Goal: Task Accomplishment & Management: Manage account settings

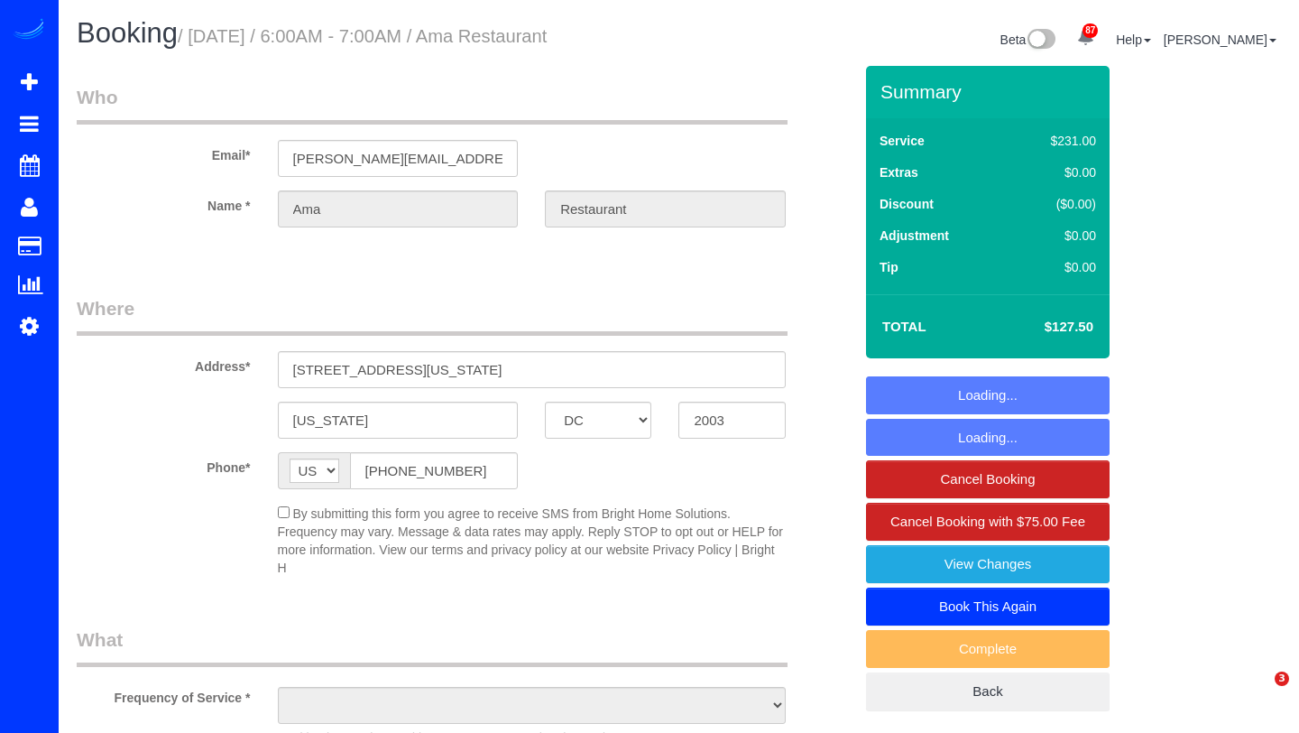
select select "DC"
select select "string:fspay-60ab22d6-fa74-48ad-80d7-0acc02c0c3a4"
select select "object:985"
select select "3"
select select "120"
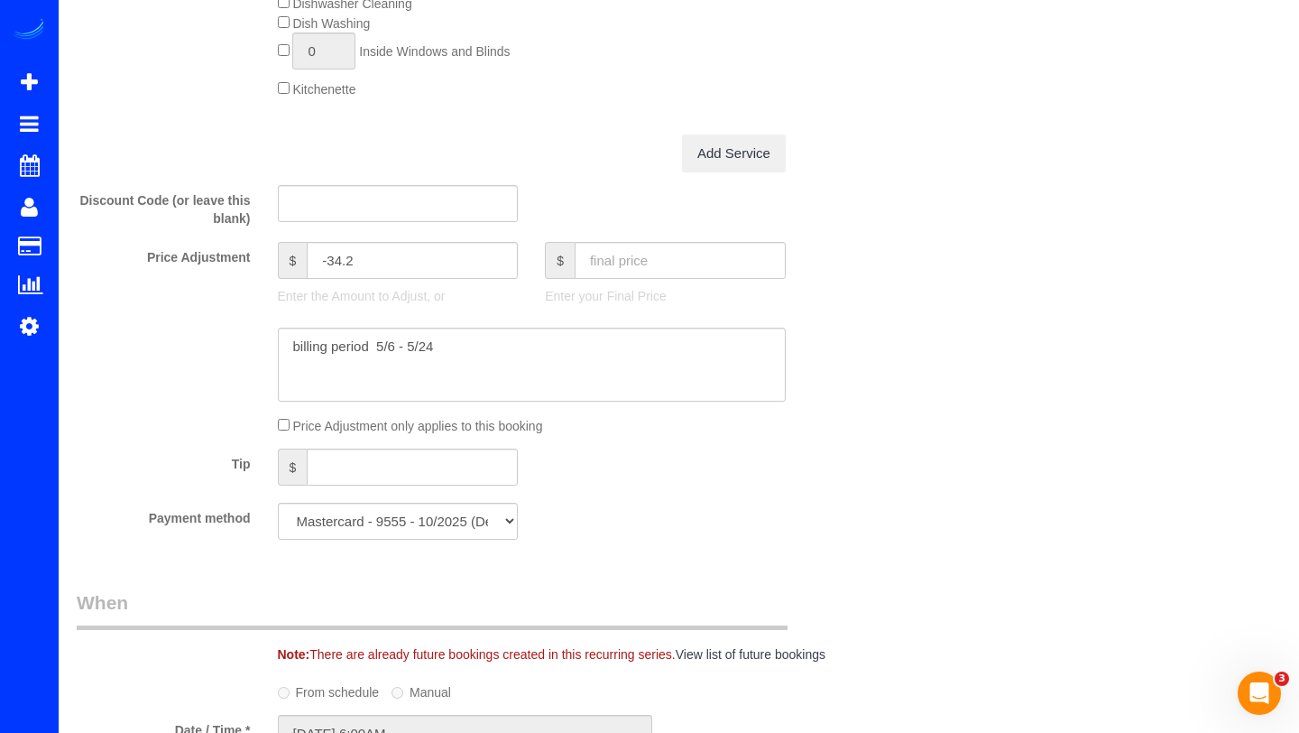
scroll to position [1015, 0]
click at [647, 271] on input "text" at bounding box center [680, 259] width 211 height 37
type input "1912.50"
type input "1750.8"
click at [442, 347] on textarea at bounding box center [532, 364] width 508 height 74
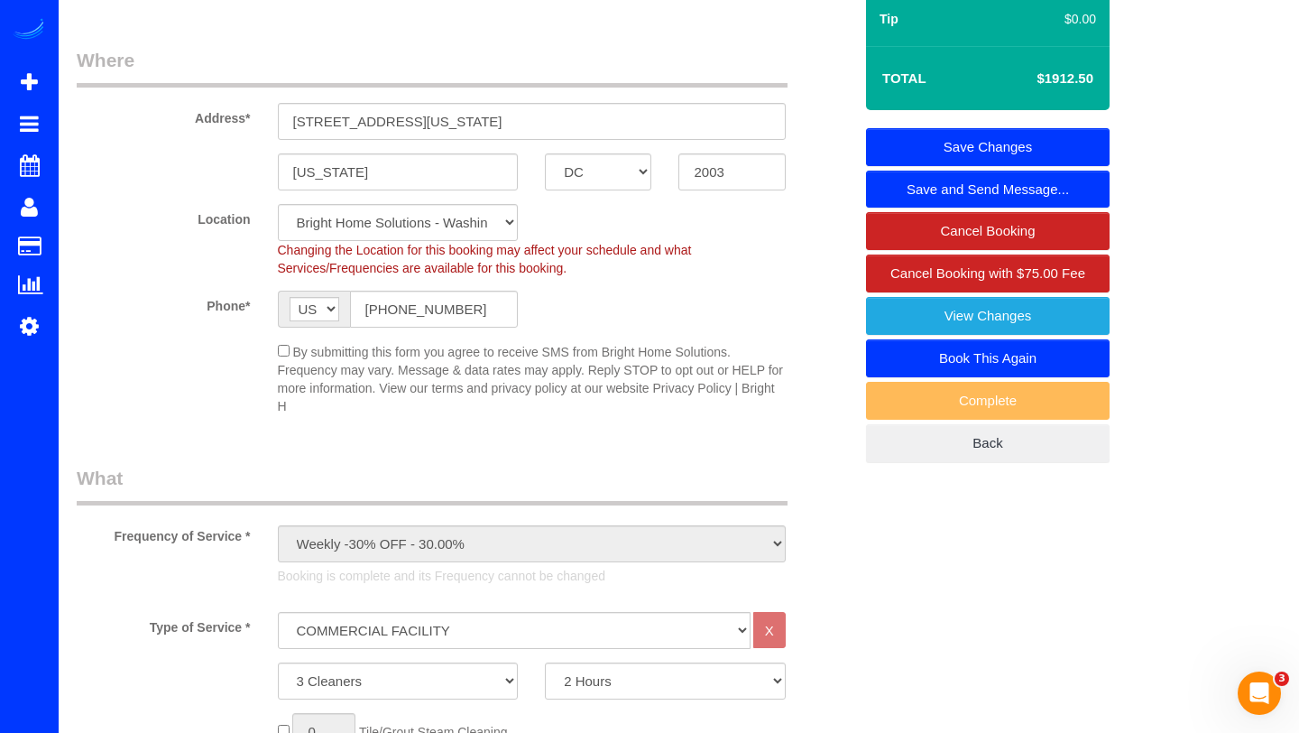
scroll to position [155, 0]
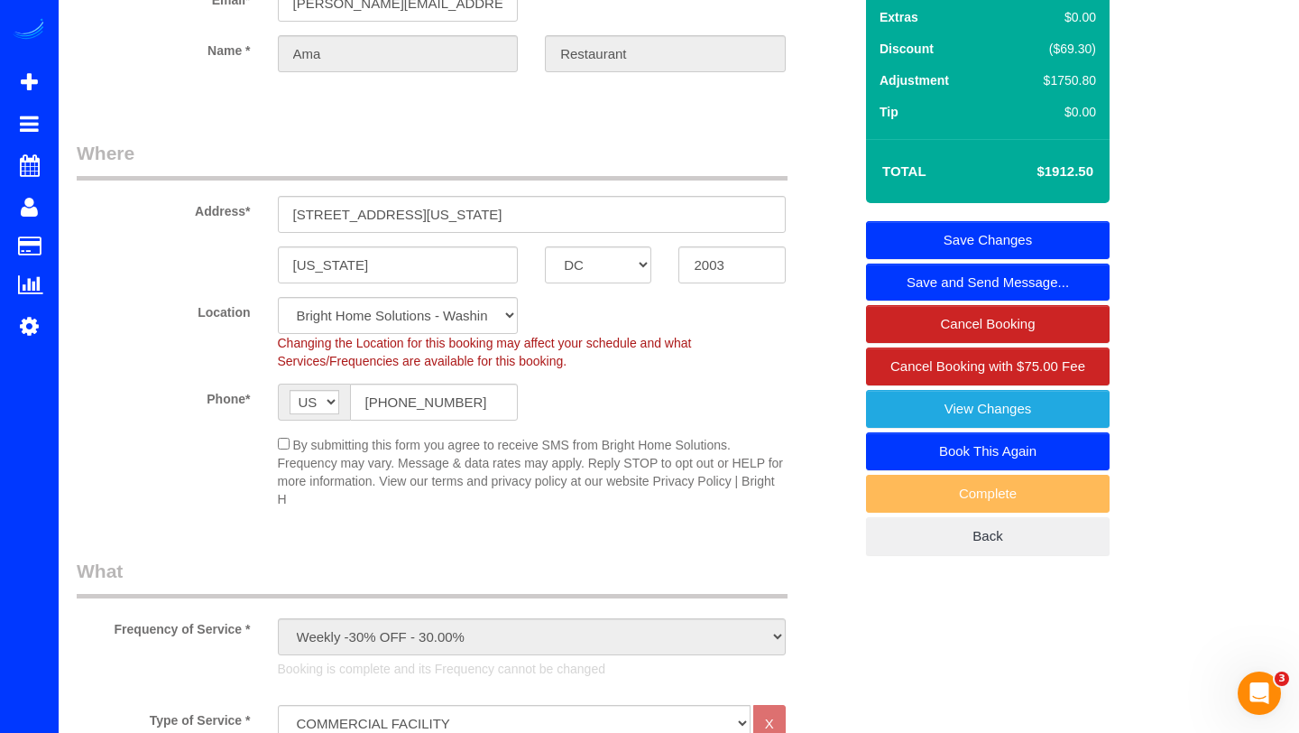
type textarea "billing period 7/29 - 8/16"
click at [1048, 235] on link "Save Changes" at bounding box center [988, 240] width 244 height 38
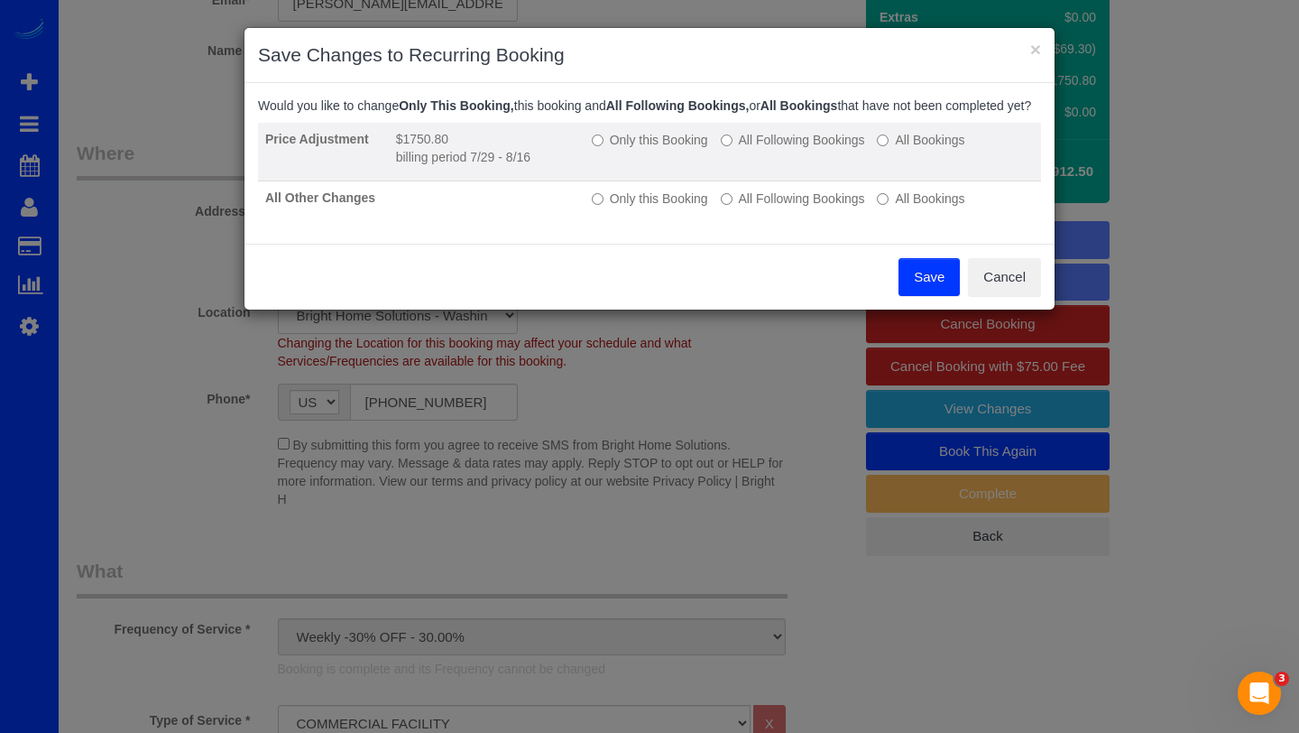
click at [639, 149] on label "Only this Booking" at bounding box center [650, 140] width 116 height 18
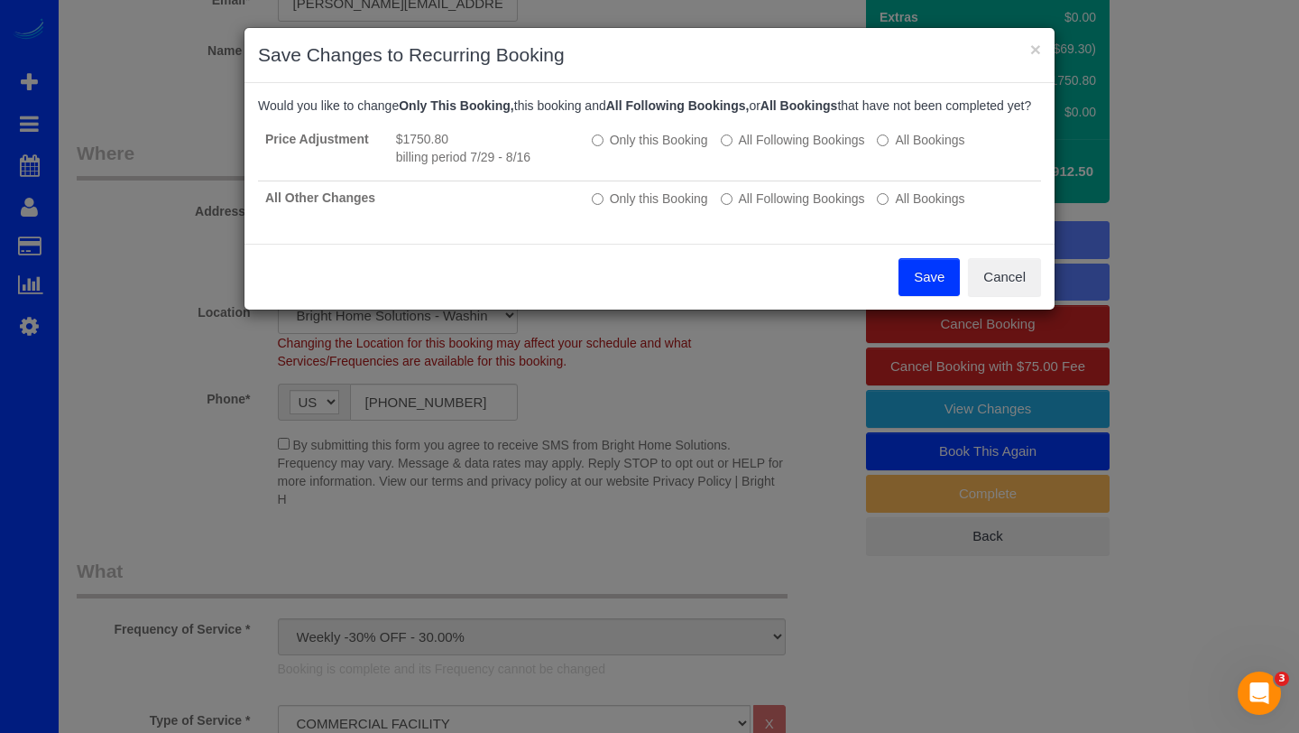
click at [933, 296] on button "Save" at bounding box center [929, 277] width 61 height 38
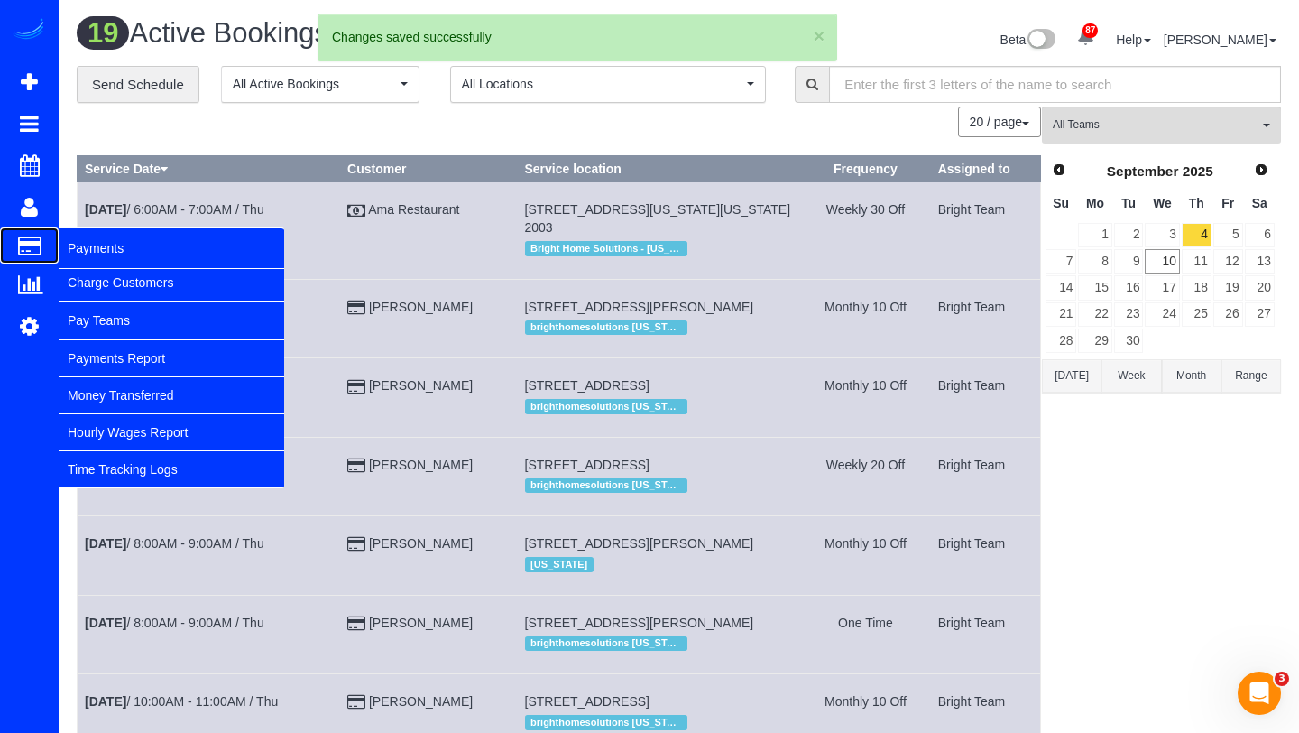
click at [74, 263] on span "Payments" at bounding box center [172, 248] width 226 height 42
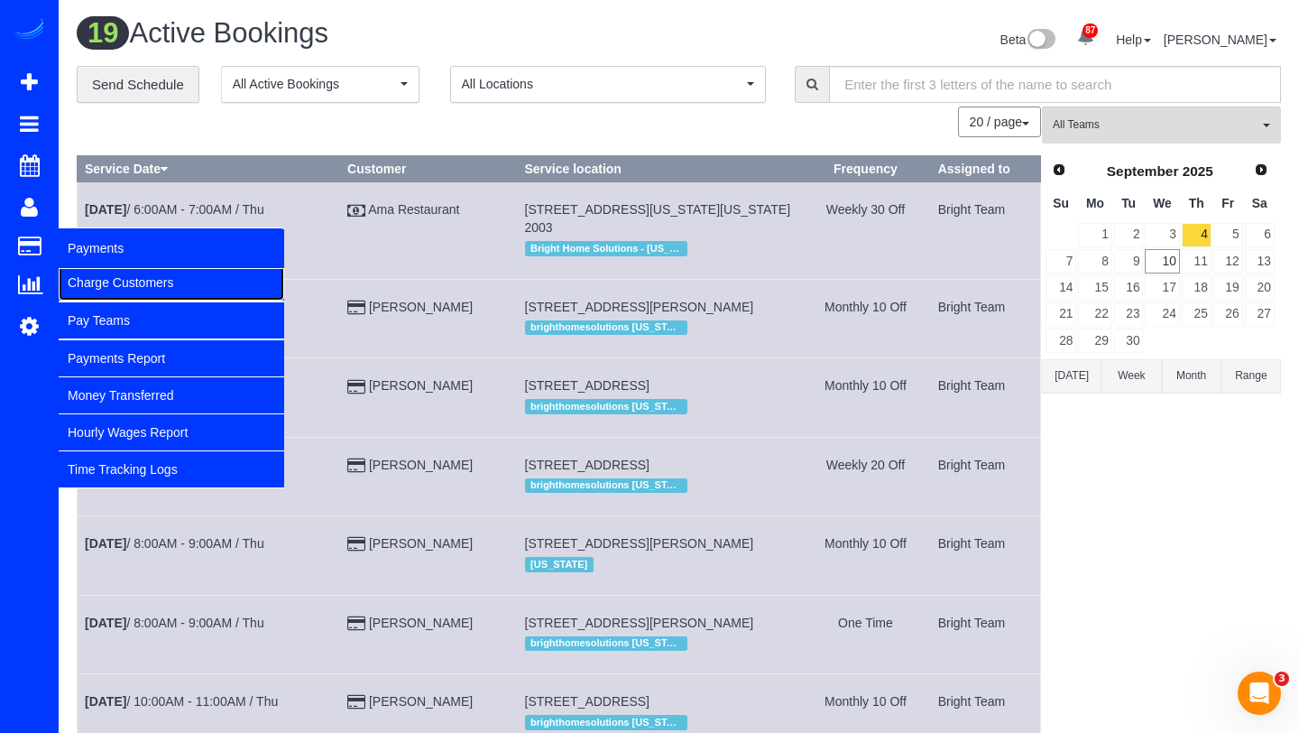
click at [74, 279] on link "Charge Customers" at bounding box center [172, 282] width 226 height 36
select select
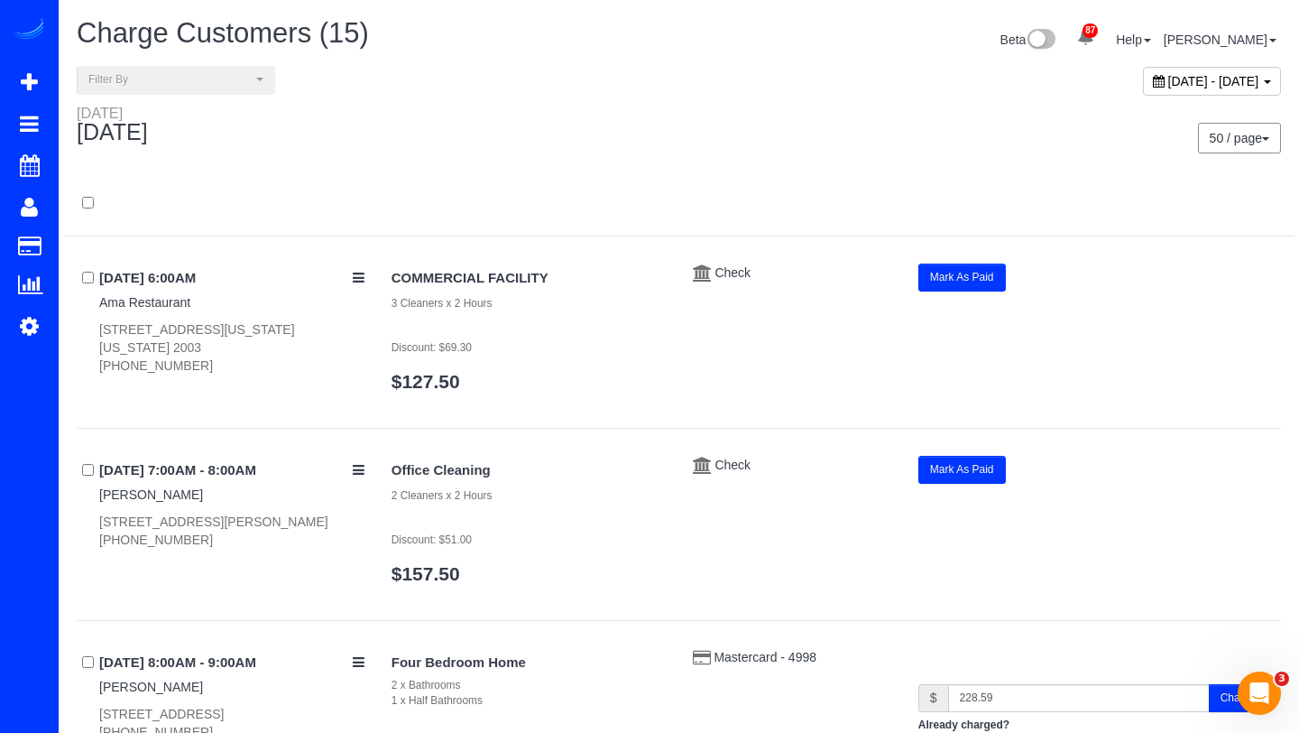
click at [1143, 94] on div "[DATE] - [DATE]" at bounding box center [1212, 81] width 138 height 29
type input "**********"
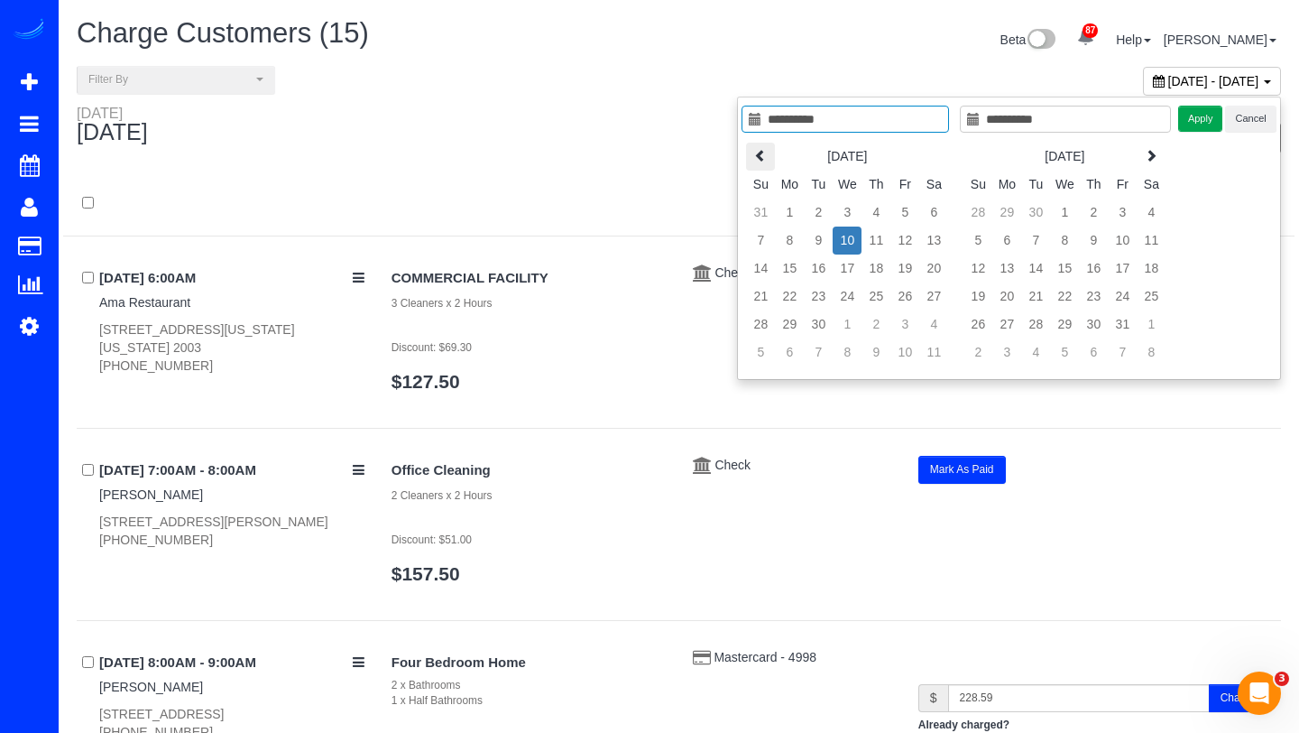
click at [760, 159] on icon at bounding box center [760, 155] width 13 height 13
type input "**********"
click at [944, 268] on td "16" at bounding box center [933, 268] width 29 height 28
type input "**********"
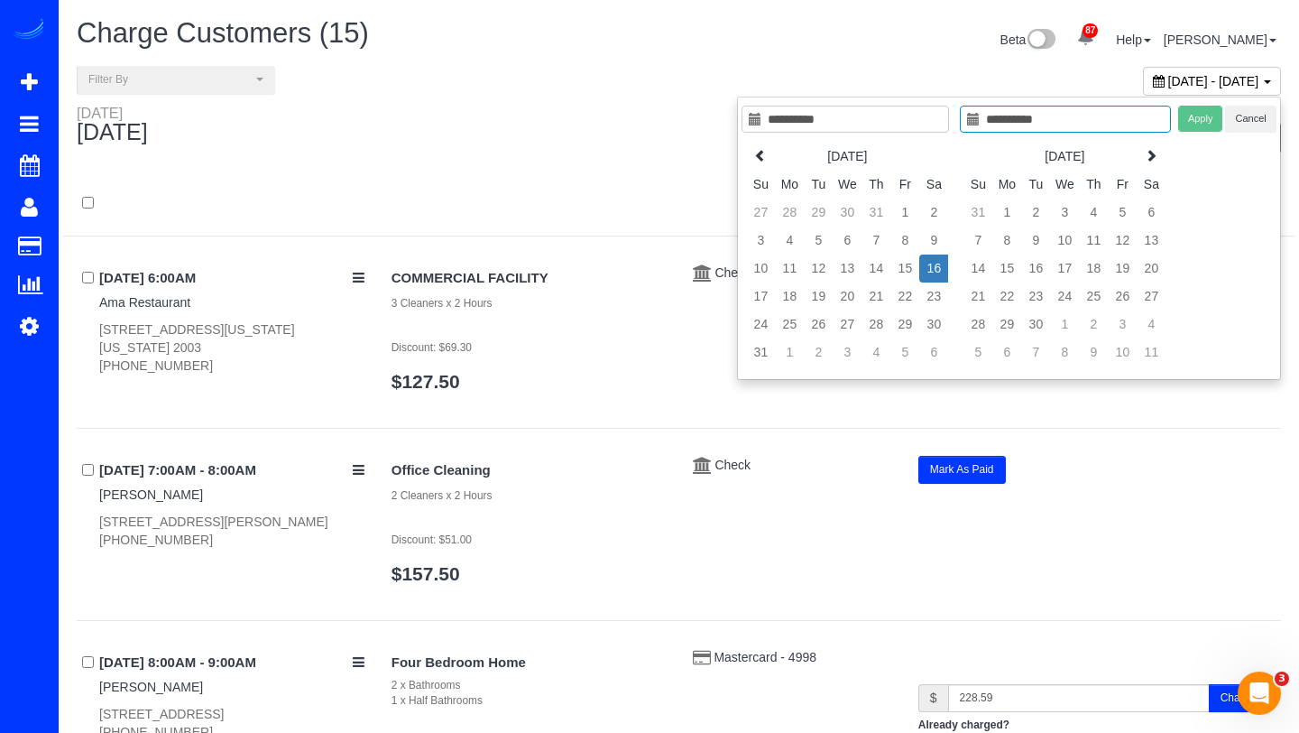
click at [944, 268] on td "16" at bounding box center [933, 268] width 29 height 28
click at [1194, 115] on button "Apply" at bounding box center [1200, 119] width 45 height 26
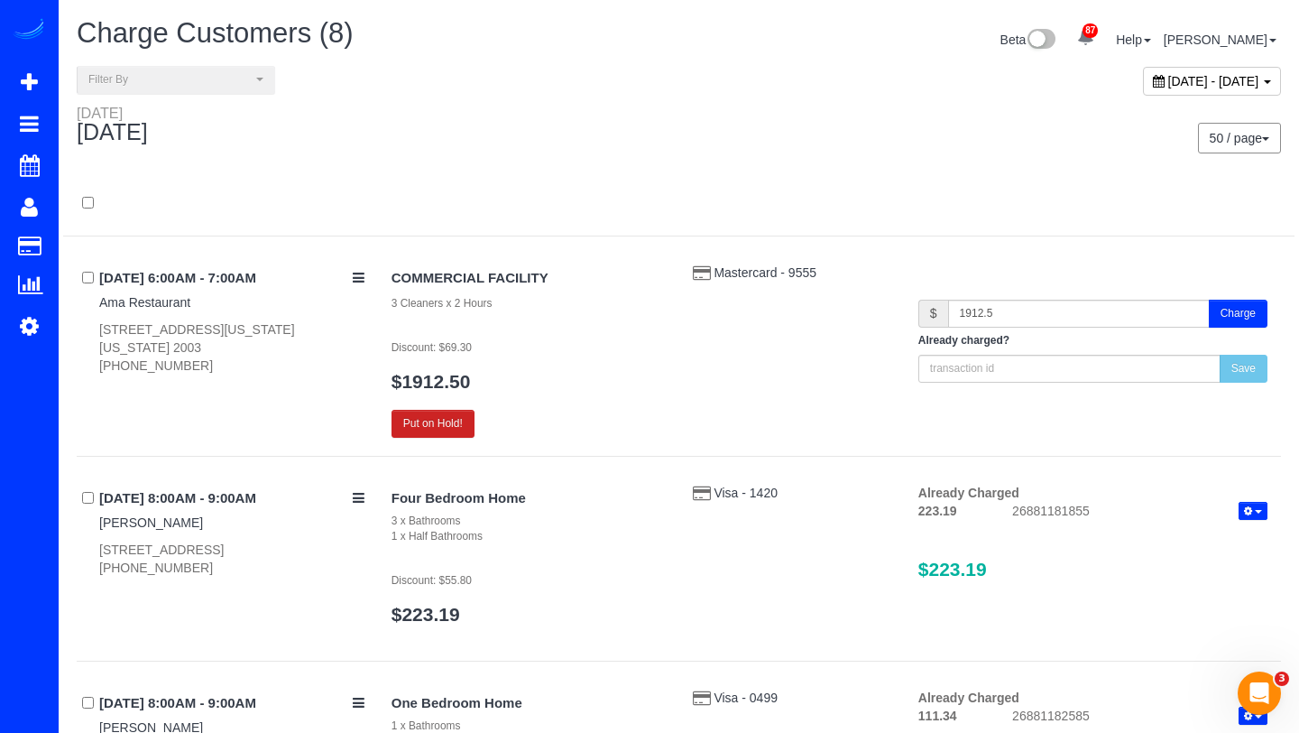
click at [1233, 314] on button "Charge" at bounding box center [1238, 314] width 59 height 28
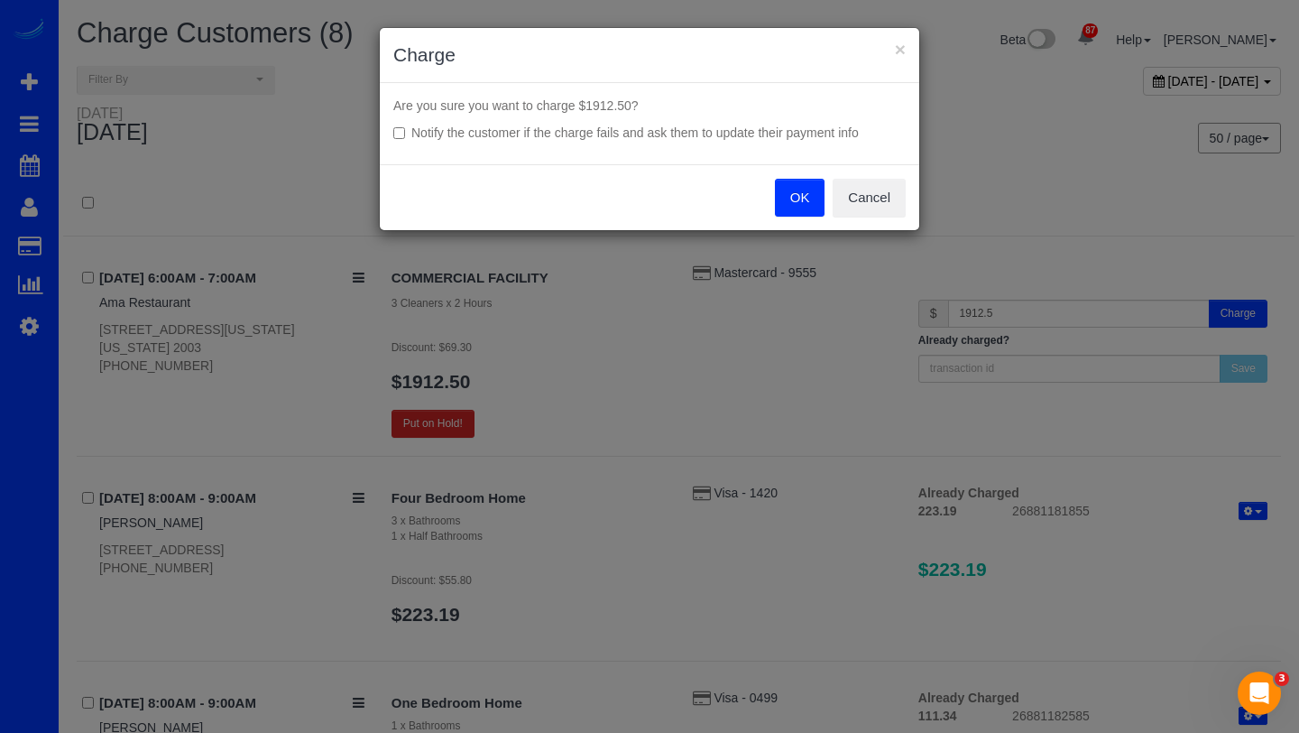
click at [782, 201] on button "OK" at bounding box center [800, 198] width 51 height 38
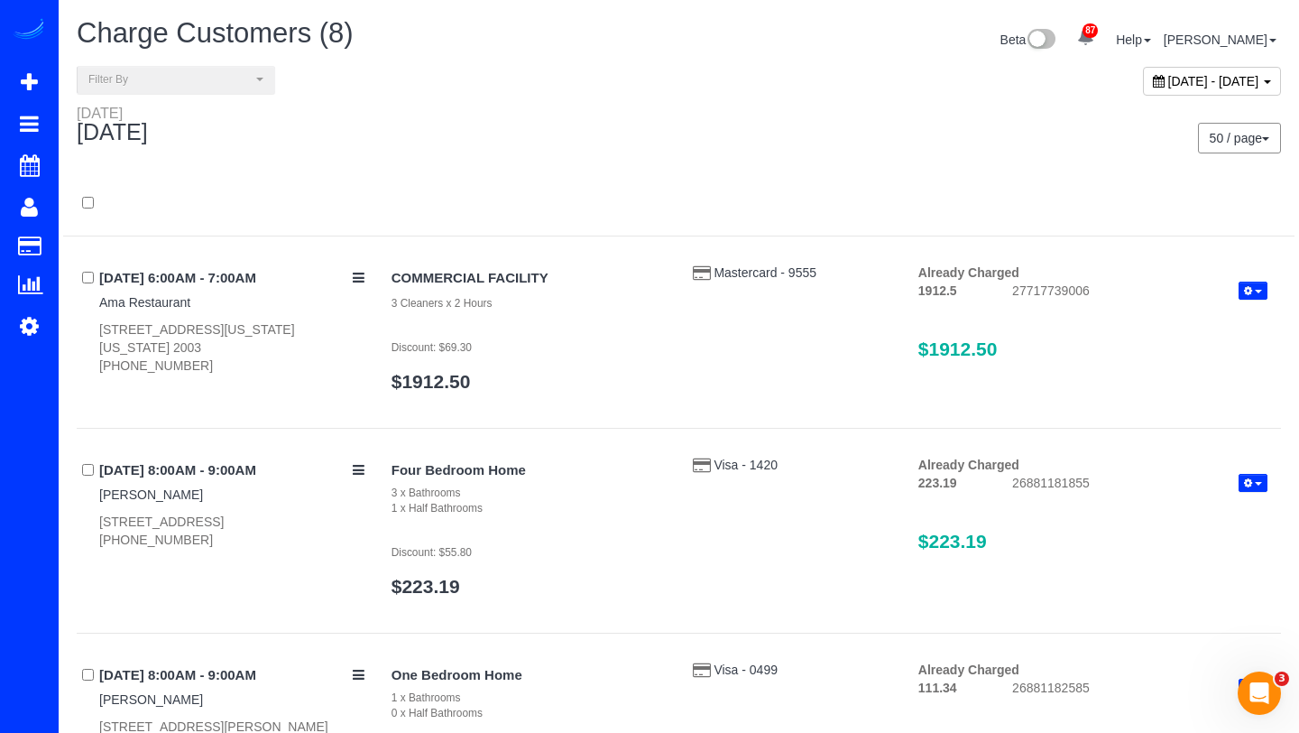
click at [1143, 92] on div "August 16, 2025 - August 16, 2025" at bounding box center [1212, 81] width 138 height 29
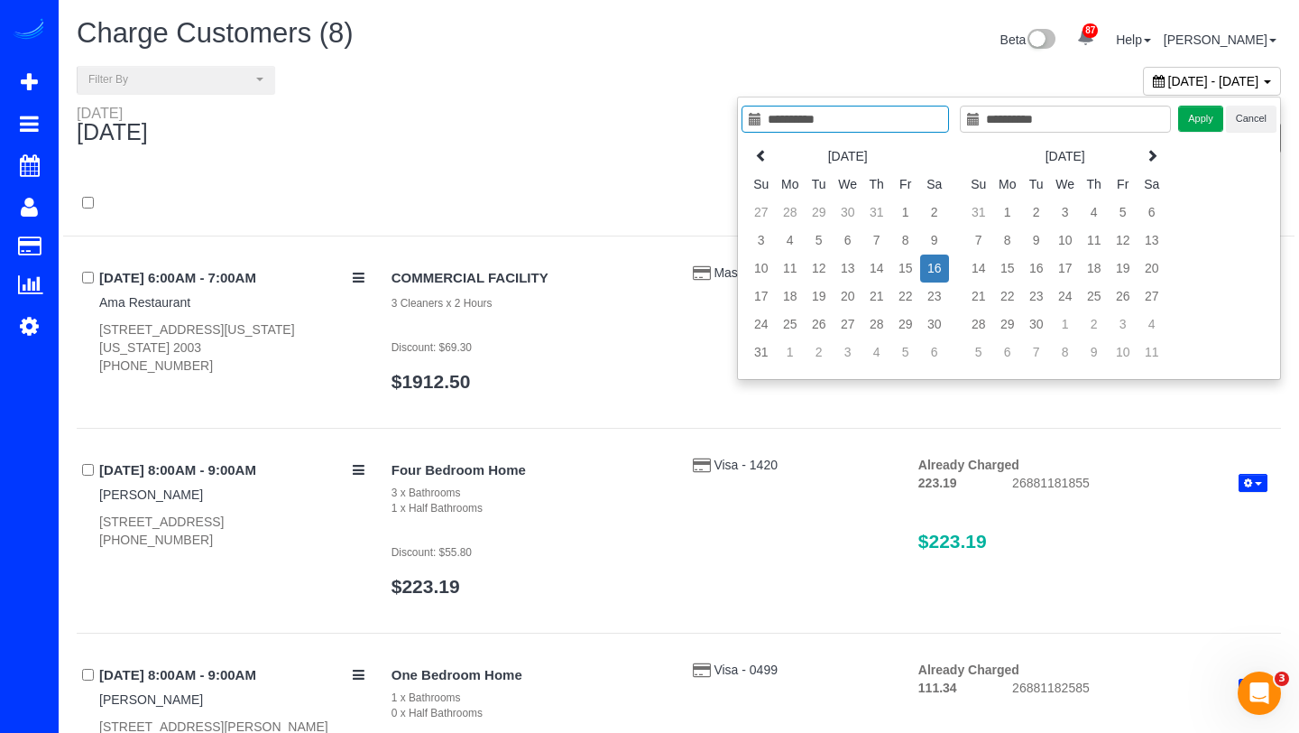
type input "**********"
click at [931, 265] on td "16" at bounding box center [934, 268] width 29 height 28
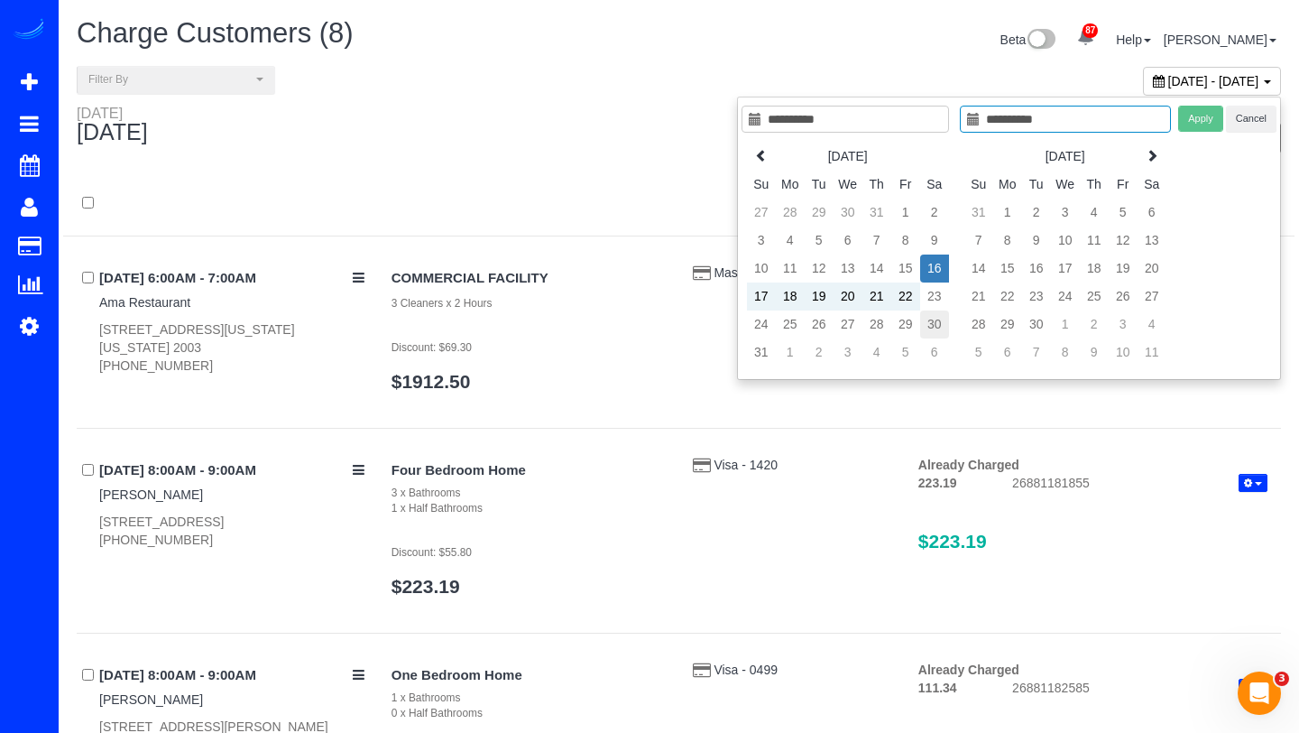
type input "**********"
click at [930, 319] on td "30" at bounding box center [934, 324] width 29 height 28
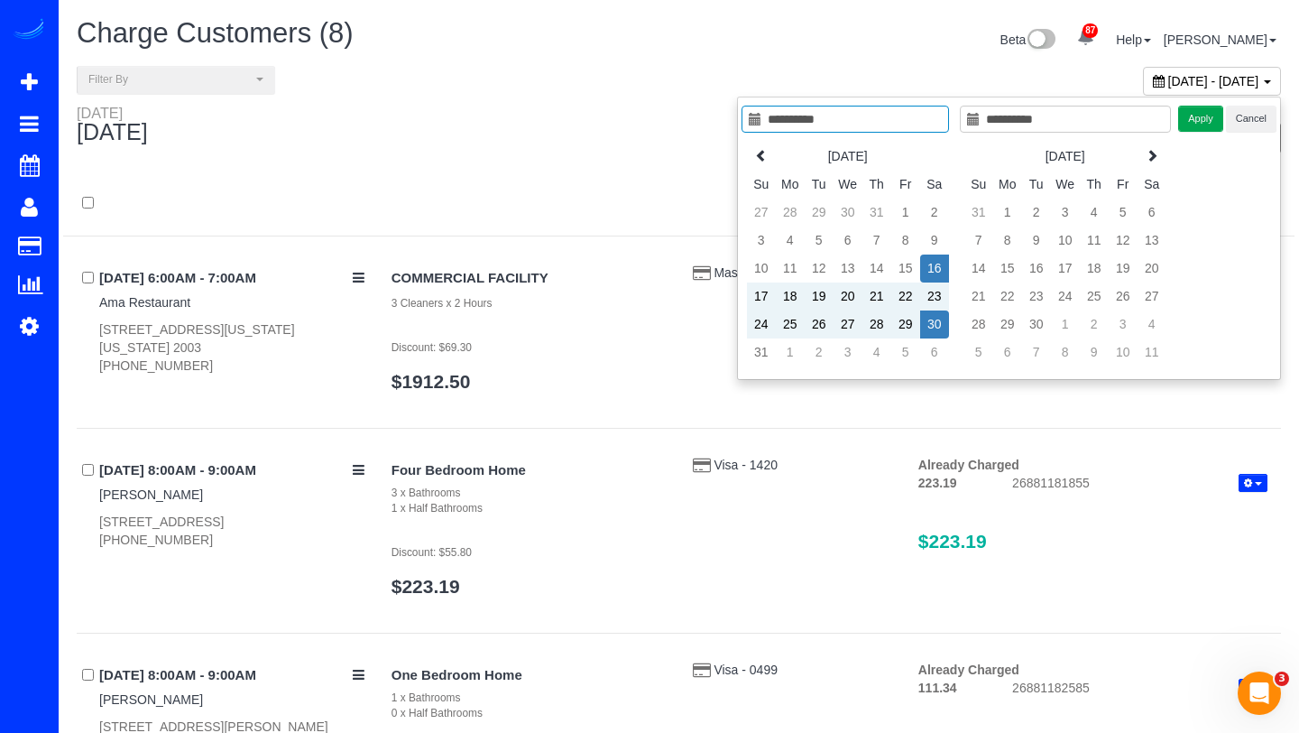
type input "**********"
click at [1200, 112] on button "Apply" at bounding box center [1200, 119] width 45 height 26
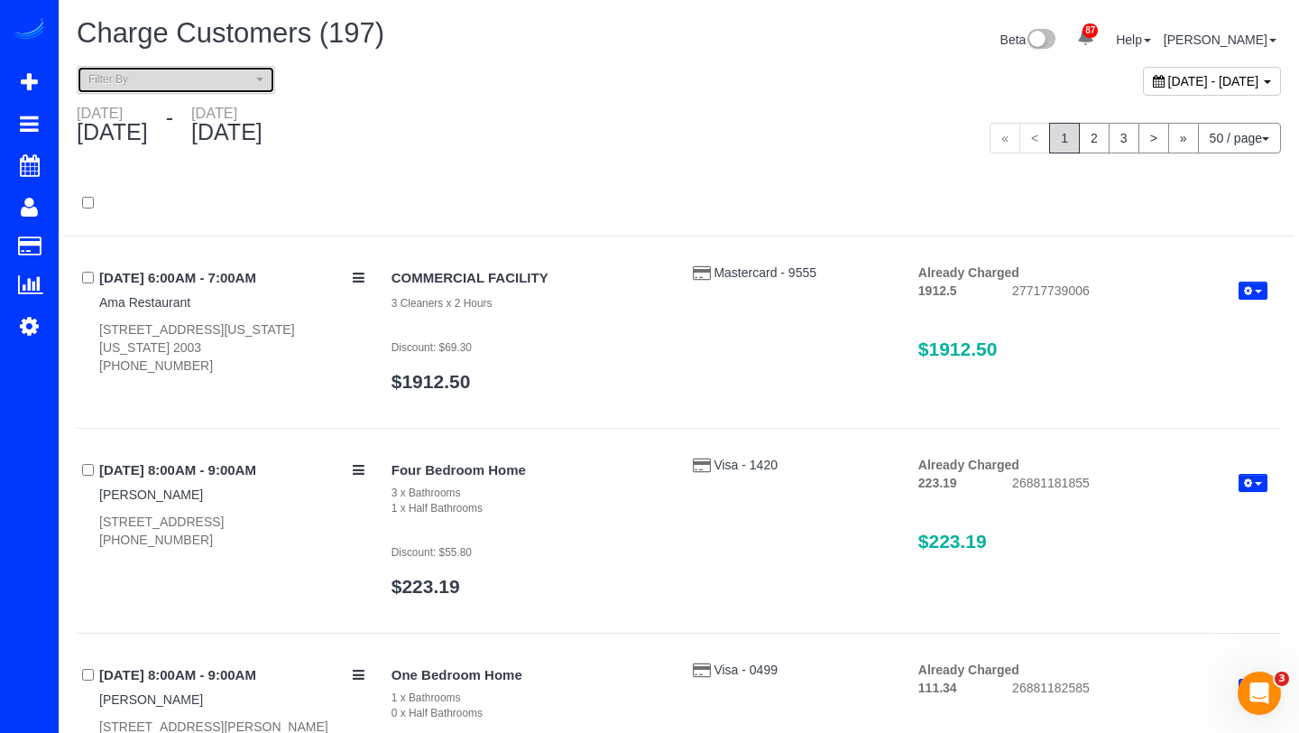
click at [230, 70] on button "Filter By" at bounding box center [176, 80] width 199 height 28
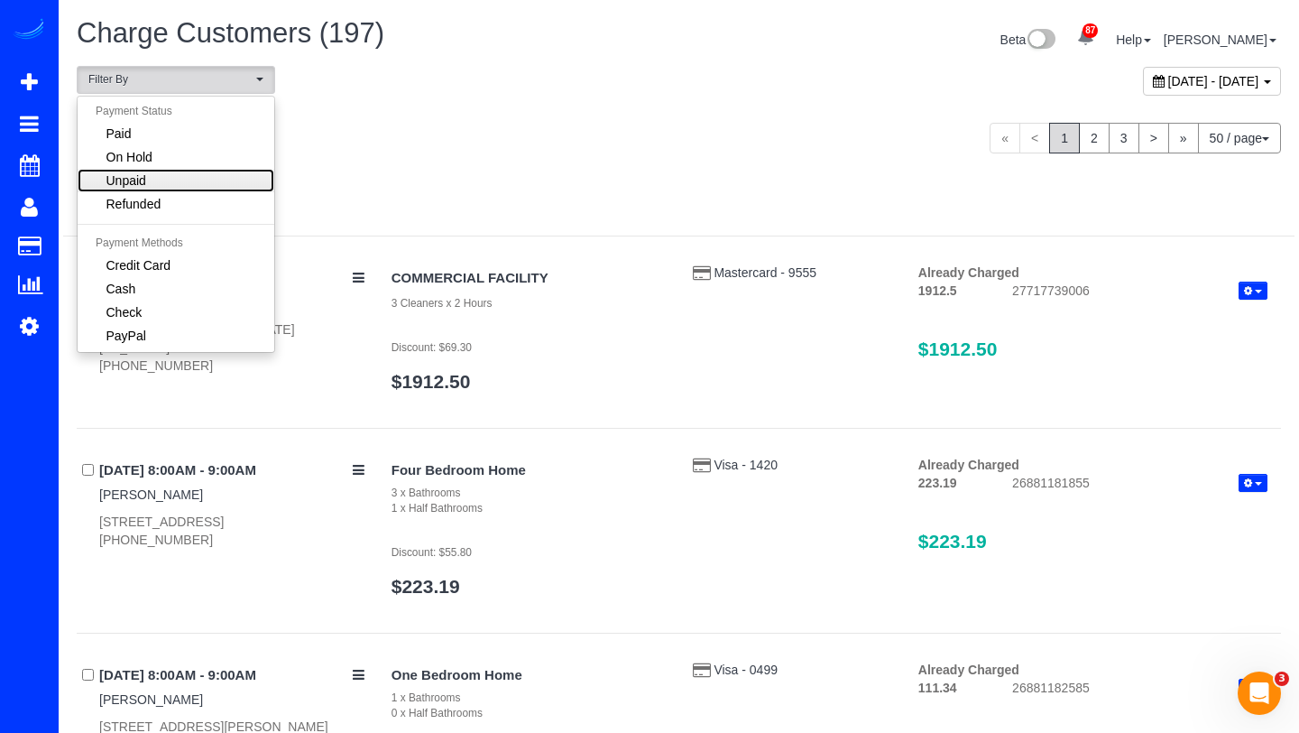
click at [153, 175] on link "Unpaid" at bounding box center [176, 180] width 197 height 23
select select "******"
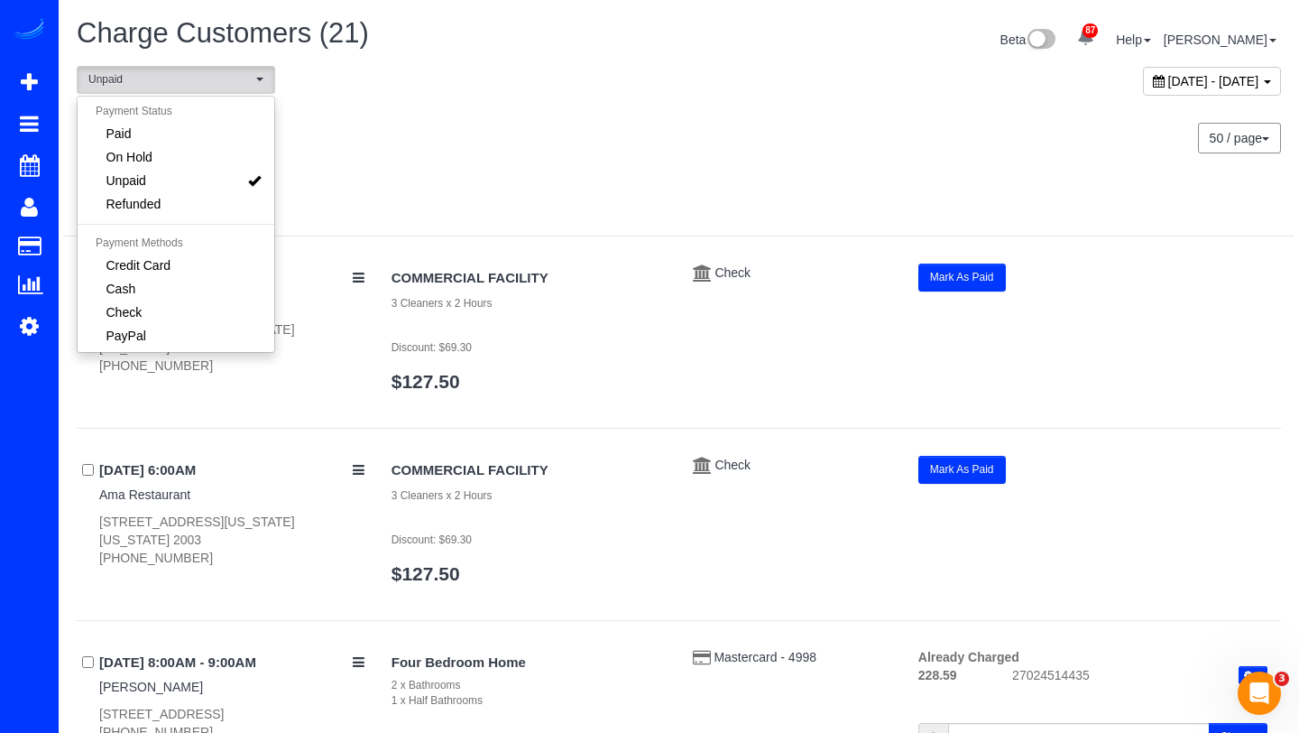
click at [608, 263] on div "COMMERCIAL FACILITY 3 Cleaners x 2 Hours Discount: $69.30 $127.50" at bounding box center [528, 336] width 301 height 146
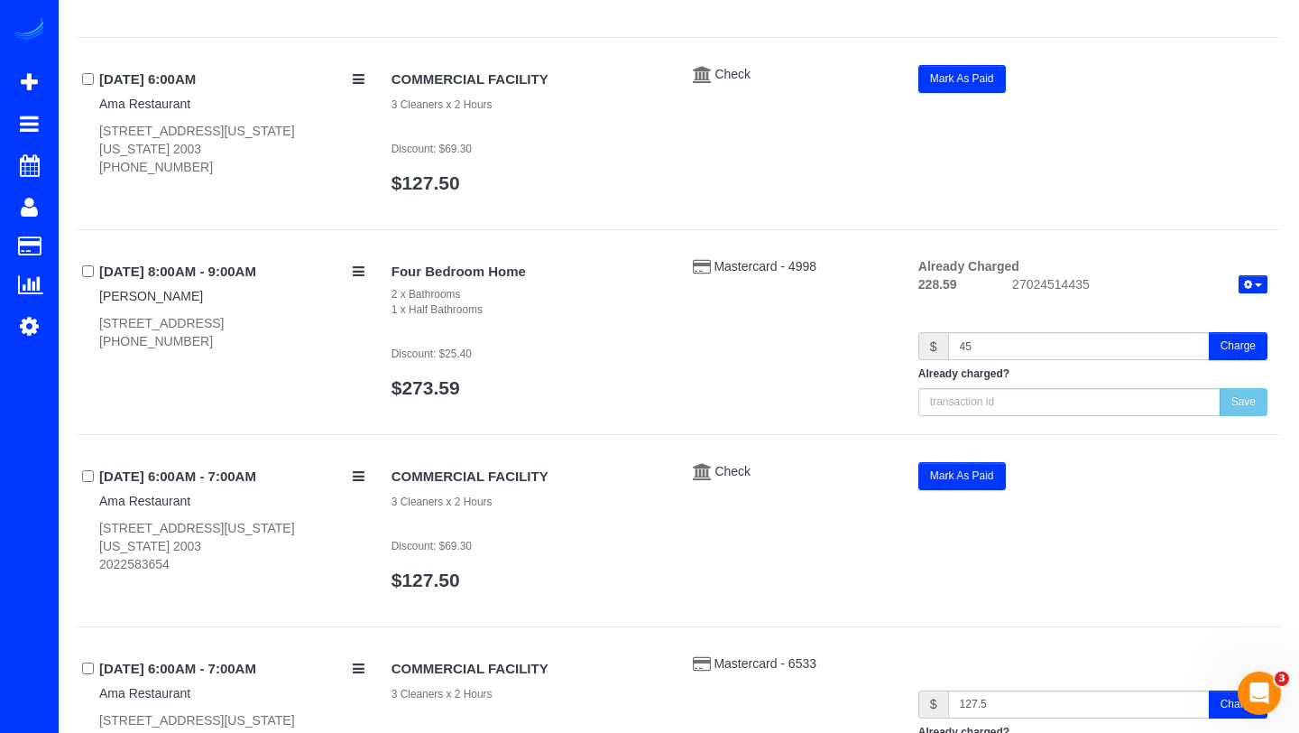
scroll to position [393, 0]
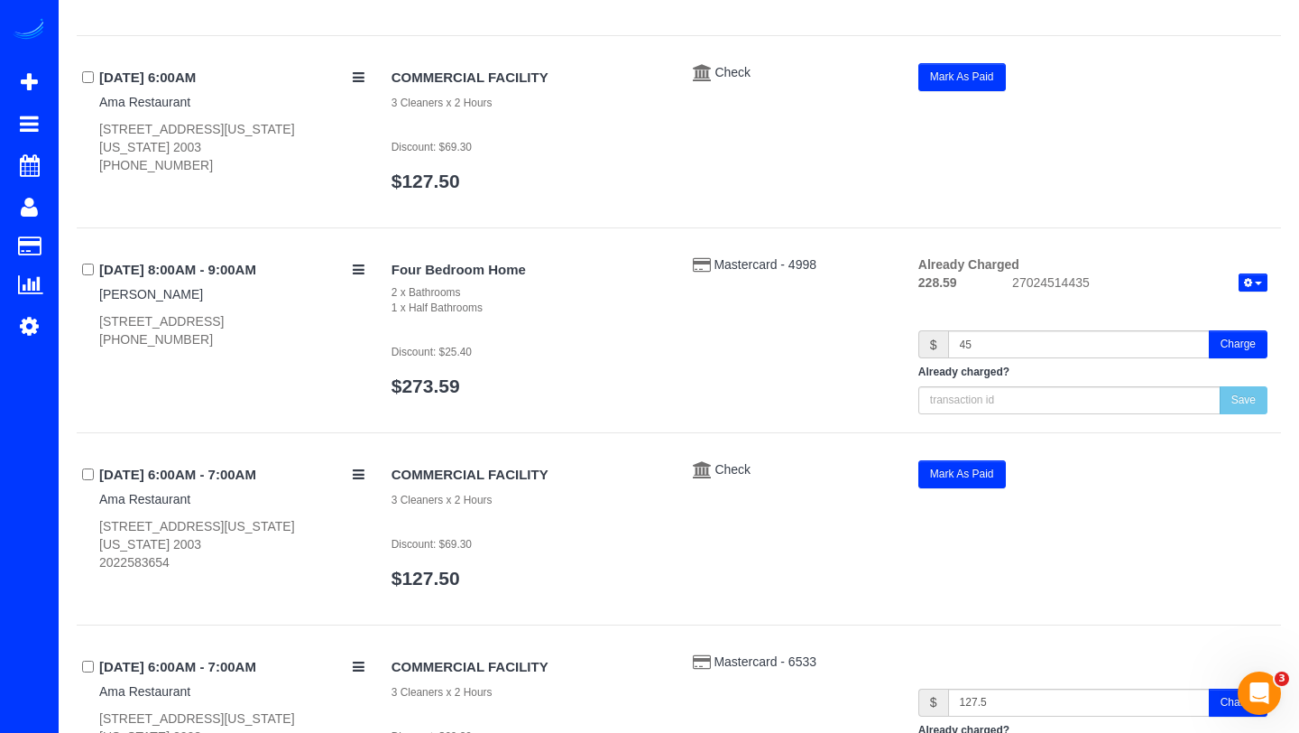
click at [1233, 347] on button "Charge" at bounding box center [1238, 344] width 59 height 28
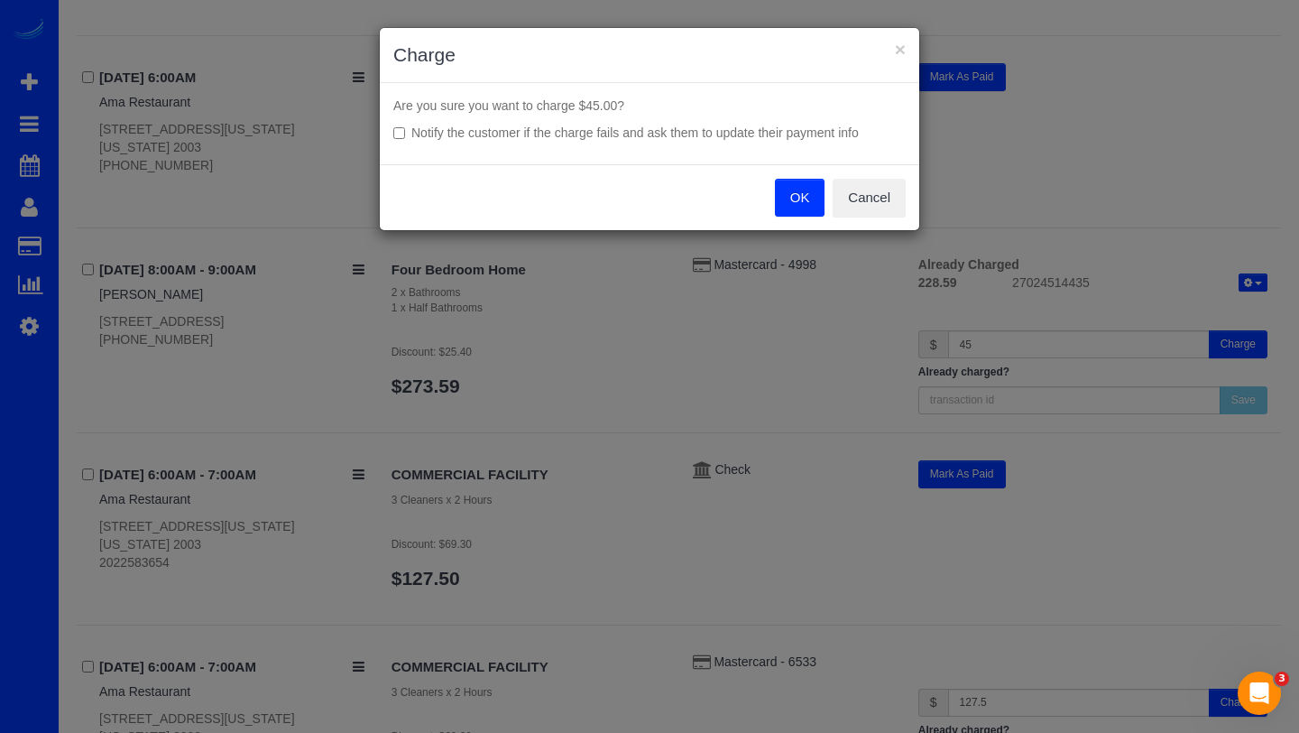
click at [803, 204] on button "OK" at bounding box center [800, 198] width 51 height 38
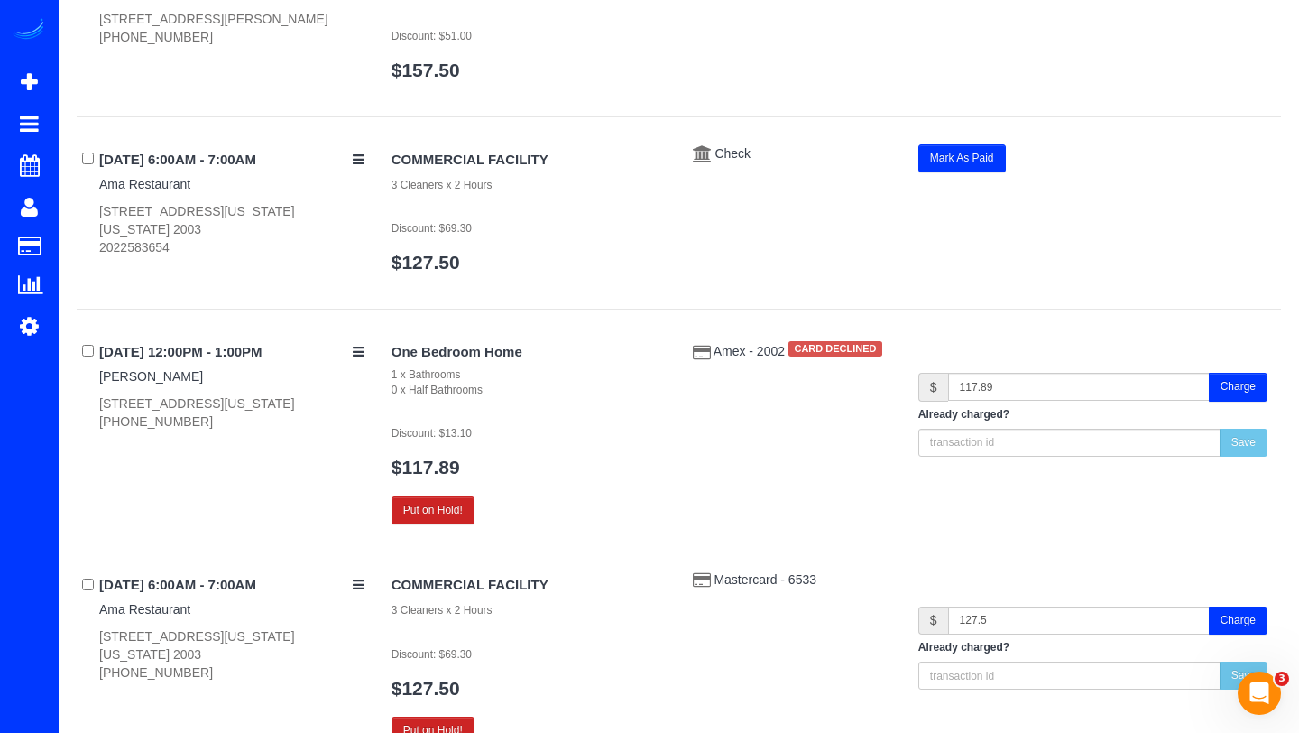
scroll to position [2924, 0]
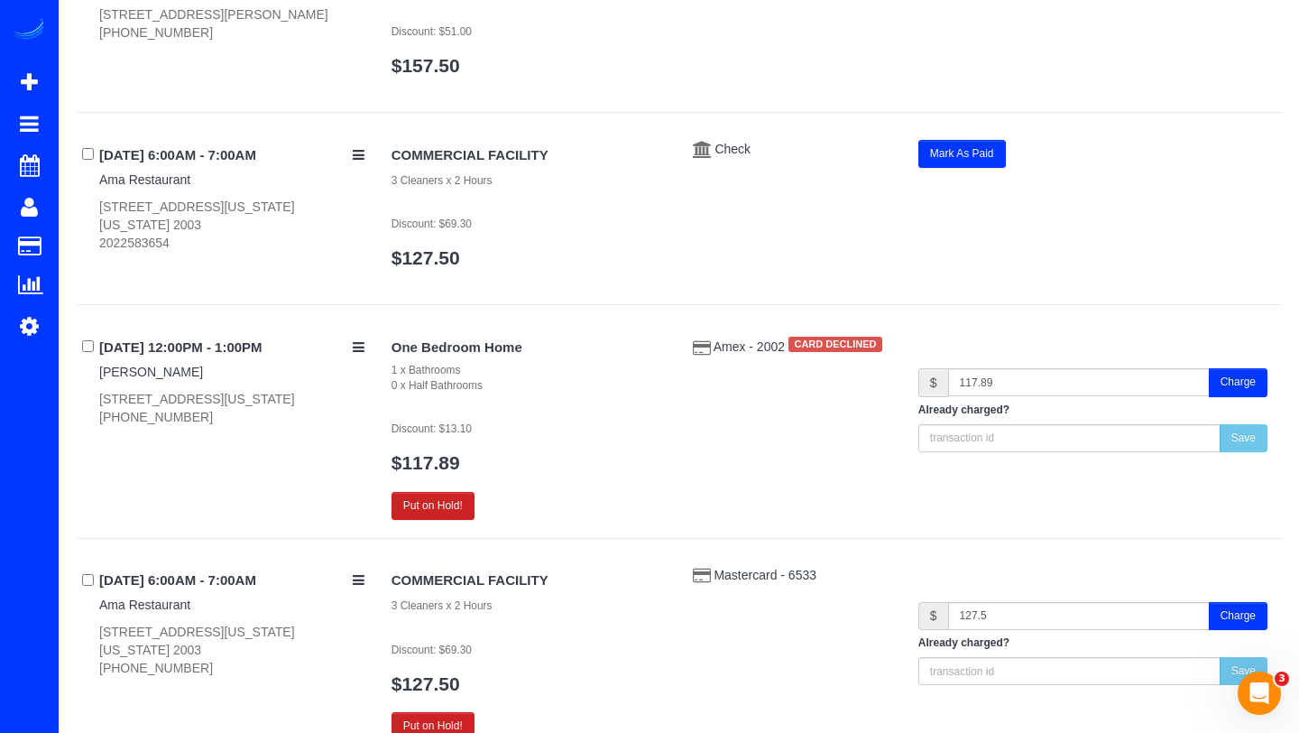
click at [735, 356] on div "One Bedroom Home 1 x Bathrooms 0 x Half Bathrooms Discount: $13.10 $117.89 Put …" at bounding box center [829, 425] width 903 height 187
click at [737, 352] on span "Amex - 2002" at bounding box center [751, 347] width 75 height 14
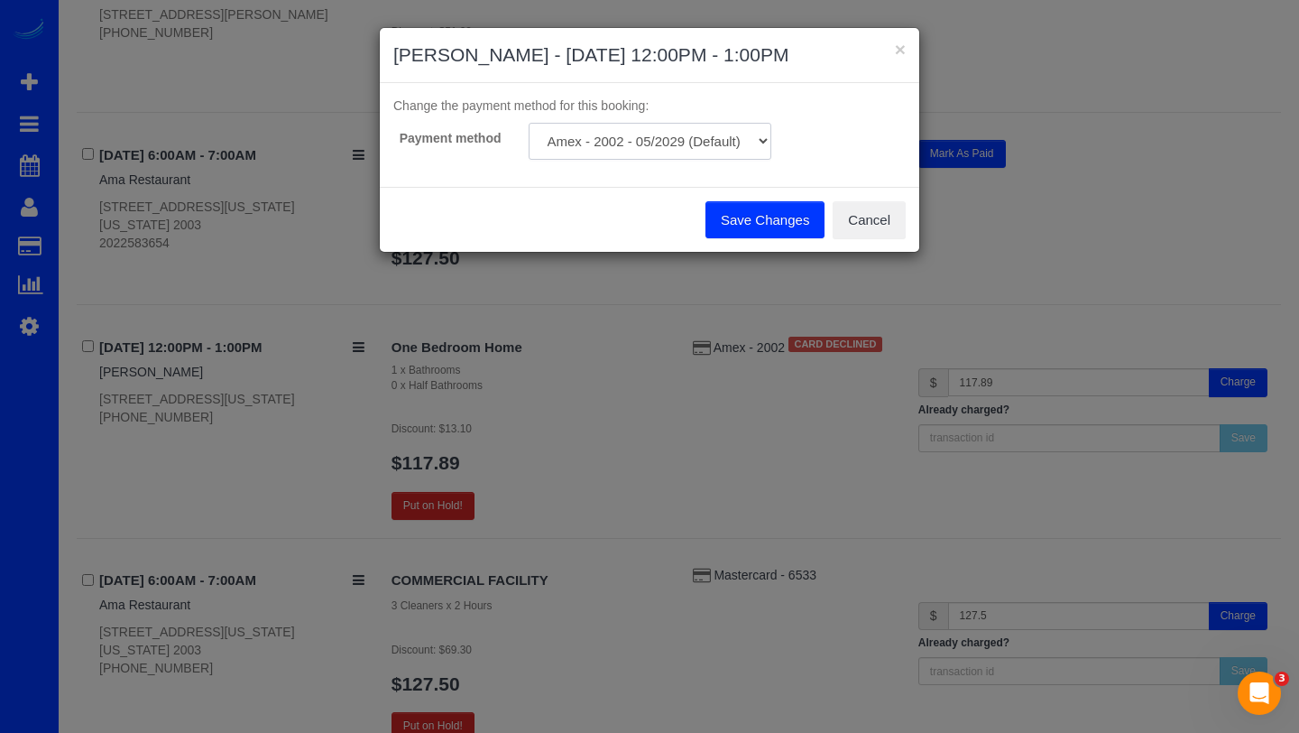
click at [731, 155] on select "Amex - 2002 - 05/2029 (Default) Add Credit Card ─────────────── Cash Check Payp…" at bounding box center [650, 141] width 243 height 37
click at [879, 219] on button "Cancel" at bounding box center [869, 220] width 73 height 38
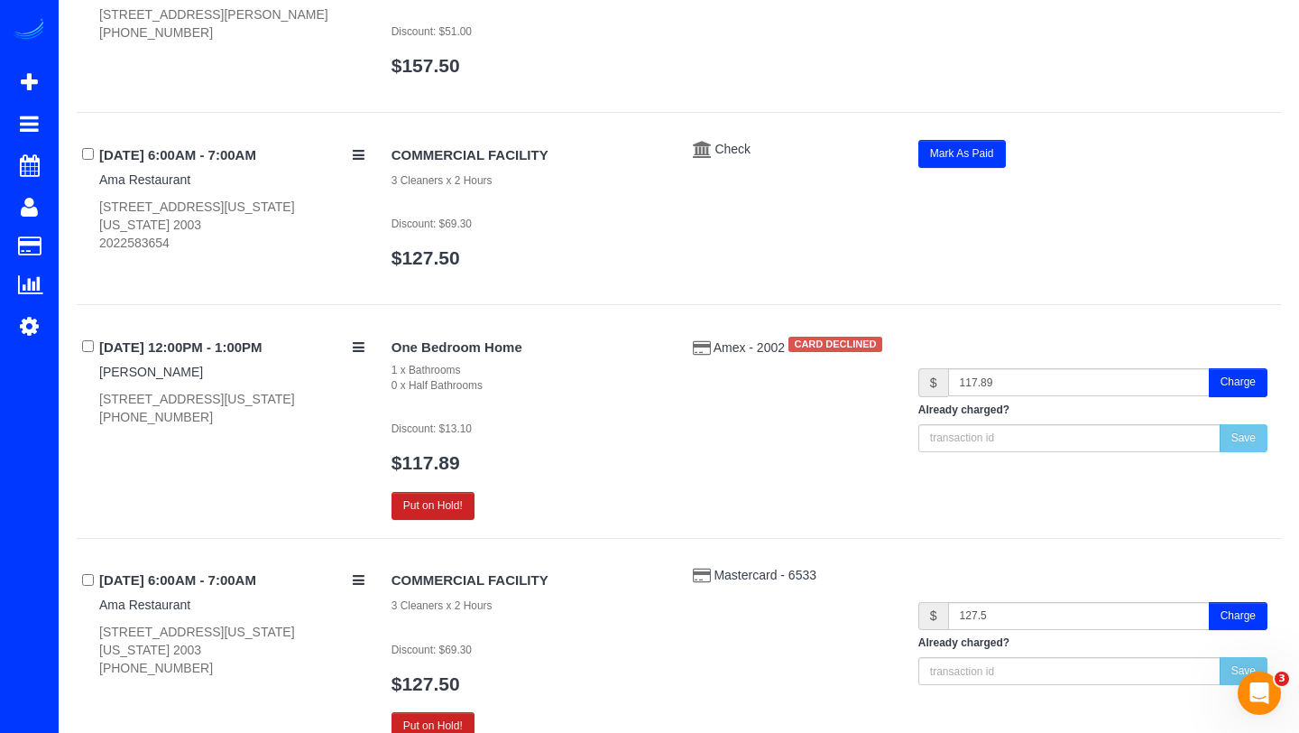
click at [1234, 394] on button "Charge" at bounding box center [1238, 382] width 59 height 28
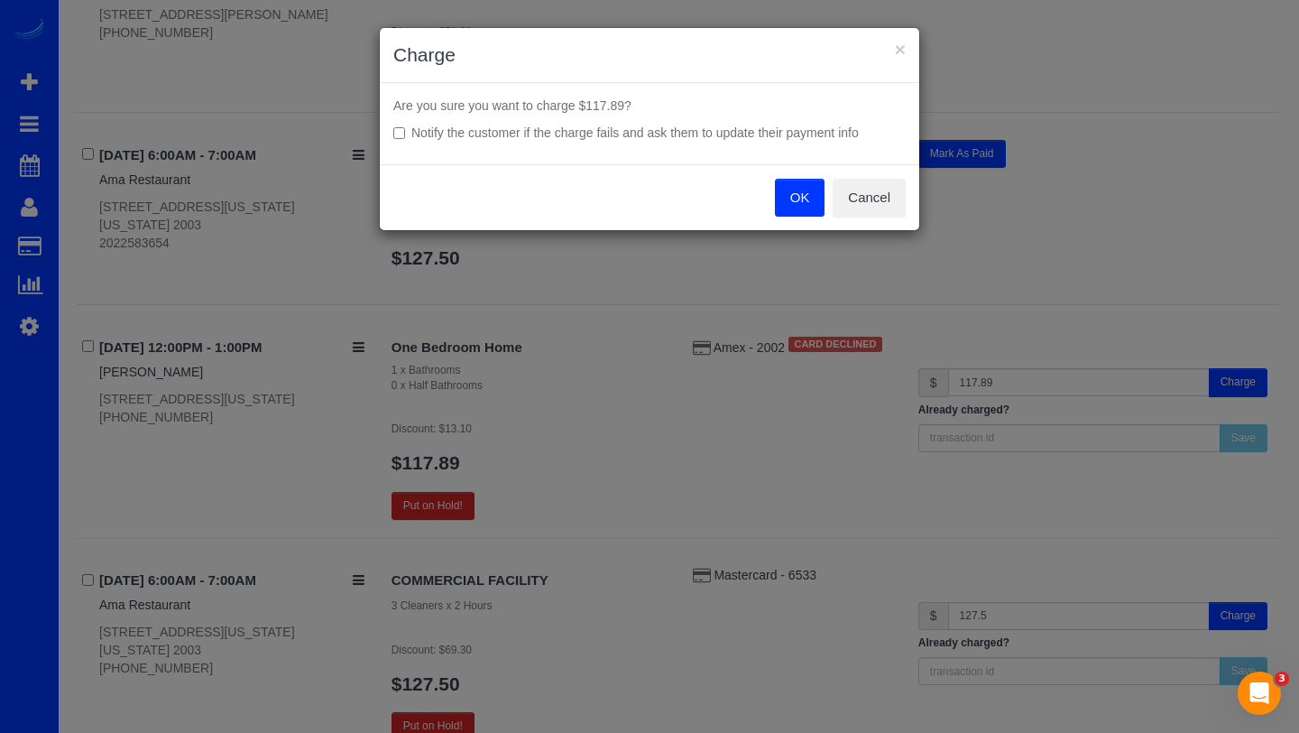
click at [787, 194] on button "OK" at bounding box center [800, 198] width 51 height 38
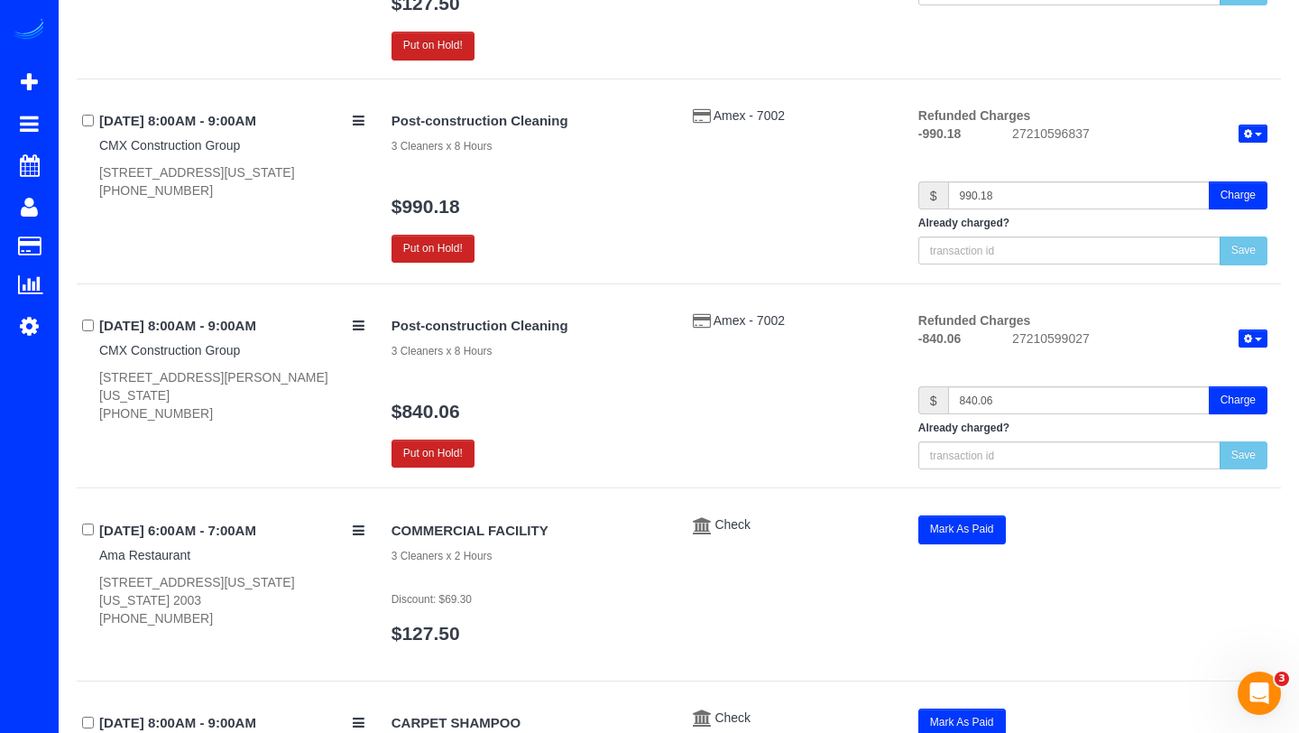
scroll to position [1758, 0]
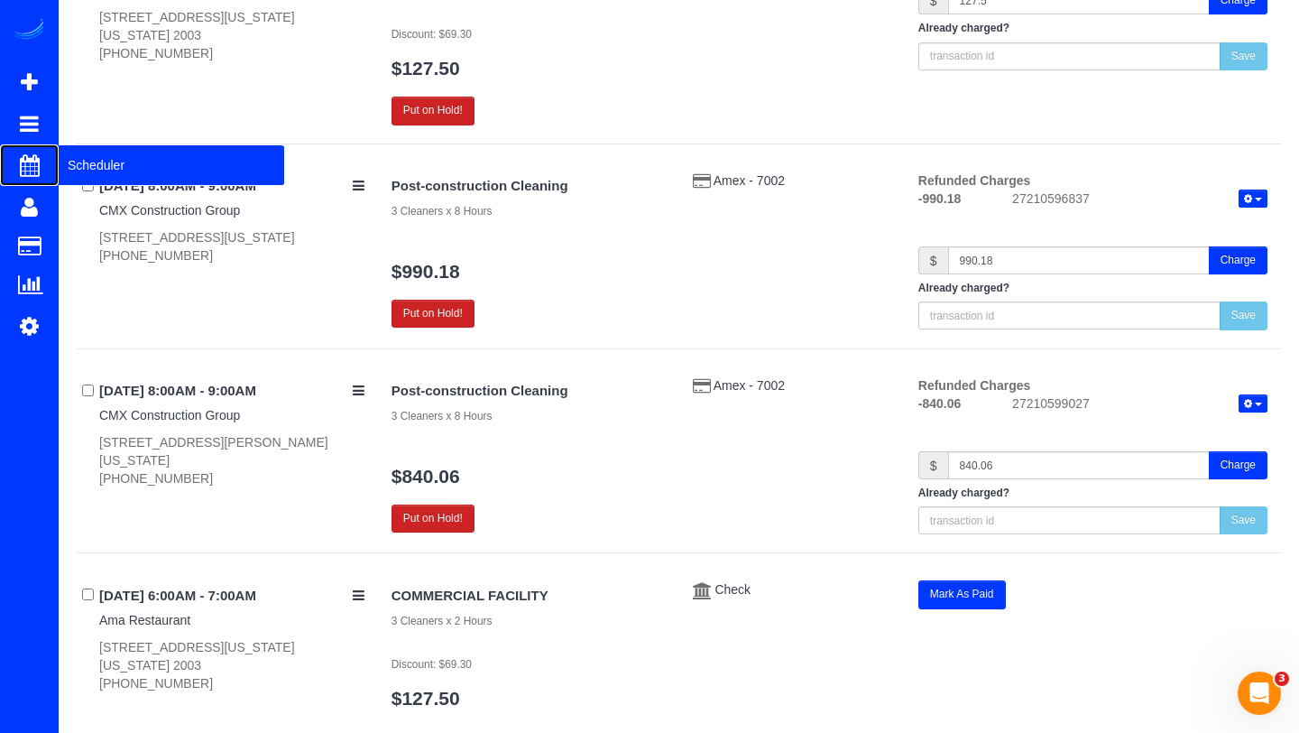
click at [106, 161] on span "Scheduler" at bounding box center [172, 165] width 226 height 42
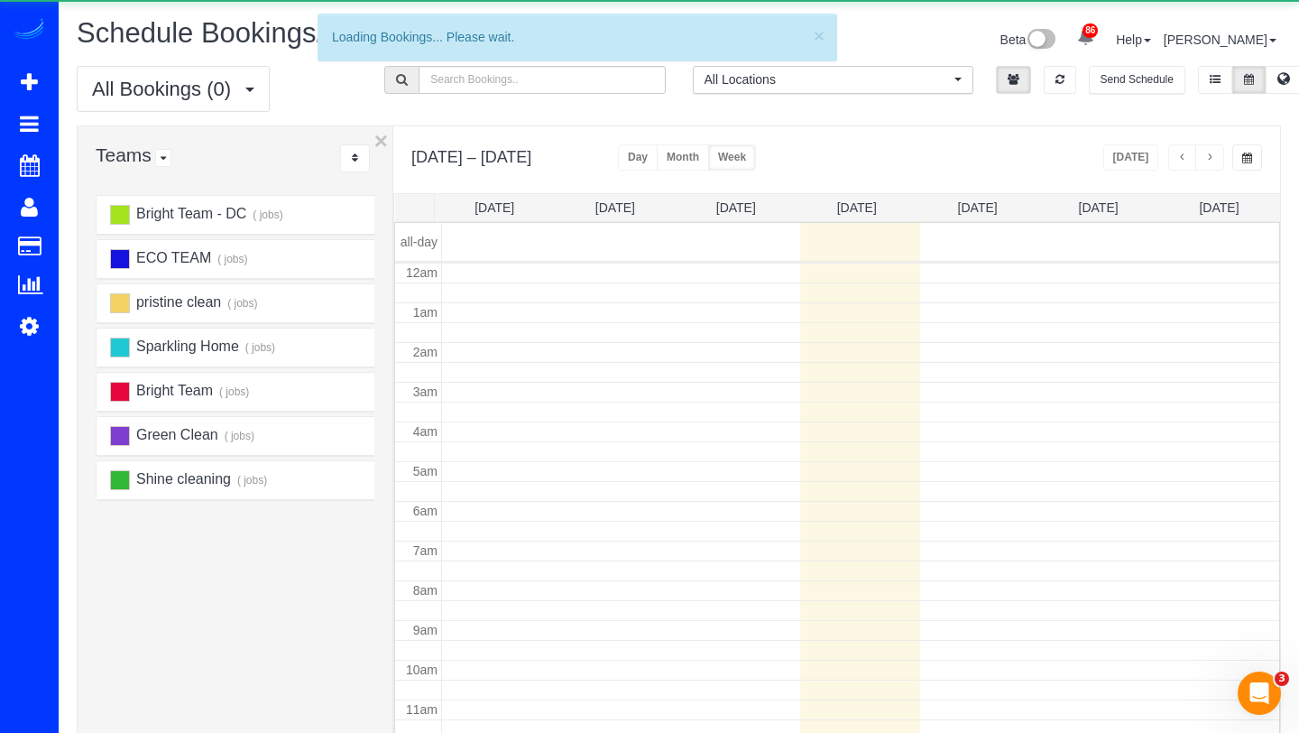
scroll to position [239, 0]
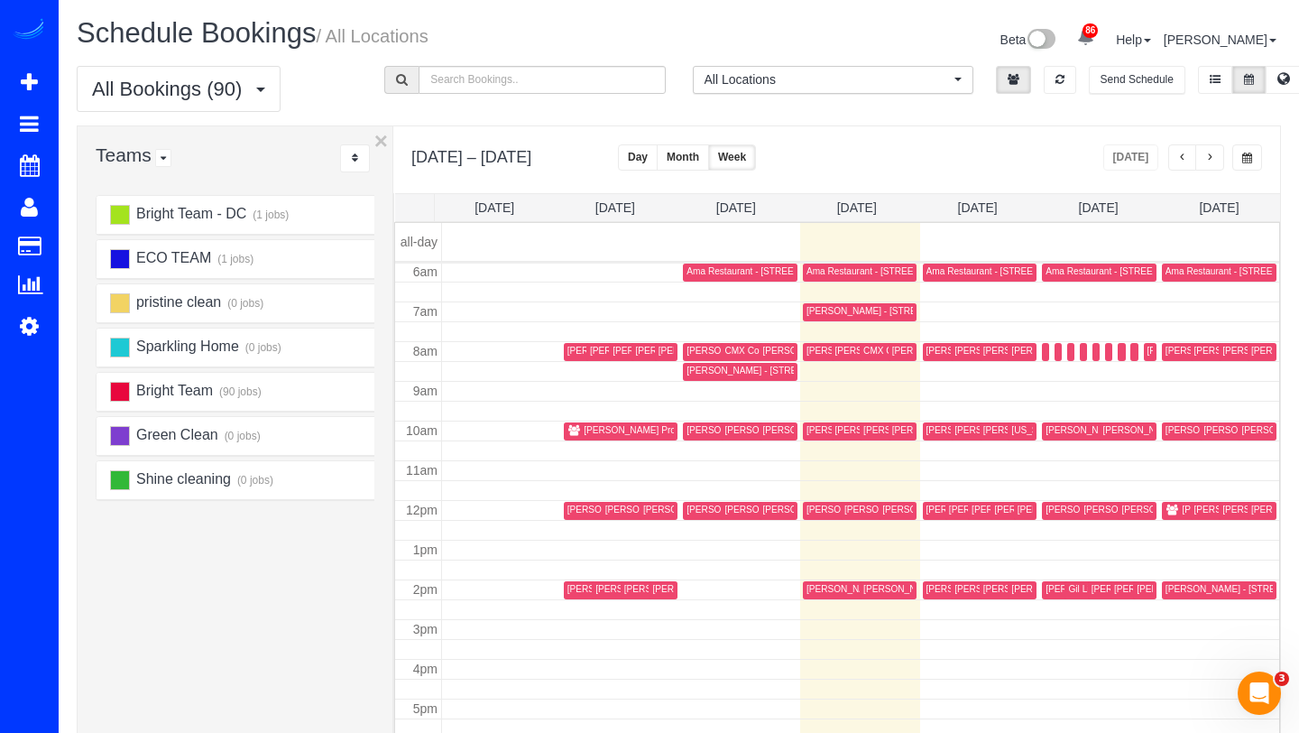
click at [1091, 43] on icon at bounding box center [1085, 36] width 17 height 17
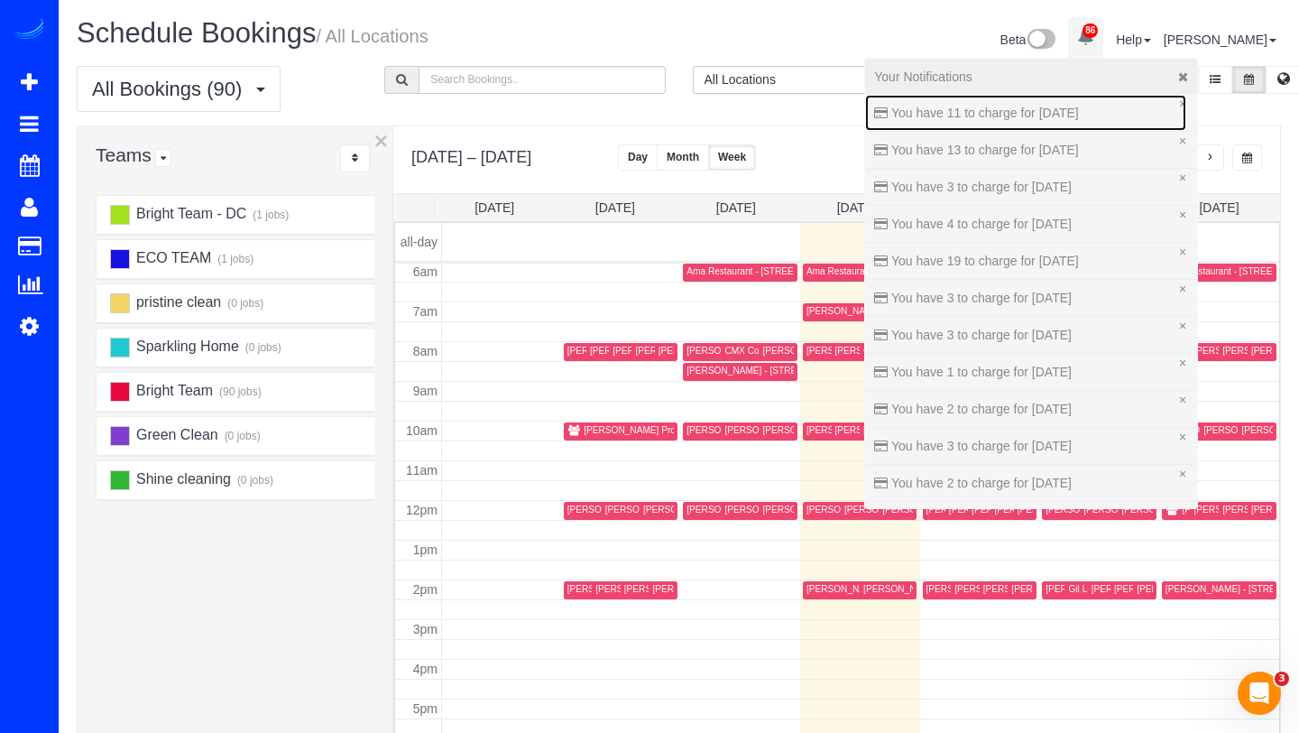
click at [1065, 112] on span "You have 11 to charge for 09/09/2025" at bounding box center [986, 113] width 188 height 14
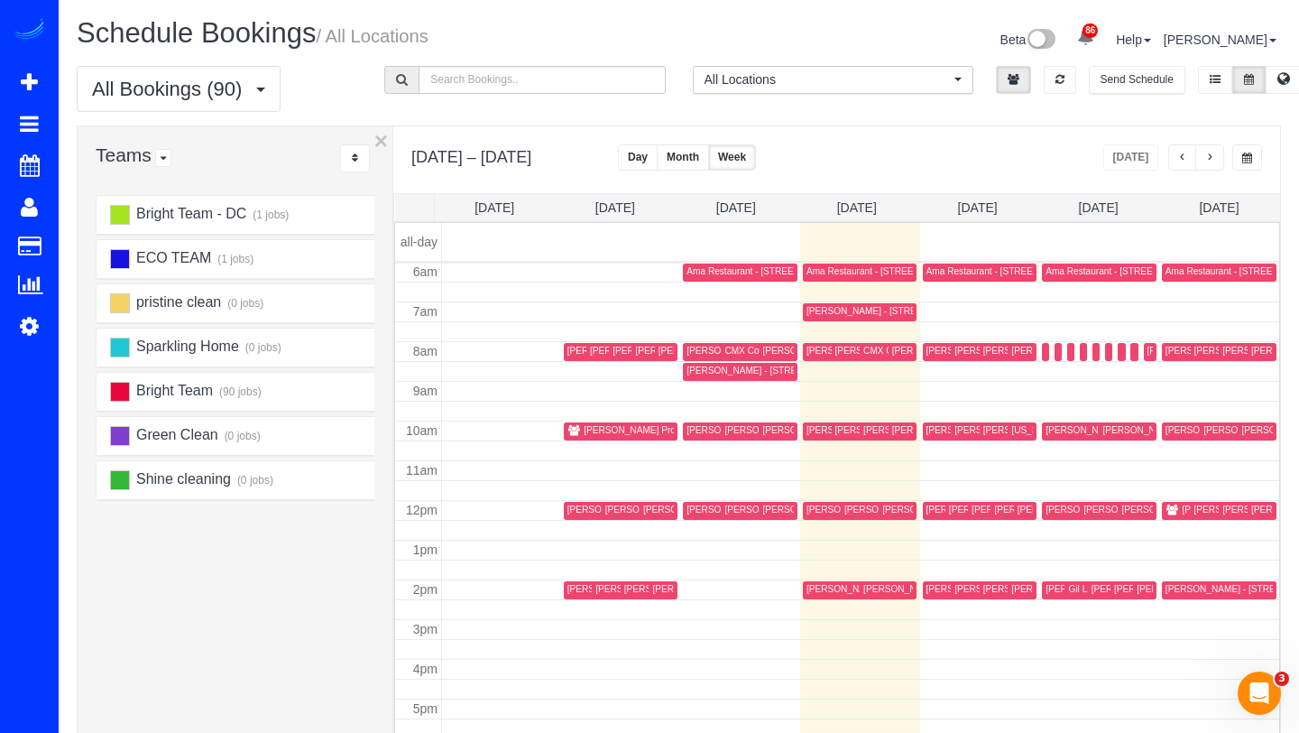
select select
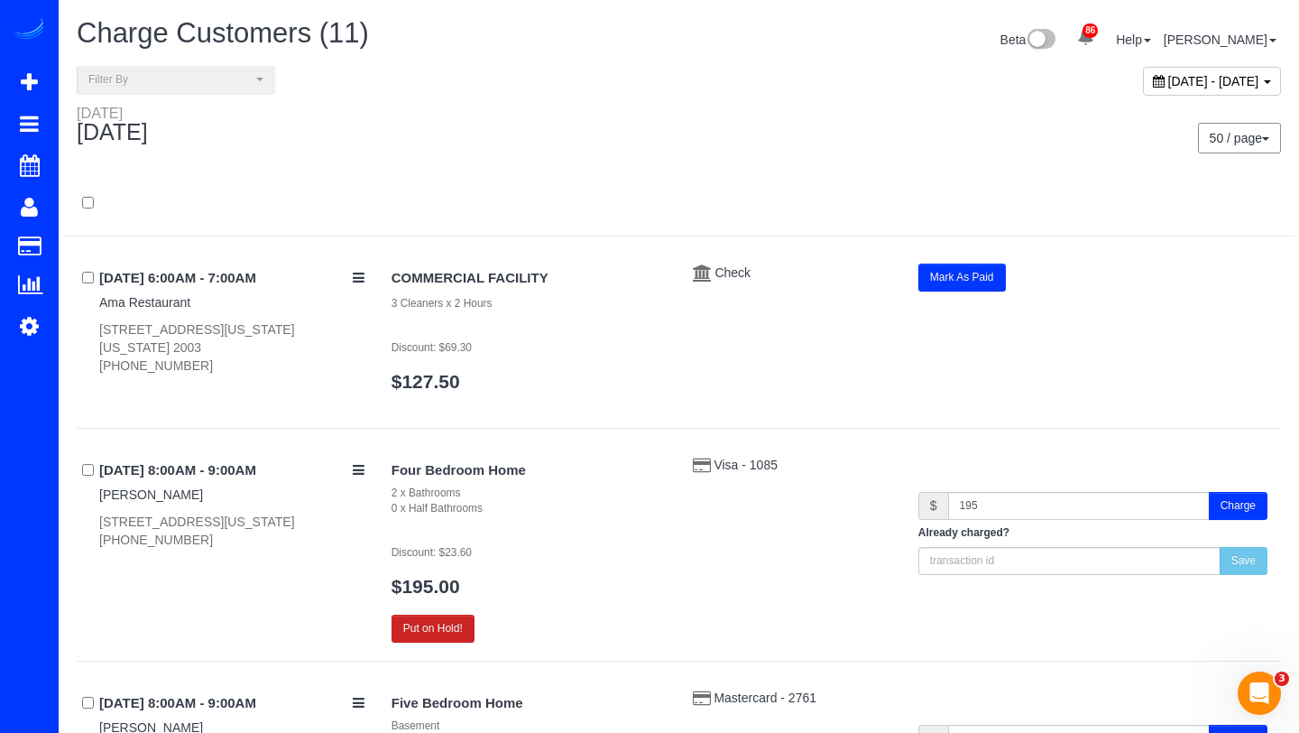
click at [1169, 80] on span "September 09, 2025 - September 09, 2025" at bounding box center [1214, 81] width 91 height 14
type input "**********"
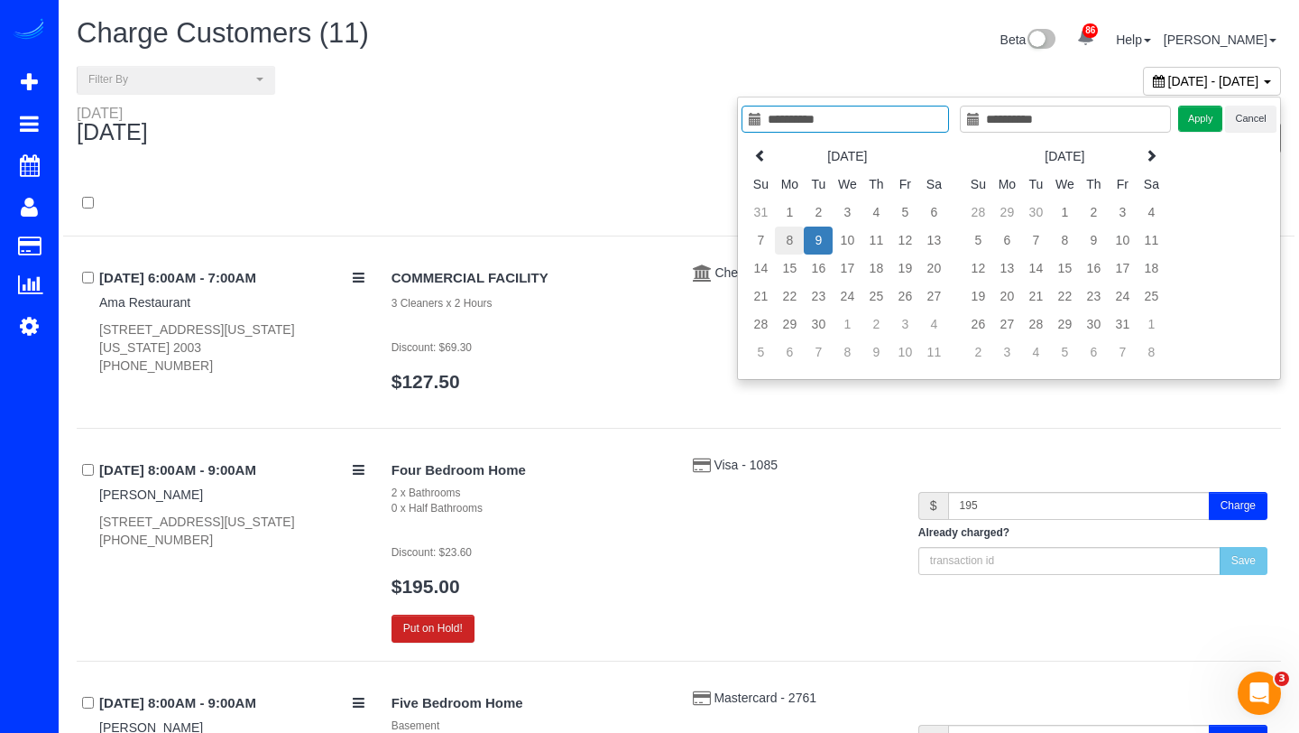
type input "**********"
click at [782, 237] on td "8" at bounding box center [789, 240] width 29 height 28
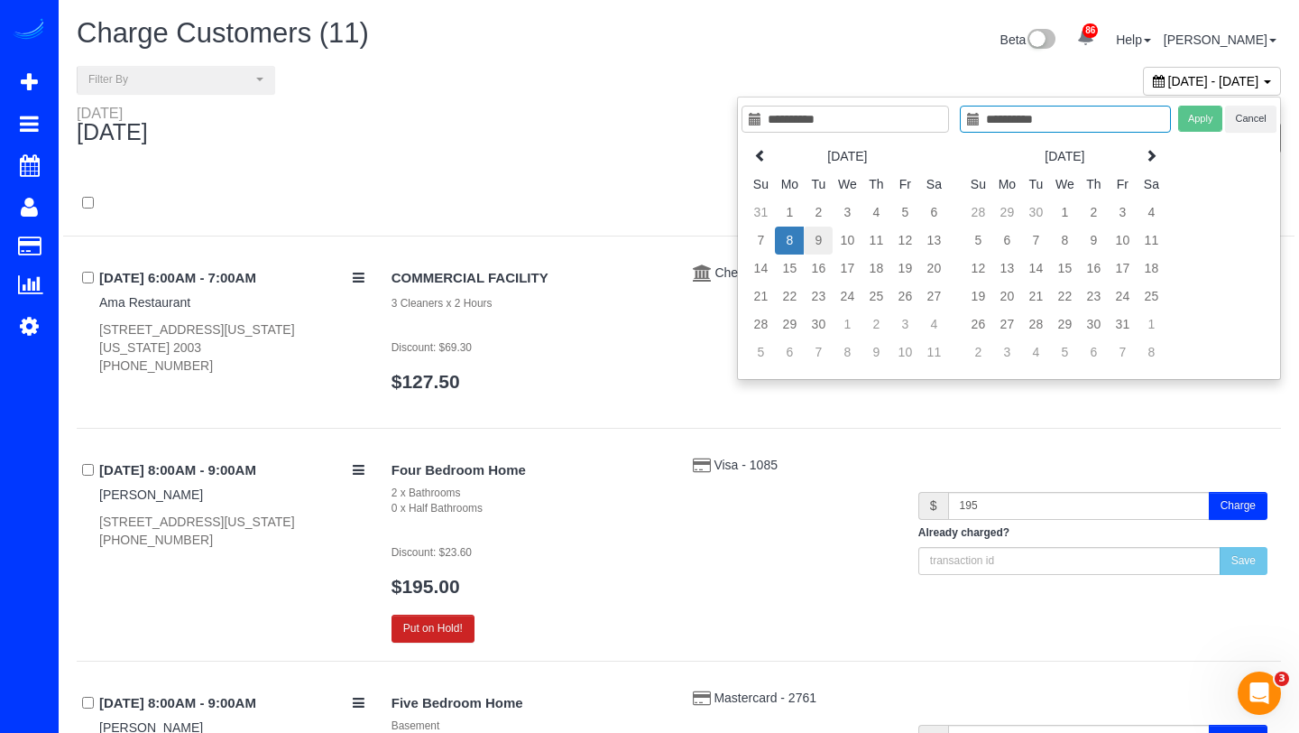
type input "**********"
click at [811, 238] on td "9" at bounding box center [818, 240] width 29 height 28
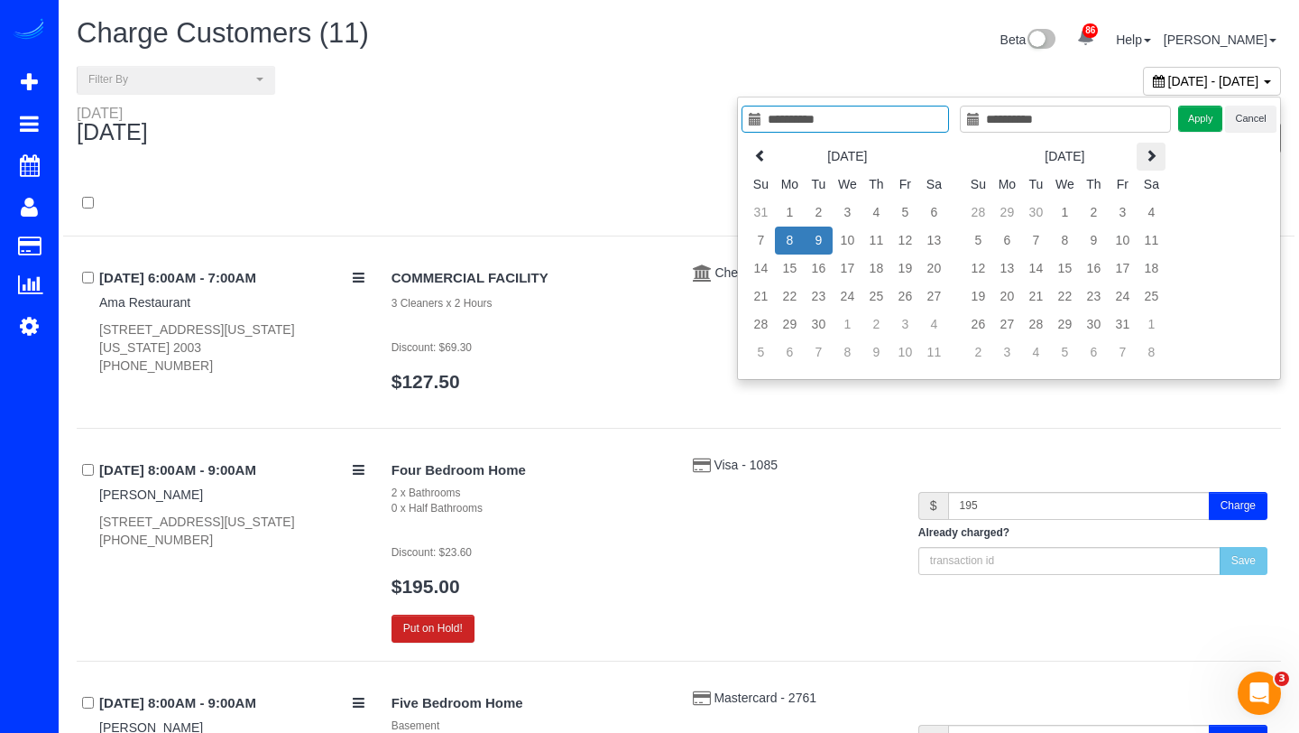
type input "**********"
click at [1202, 116] on button "Apply" at bounding box center [1200, 119] width 45 height 26
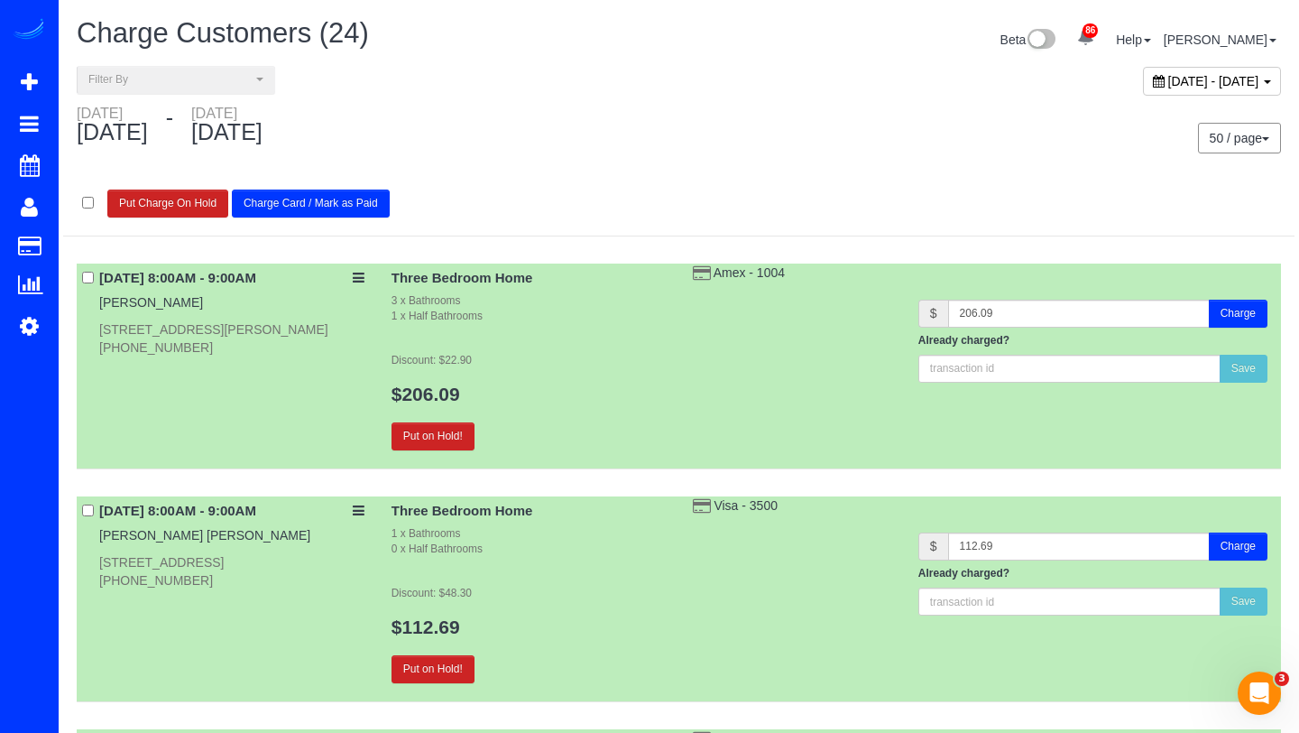
click at [271, 207] on button "Charge Card / Mark as Paid" at bounding box center [311, 203] width 158 height 28
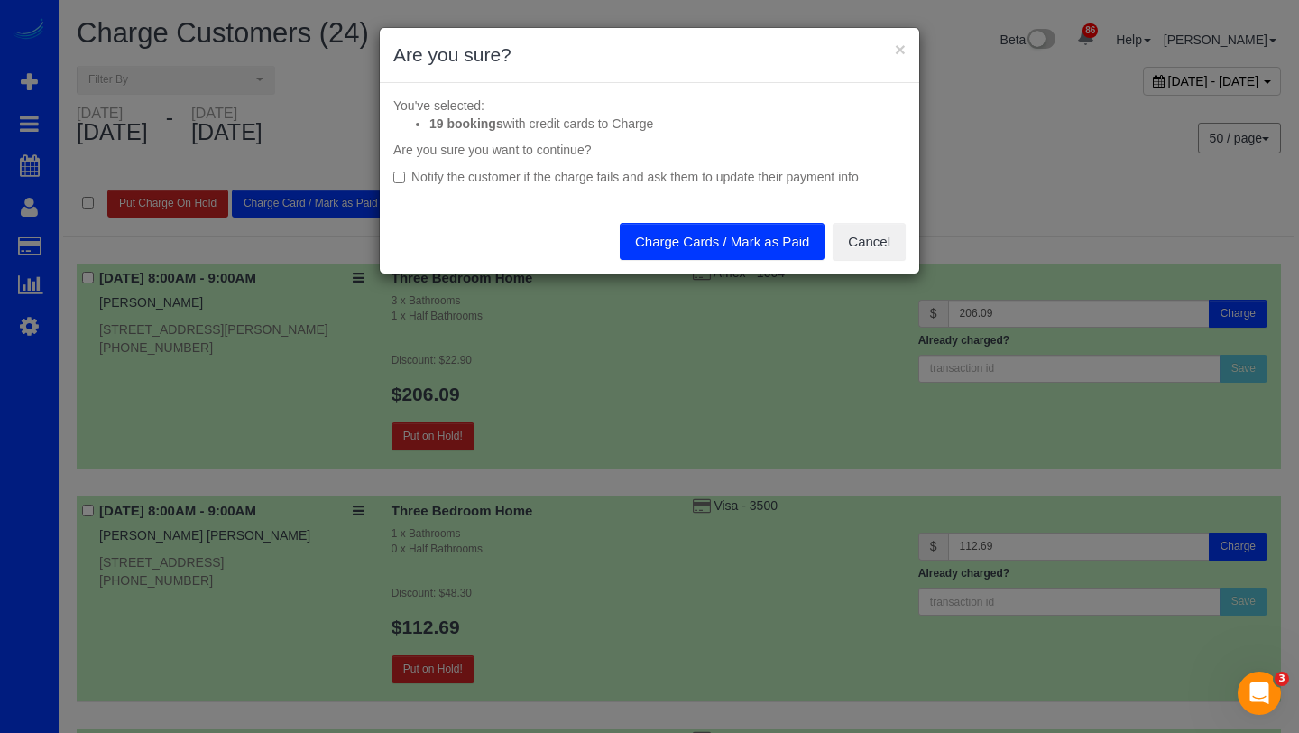
click at [663, 231] on button "Charge Cards / Mark as Paid" at bounding box center [722, 242] width 205 height 38
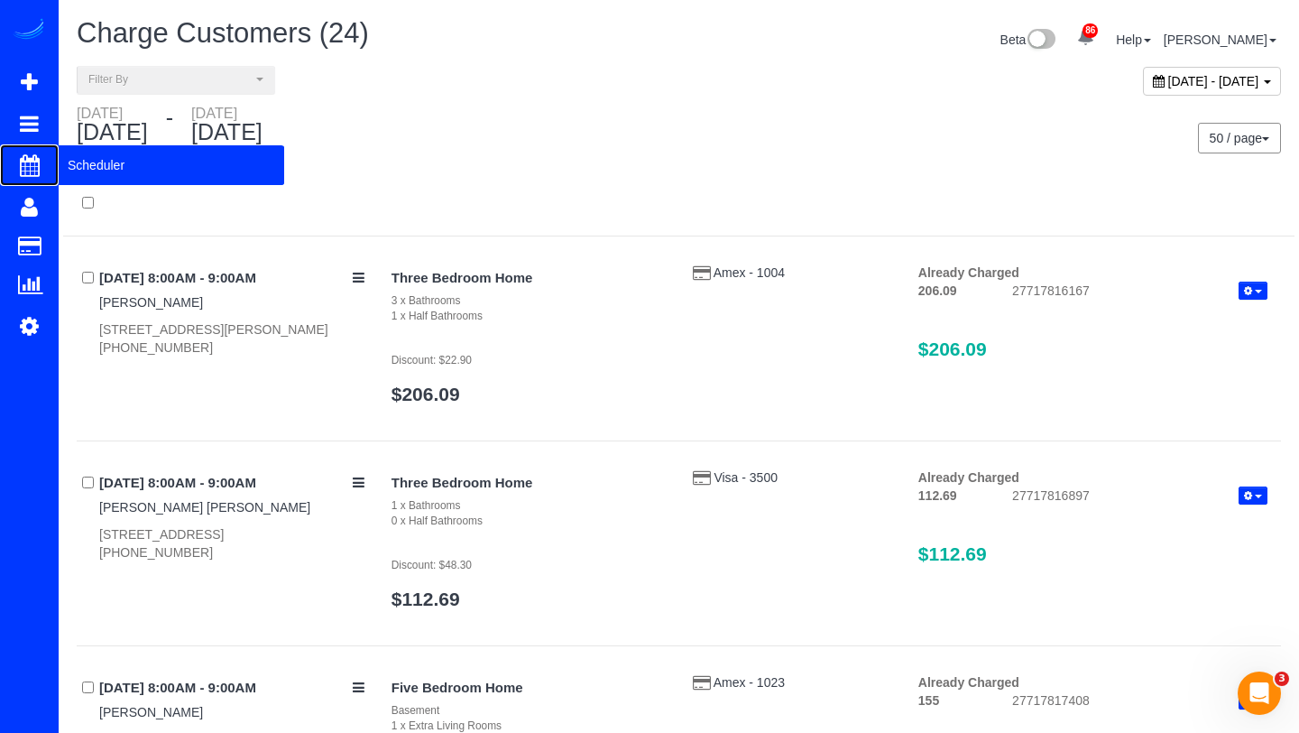
click at [98, 173] on span "Scheduler" at bounding box center [172, 165] width 226 height 42
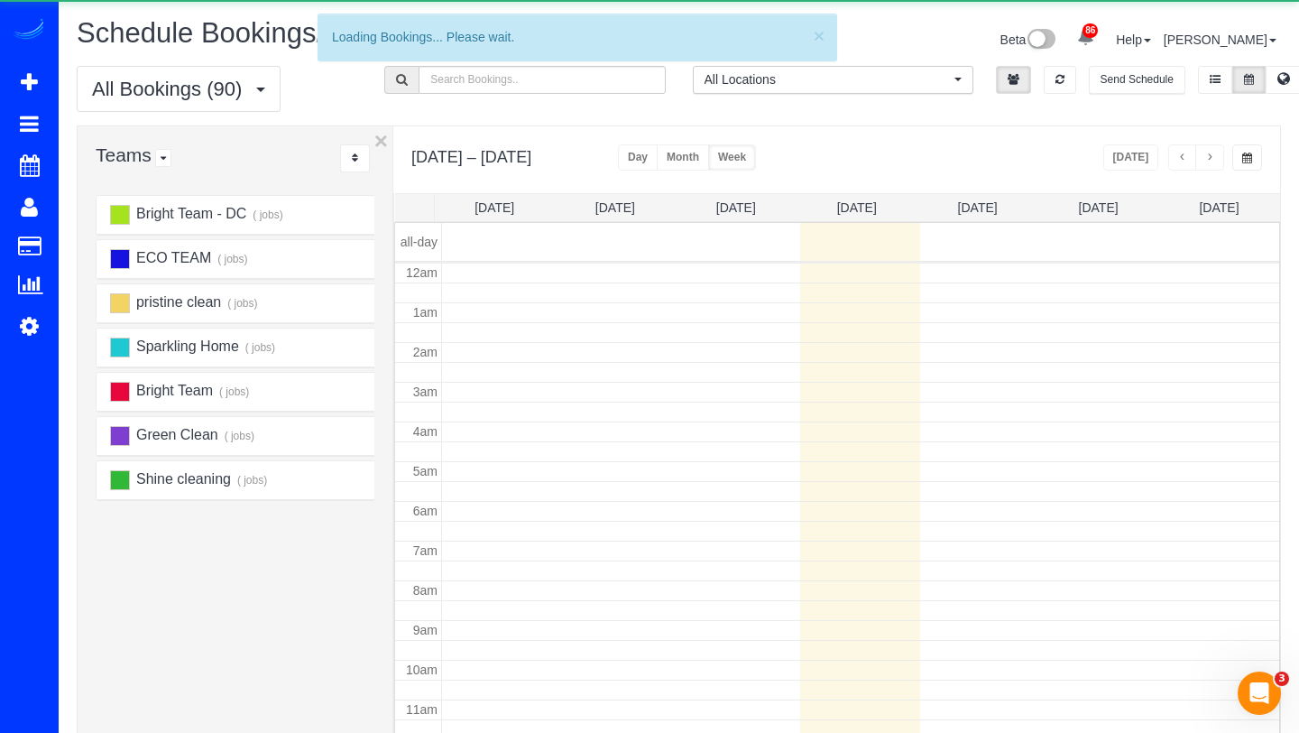
scroll to position [239, 0]
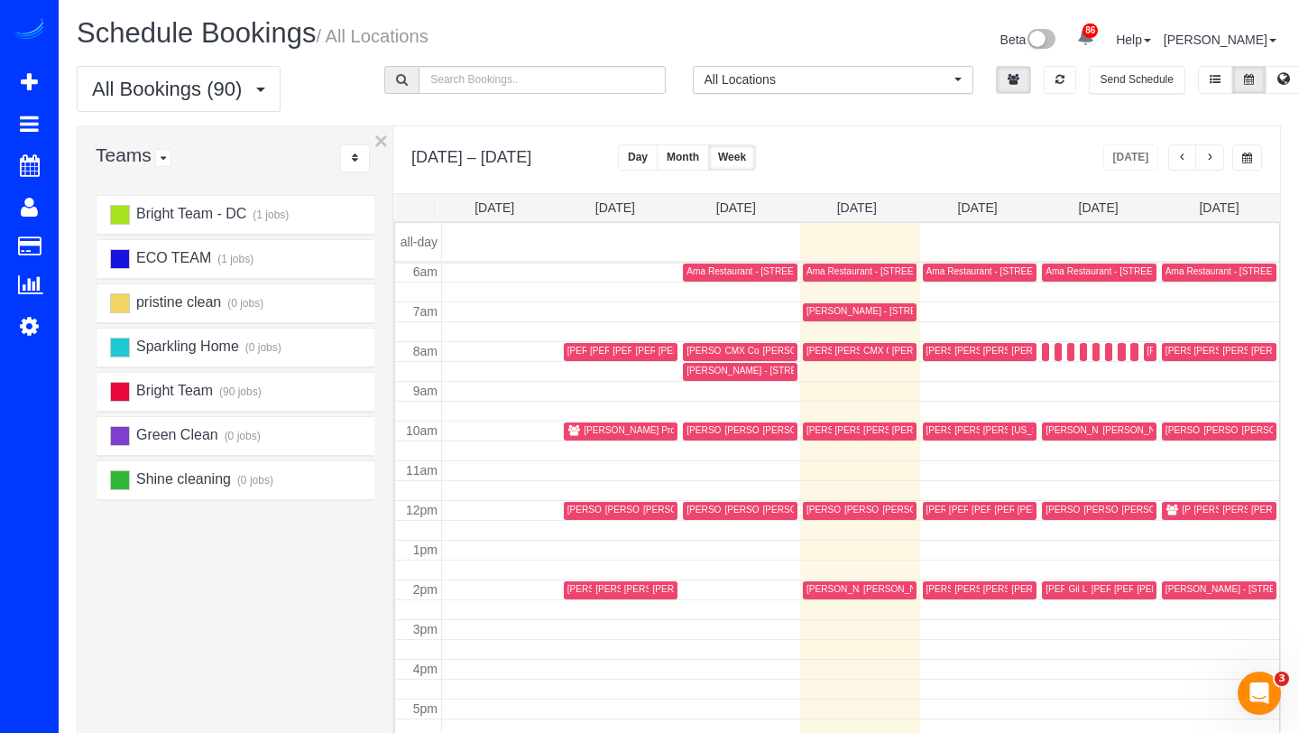
click at [706, 274] on div "Ama Restaurant - 885 New Jersey Ave Se, Washington, DC 2003" at bounding box center [820, 271] width 266 height 12
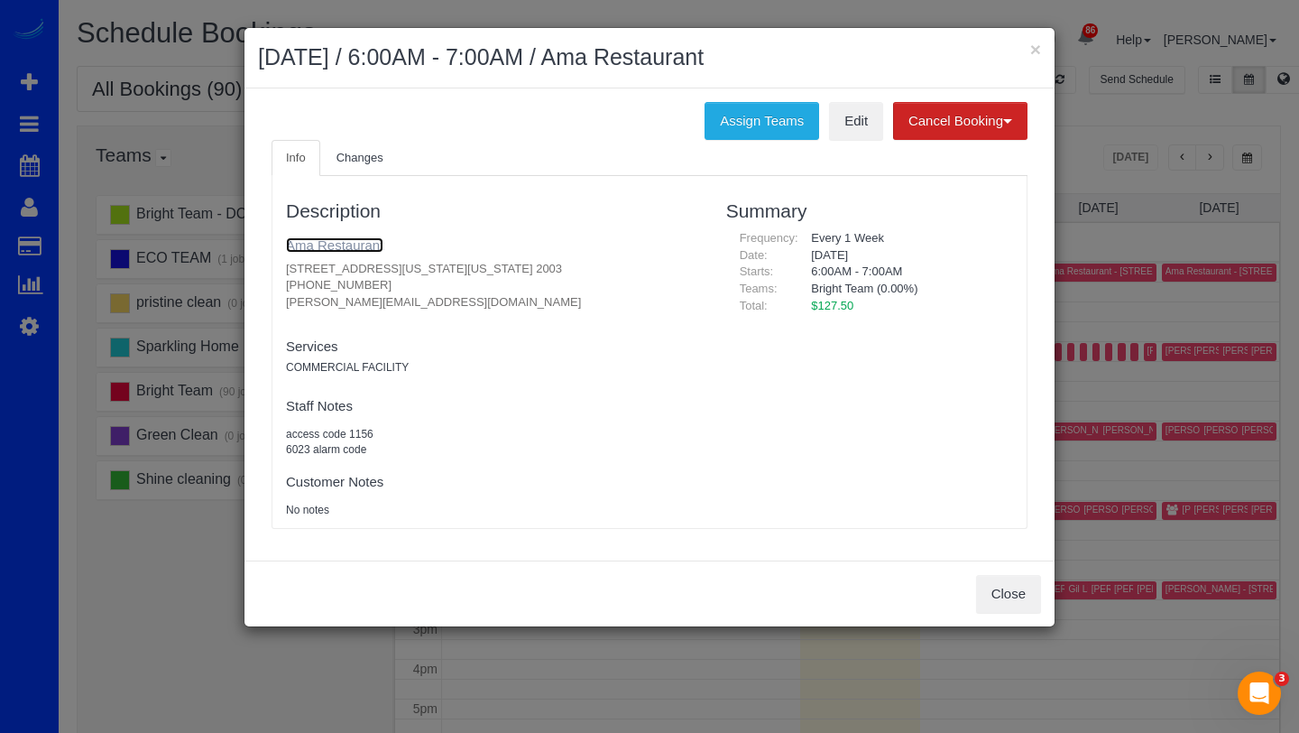
click at [366, 242] on link "Ama Restaurant" at bounding box center [334, 244] width 97 height 15
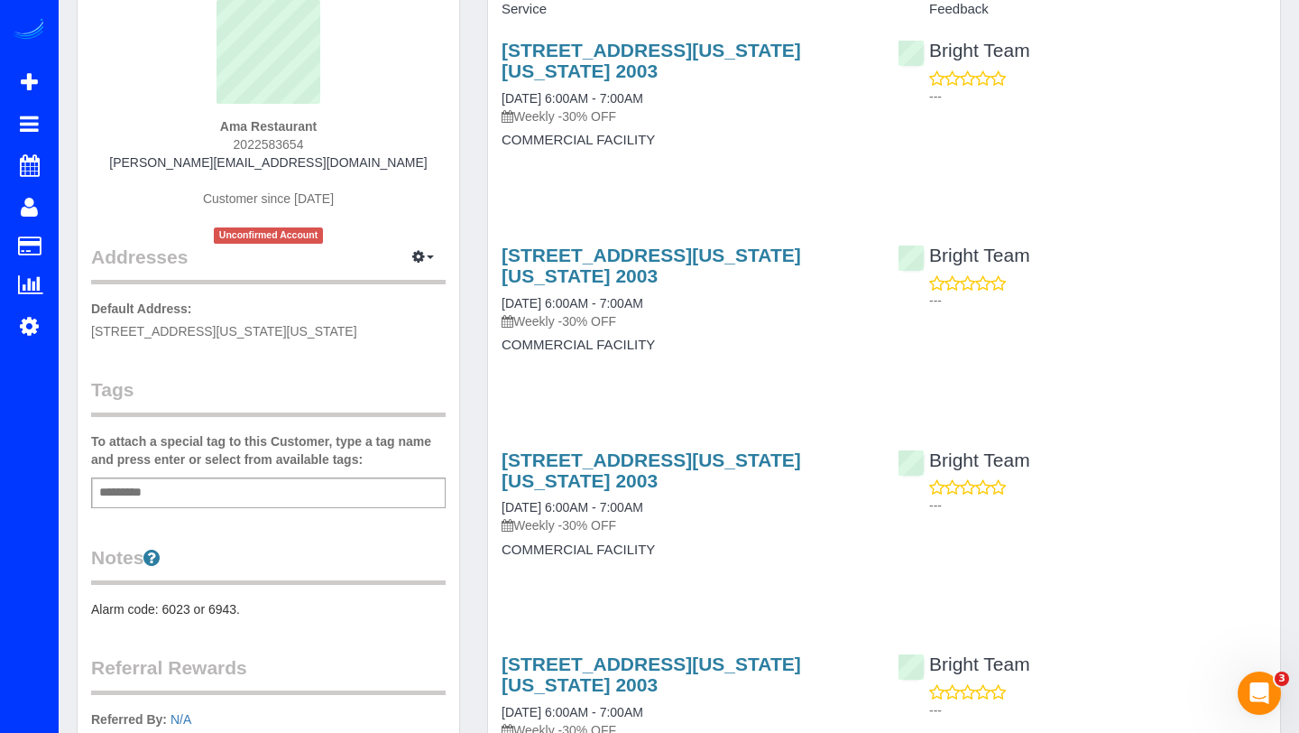
scroll to position [152, 0]
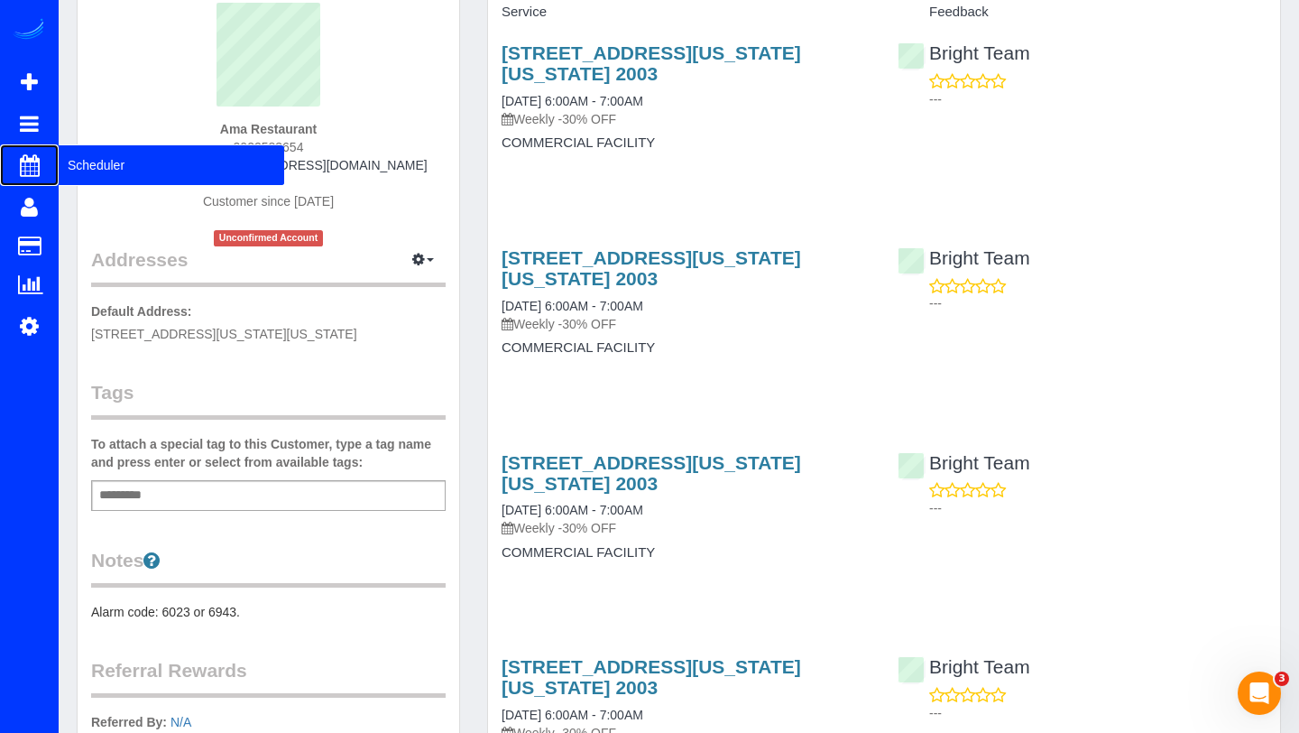
click at [66, 172] on span "Scheduler" at bounding box center [172, 165] width 226 height 42
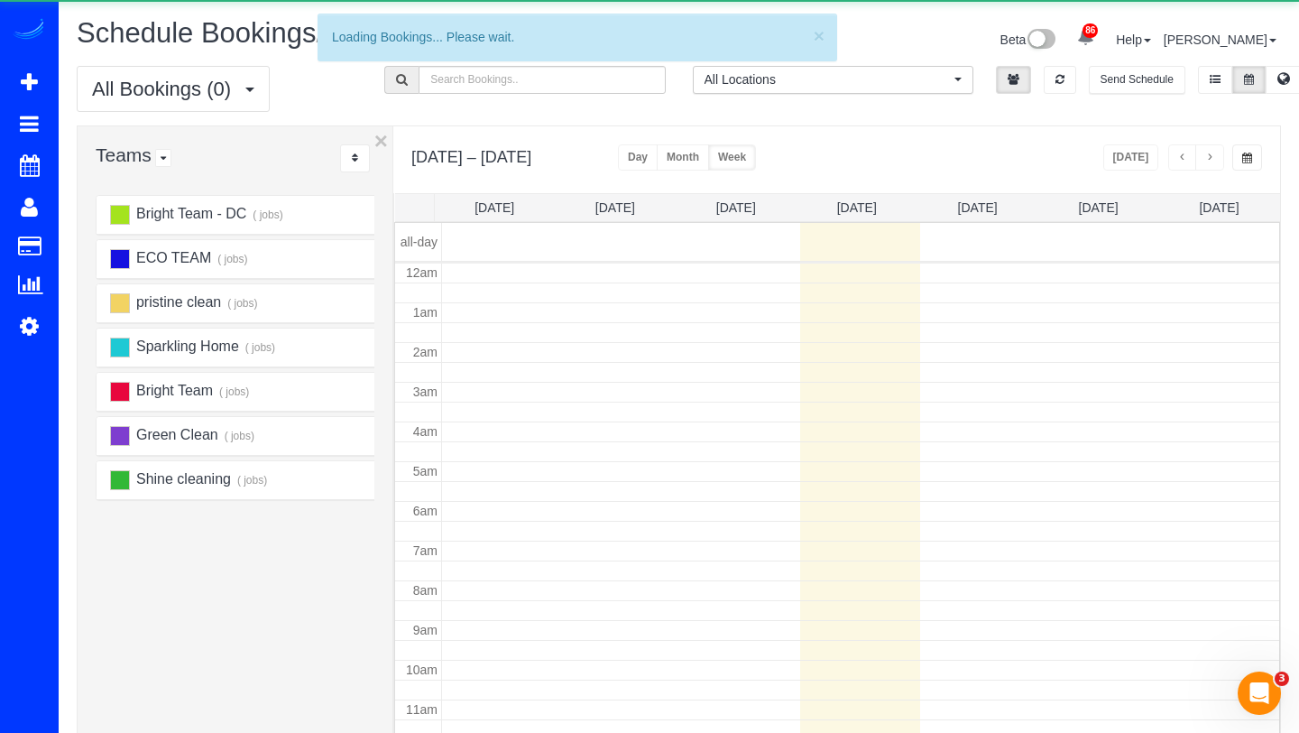
scroll to position [239, 0]
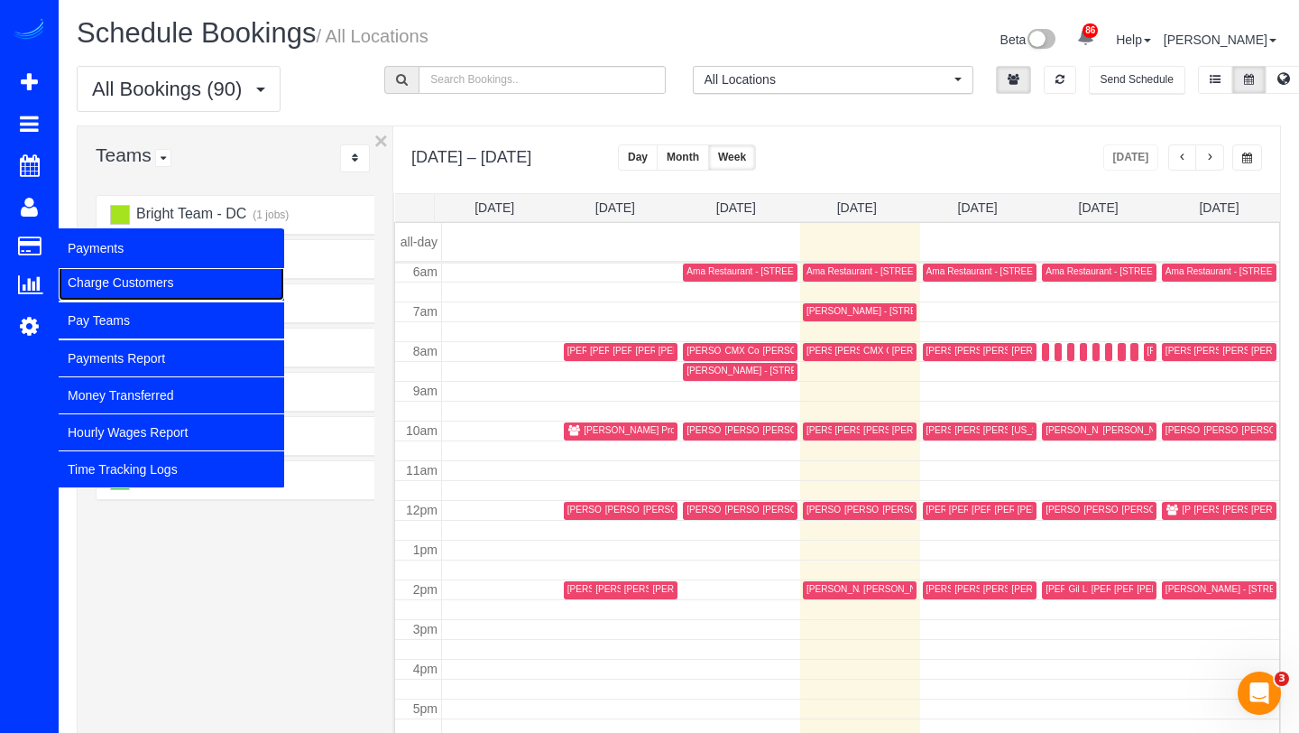
click at [93, 285] on link "Charge Customers" at bounding box center [172, 282] width 226 height 36
select select
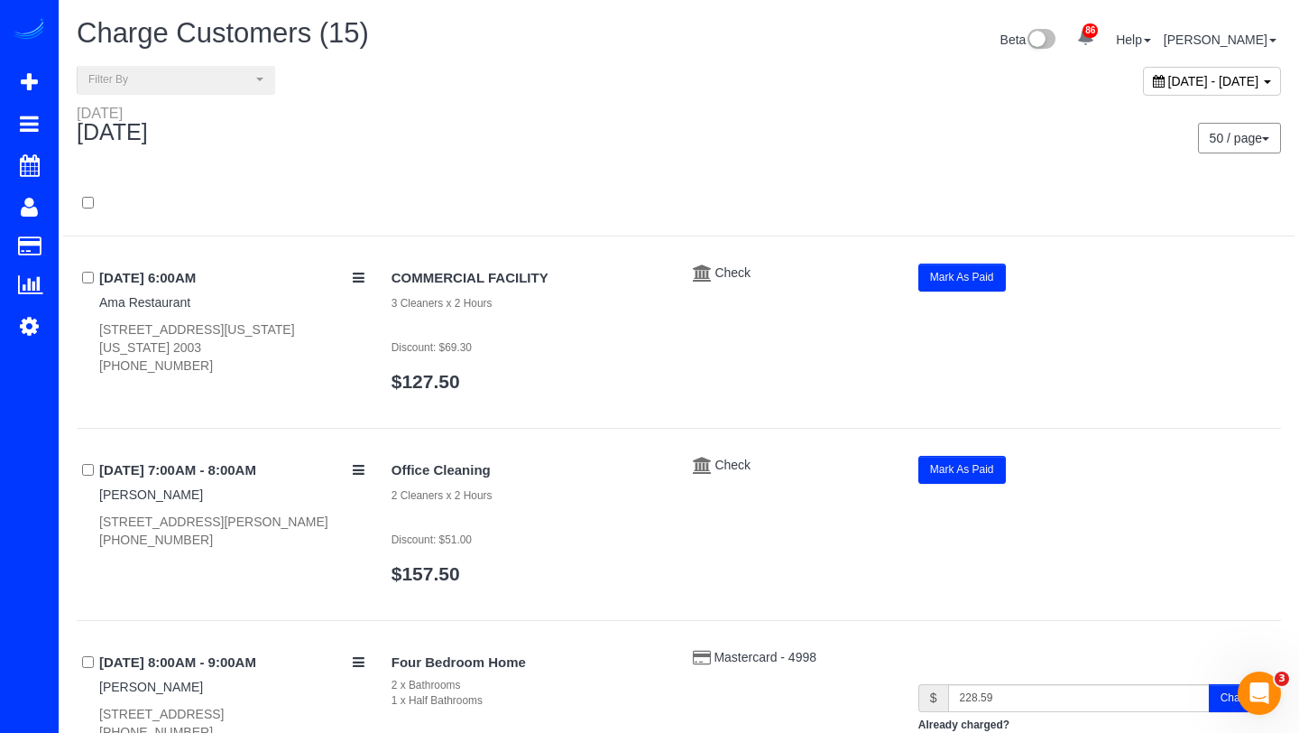
click at [1169, 85] on span "[DATE] - [DATE]" at bounding box center [1214, 81] width 91 height 14
type input "**********"
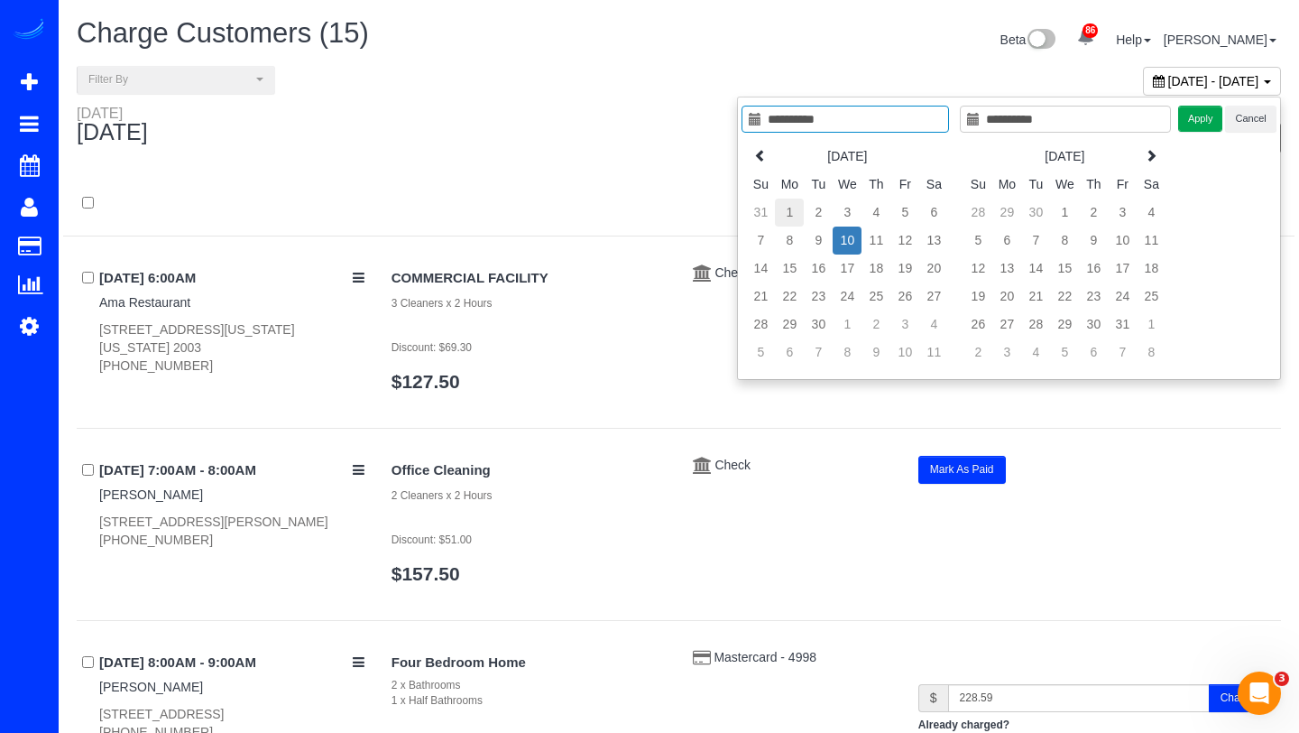
type input "**********"
click at [793, 217] on td "1" at bounding box center [789, 213] width 29 height 28
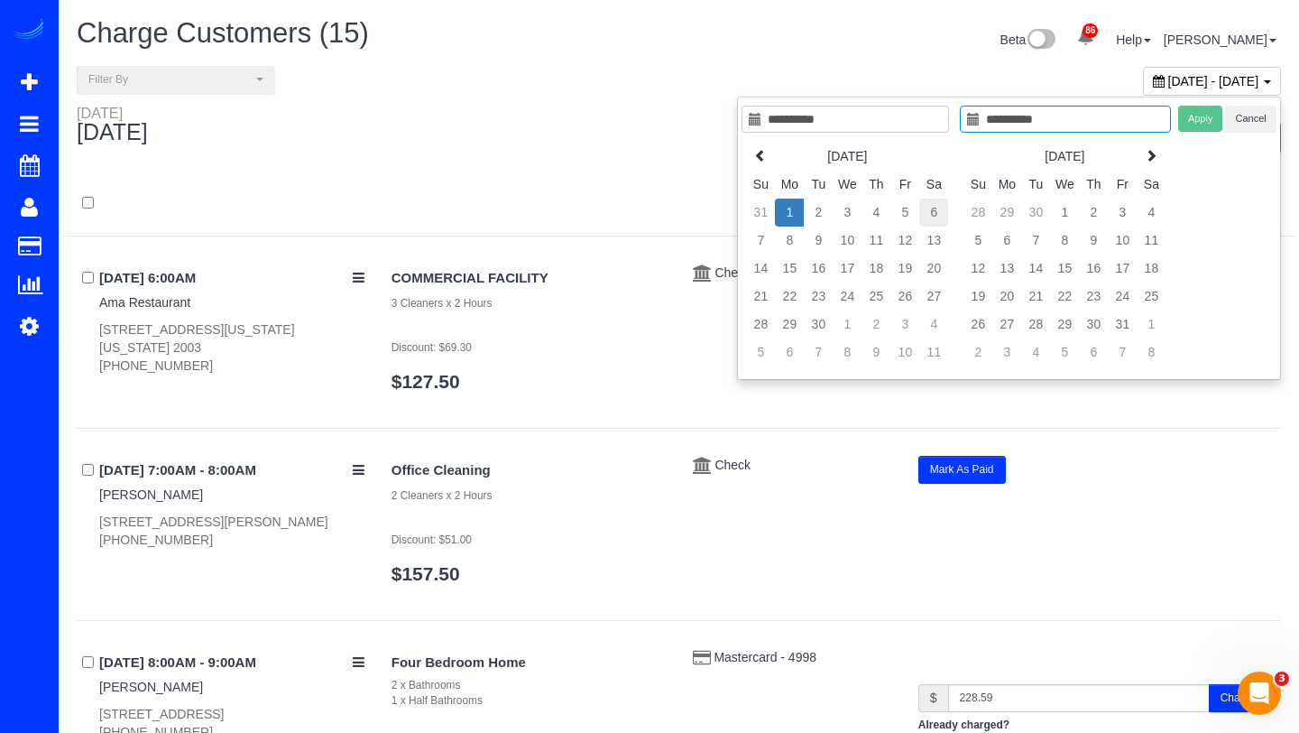
type input "**********"
click at [935, 206] on td "6" at bounding box center [933, 213] width 29 height 28
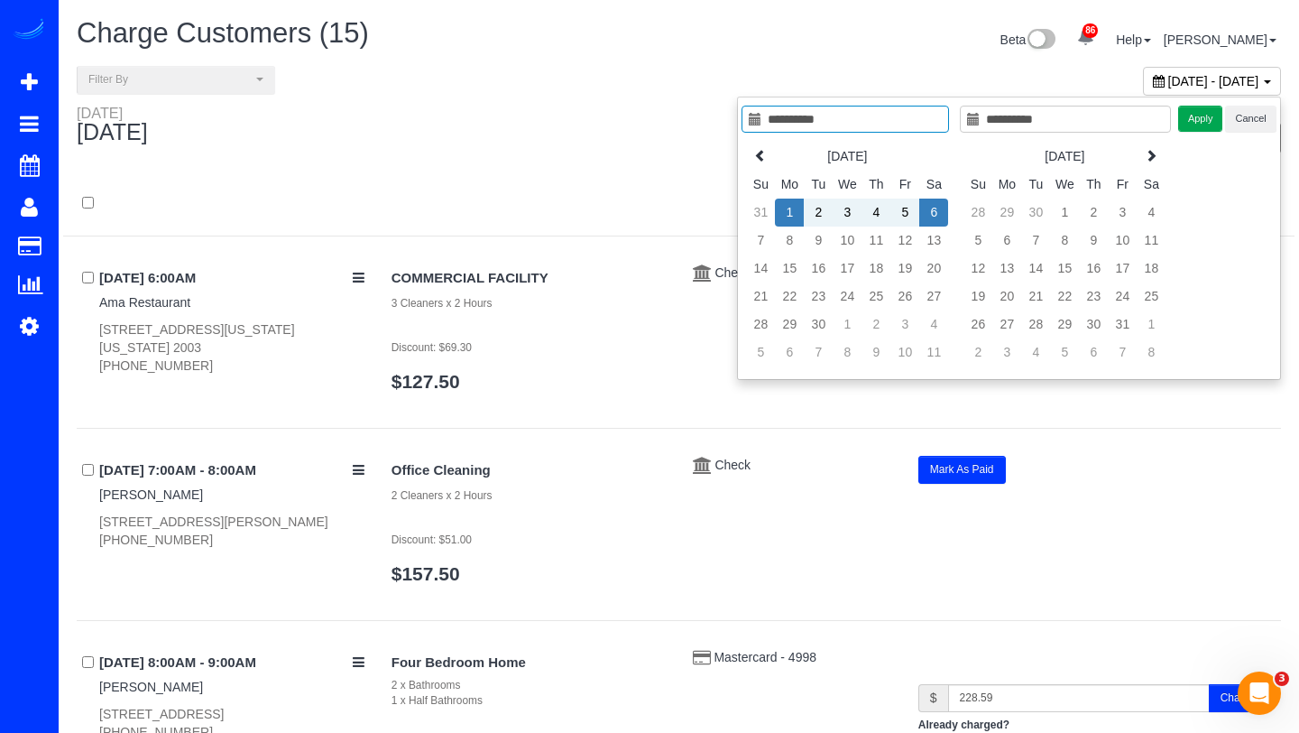
type input "**********"
click at [1199, 113] on button "Apply" at bounding box center [1200, 119] width 45 height 26
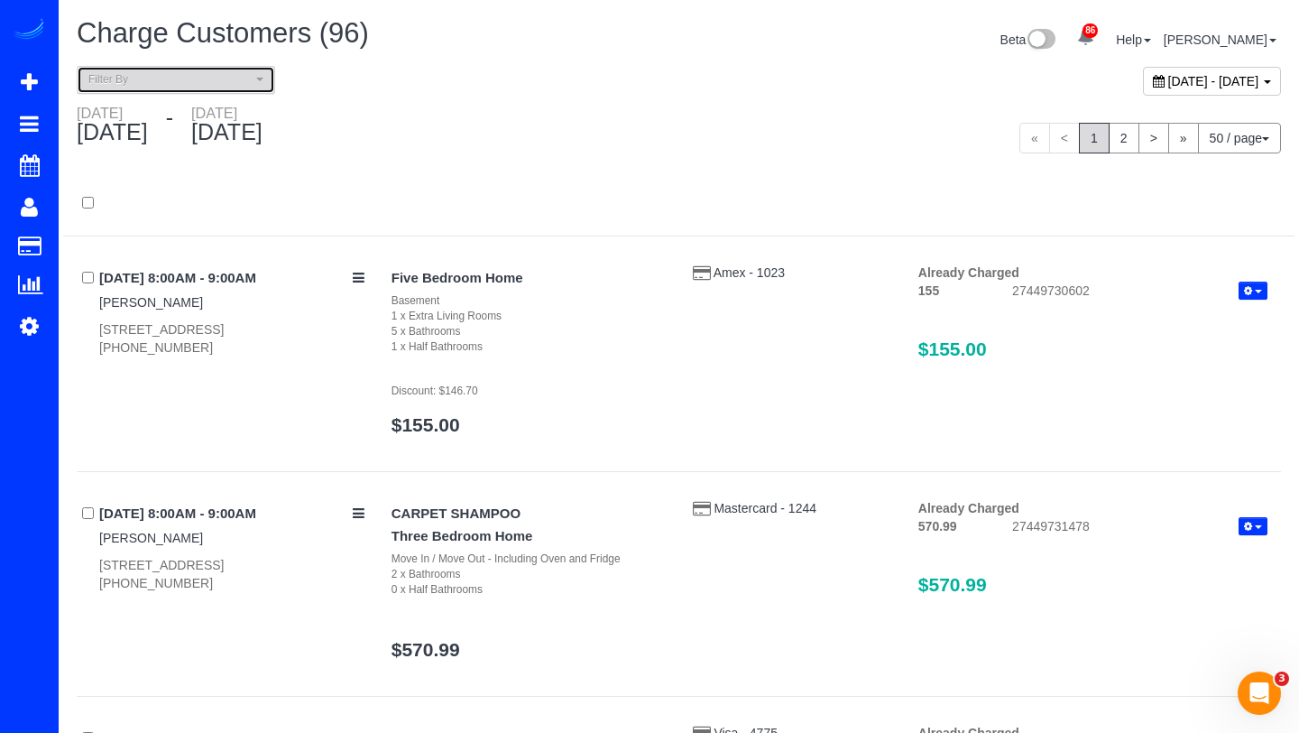
click at [237, 83] on span "Filter By" at bounding box center [169, 79] width 163 height 15
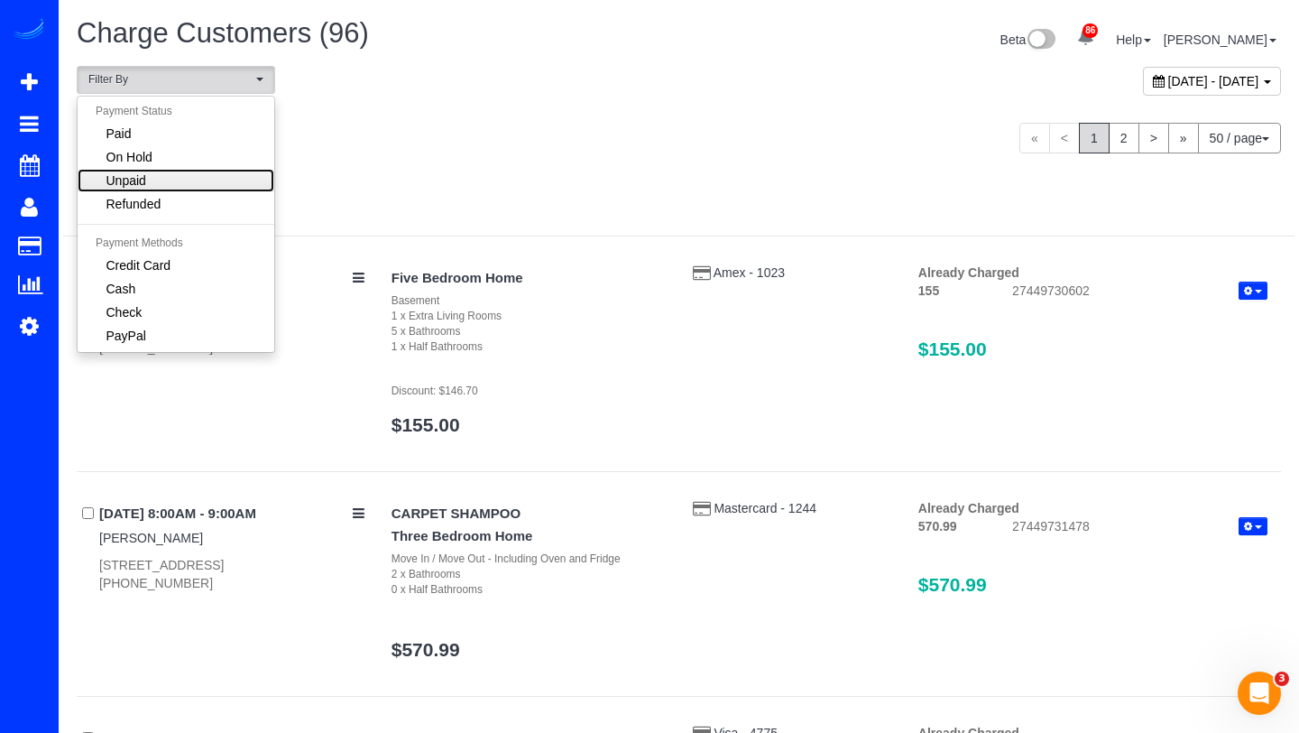
click at [199, 179] on link "Unpaid" at bounding box center [176, 180] width 197 height 23
select select "******"
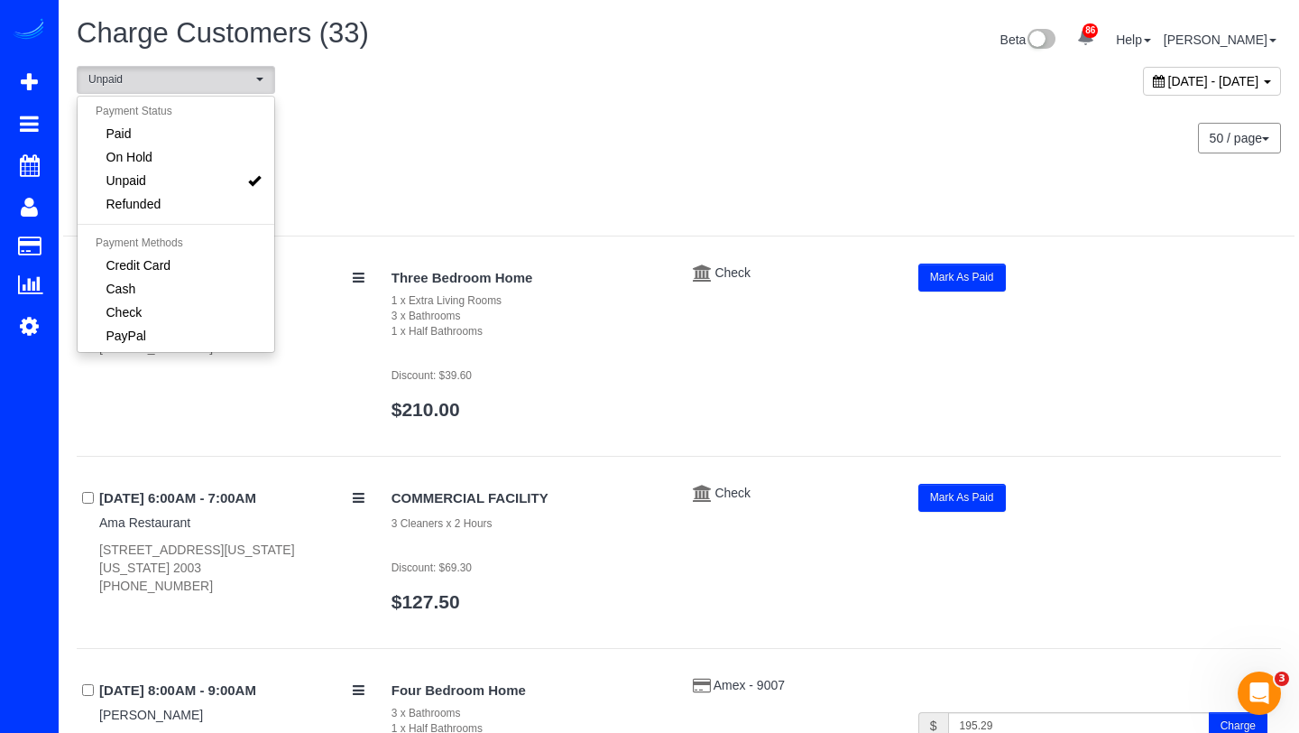
click at [568, 204] on div at bounding box center [679, 212] width 1232 height 47
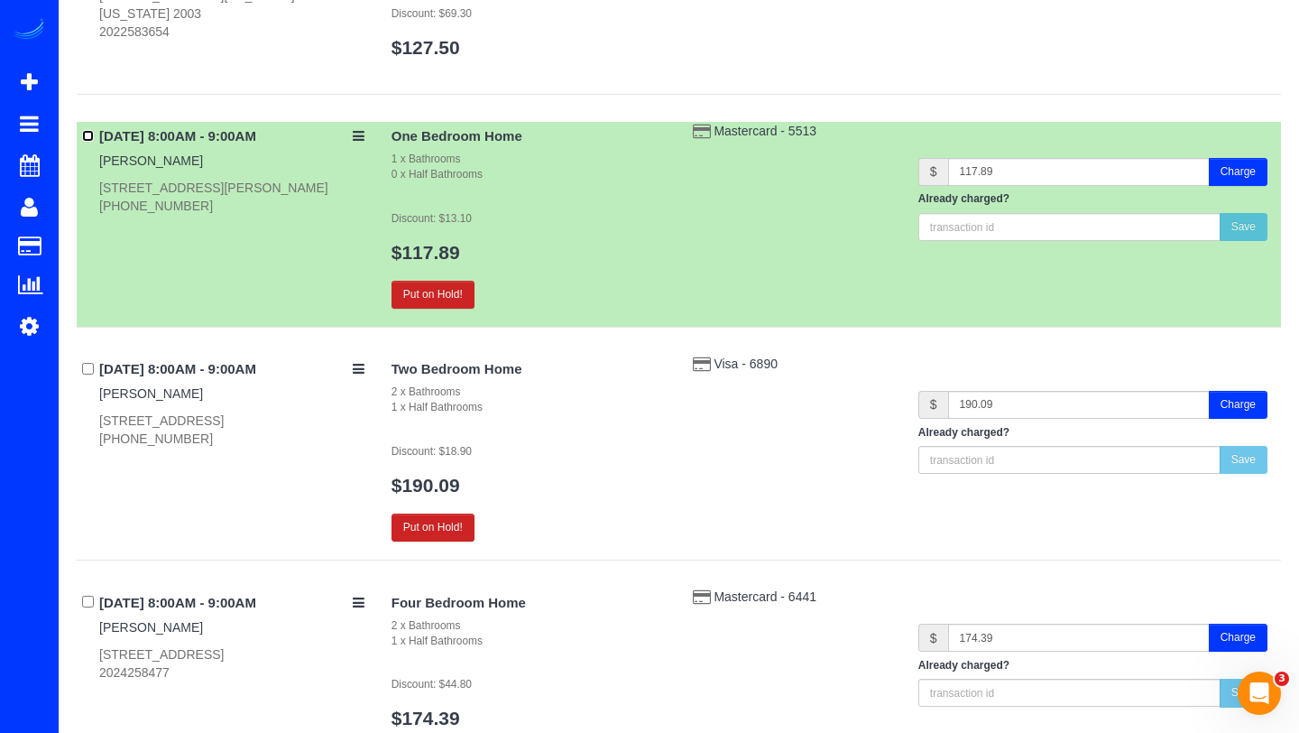
scroll to position [1830, 0]
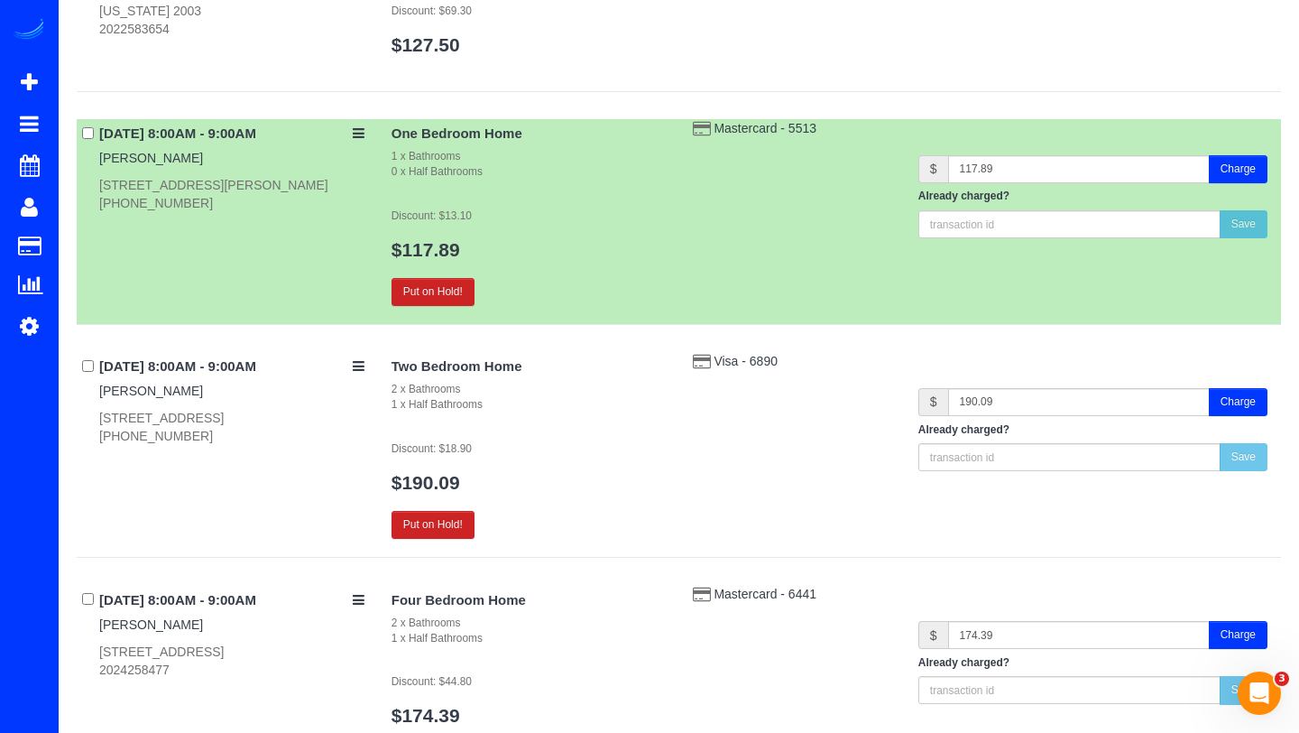
click at [94, 366] on div "09/04/2025 8:00AM - 9:00AM Brichelle Hall 684 Heathwalk Mews, Gaithersburg, MD …" at bounding box center [227, 399] width 301 height 94
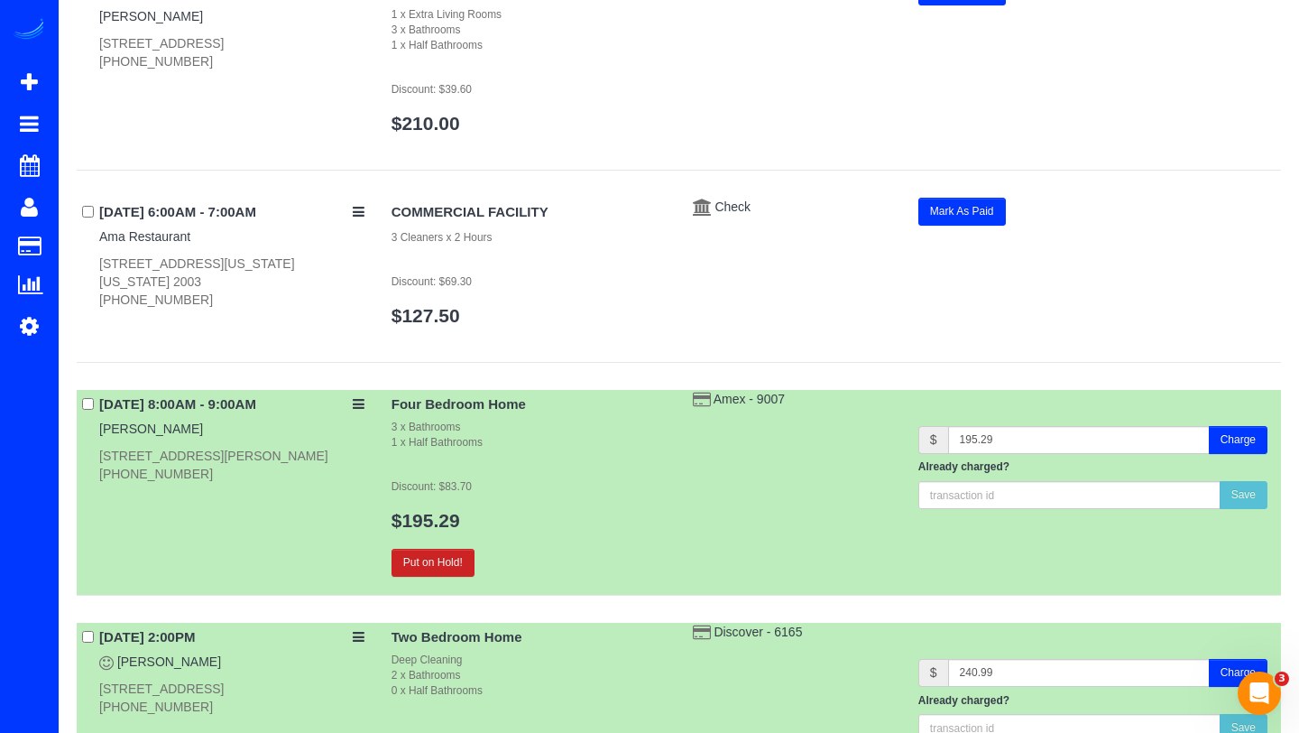
scroll to position [0, 0]
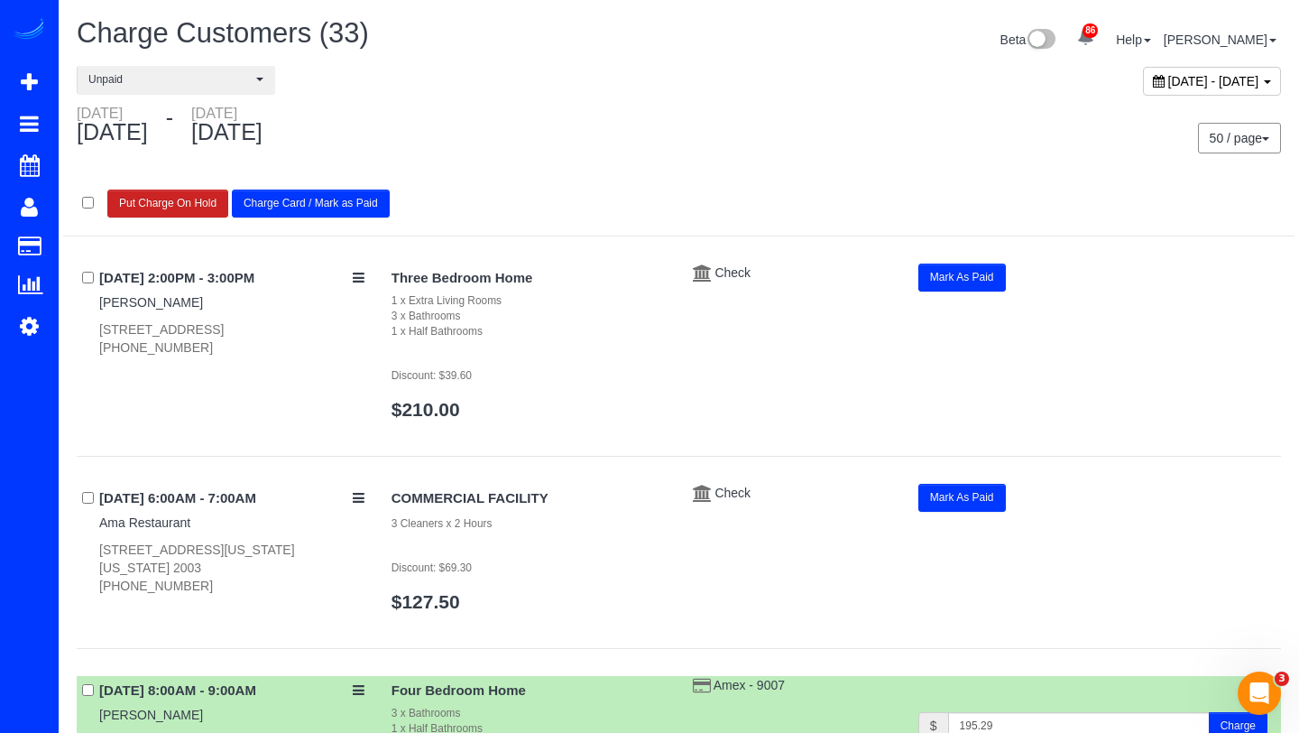
click at [270, 200] on button "Charge Card / Mark as Paid" at bounding box center [311, 203] width 158 height 28
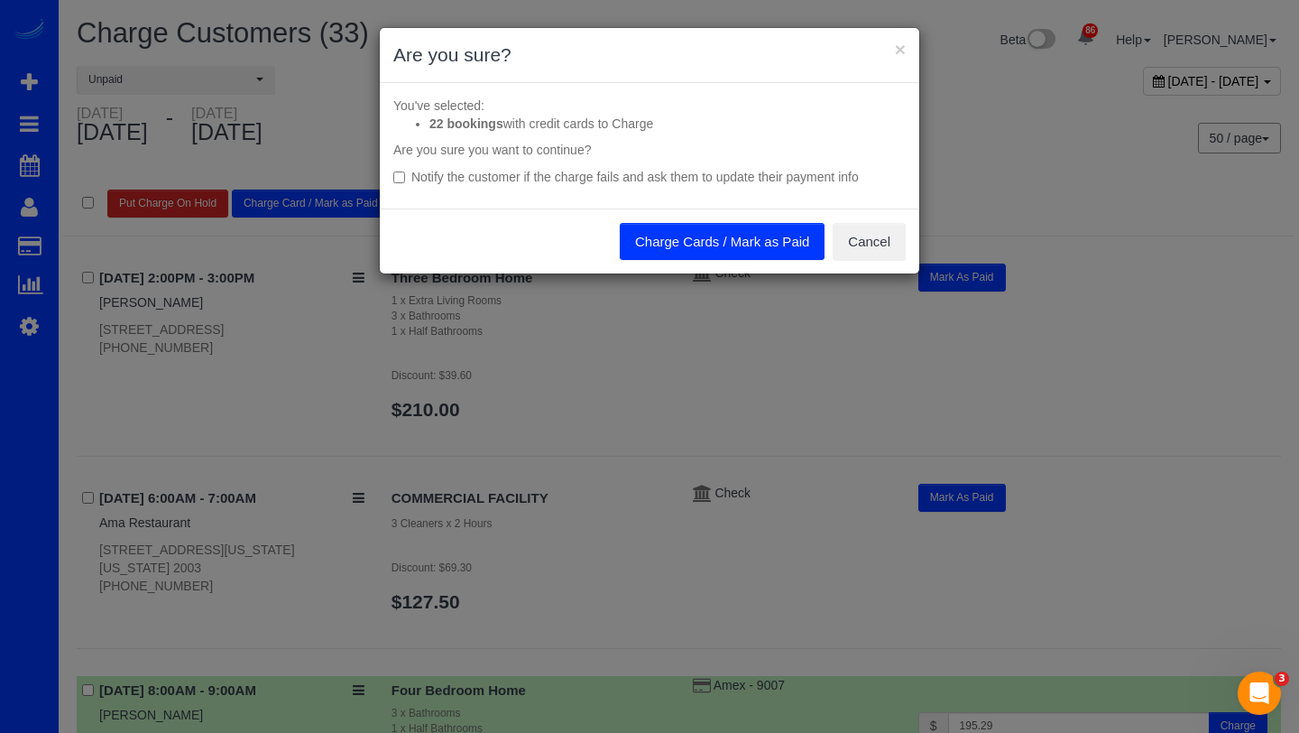
click at [643, 250] on button "Charge Cards / Mark as Paid" at bounding box center [722, 242] width 205 height 38
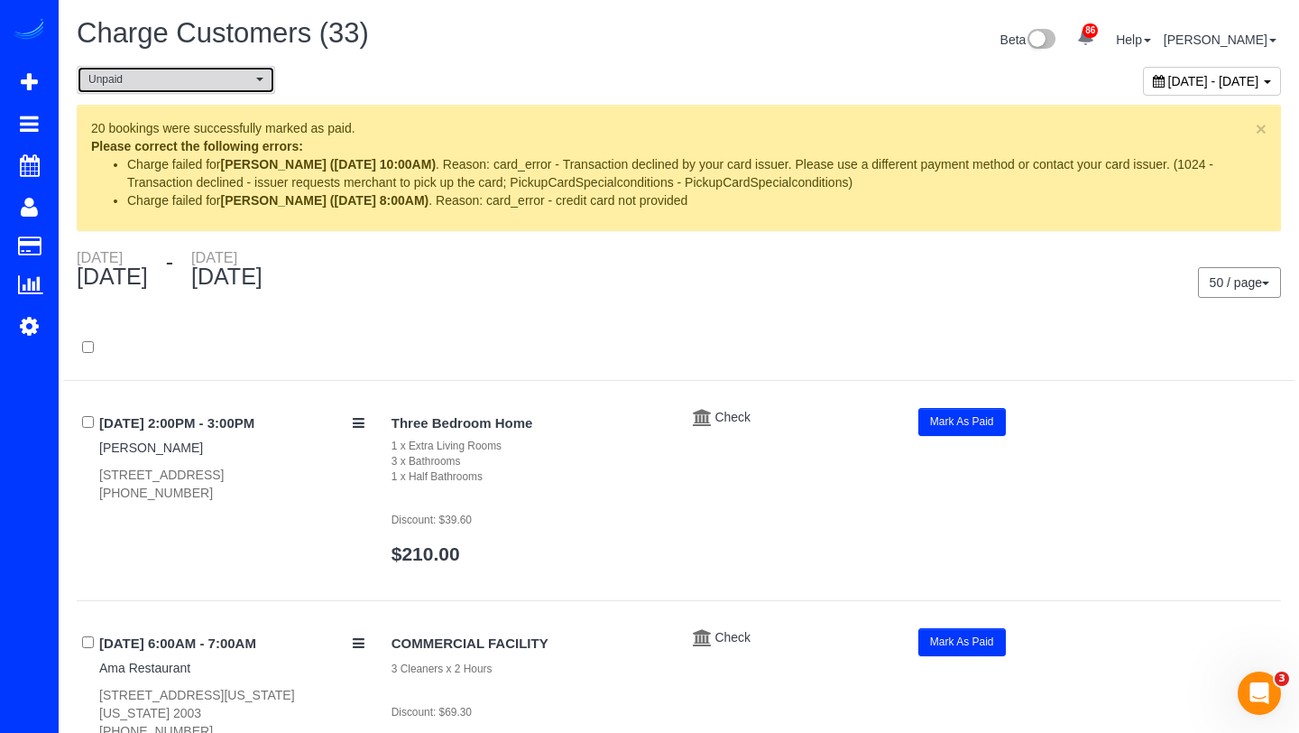
click at [206, 76] on span "Unpaid" at bounding box center [169, 79] width 163 height 15
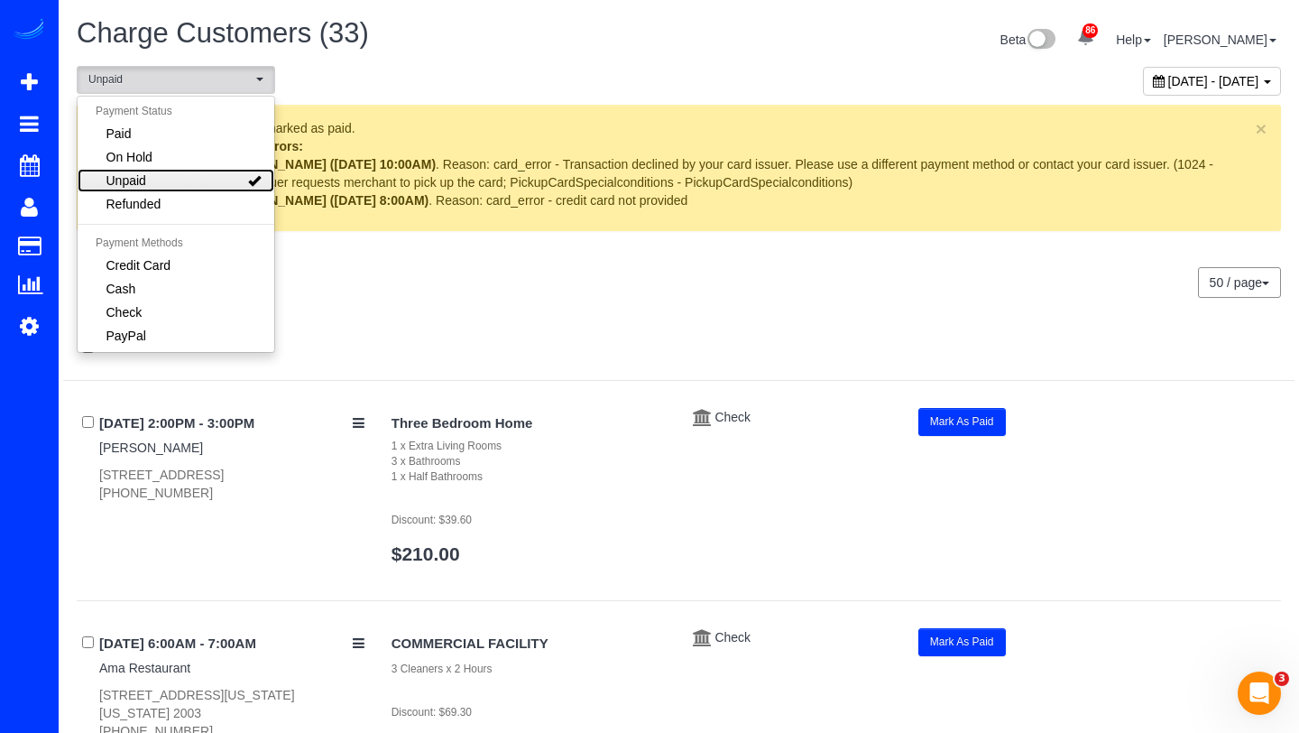
click at [154, 170] on link "Unpaid" at bounding box center [176, 180] width 197 height 23
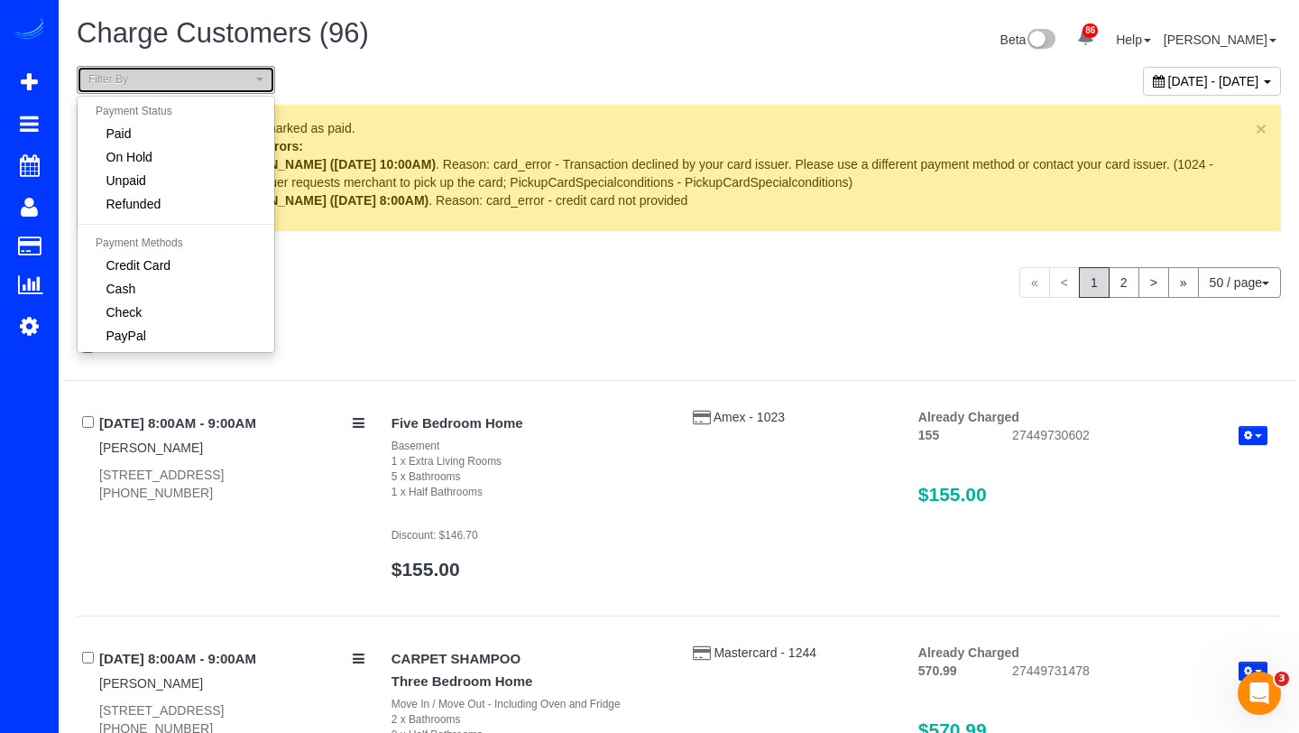
click at [216, 81] on span "Filter By" at bounding box center [169, 79] width 163 height 15
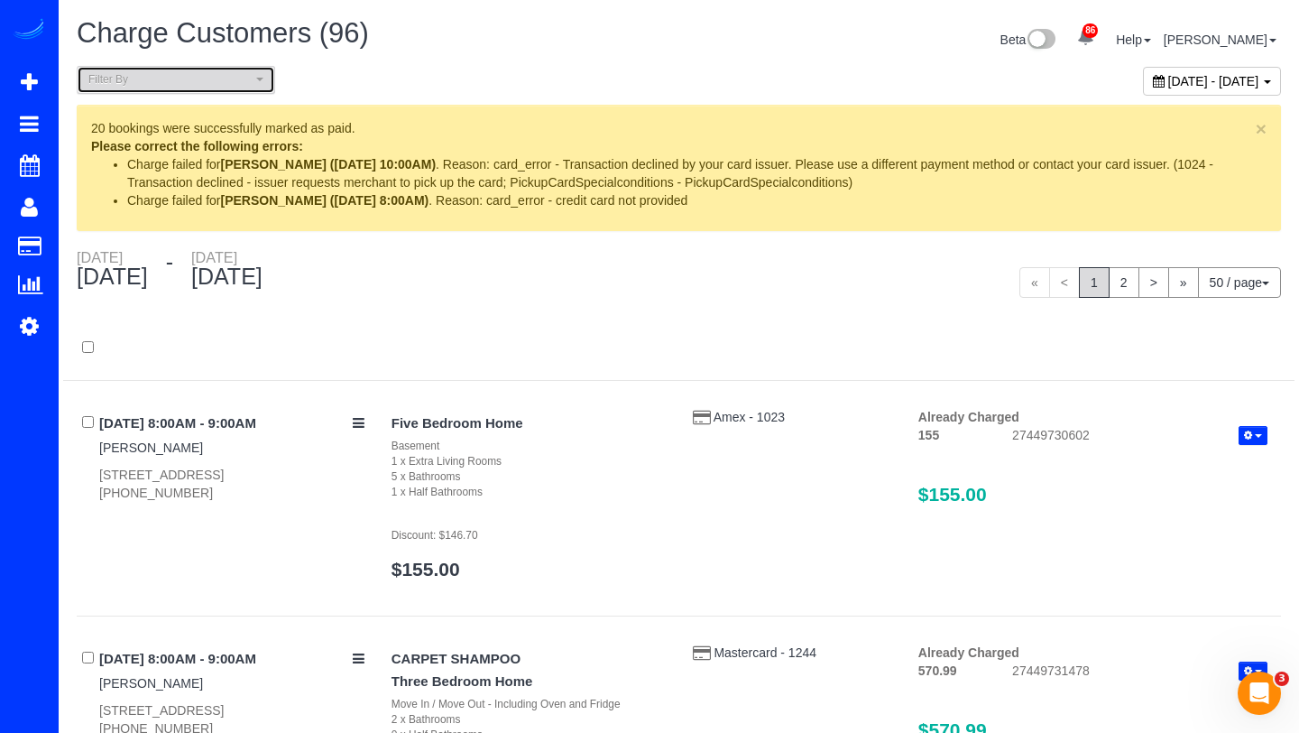
click at [192, 81] on span "Filter By" at bounding box center [169, 79] width 163 height 15
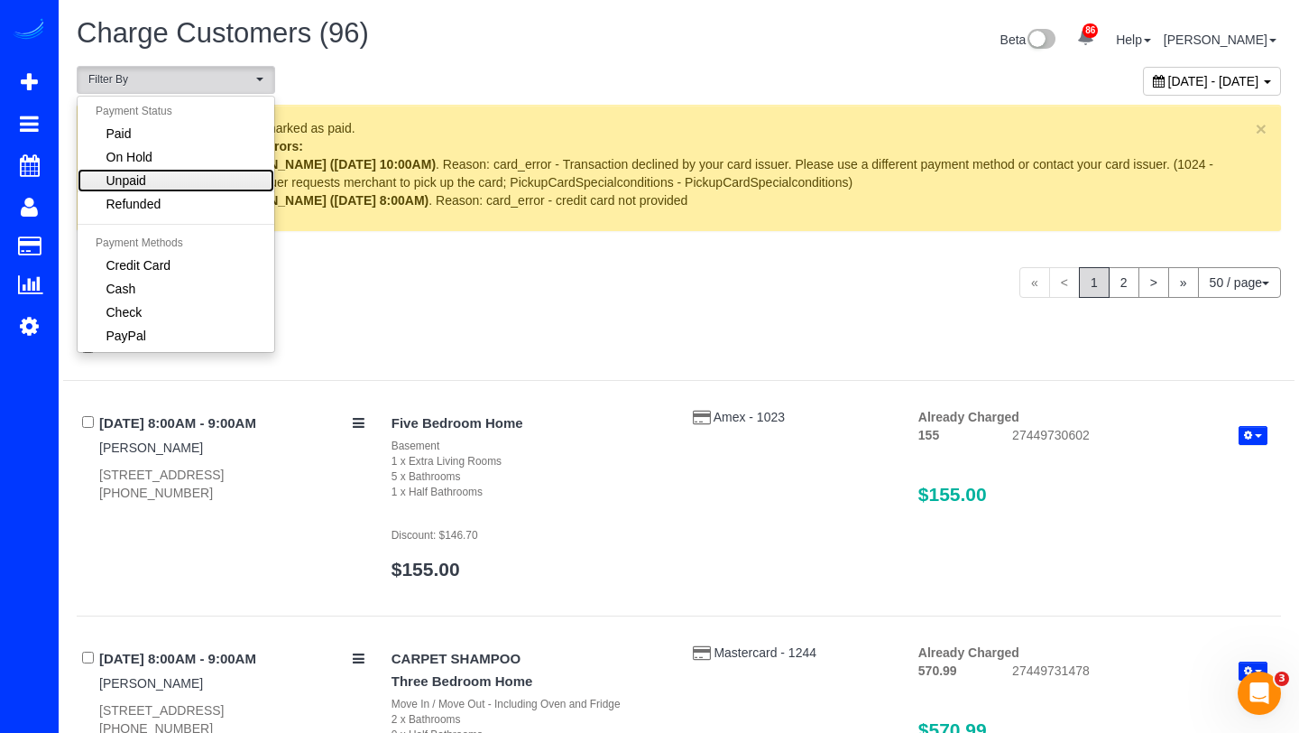
click at [144, 169] on link "Unpaid" at bounding box center [176, 180] width 197 height 23
select select "******"
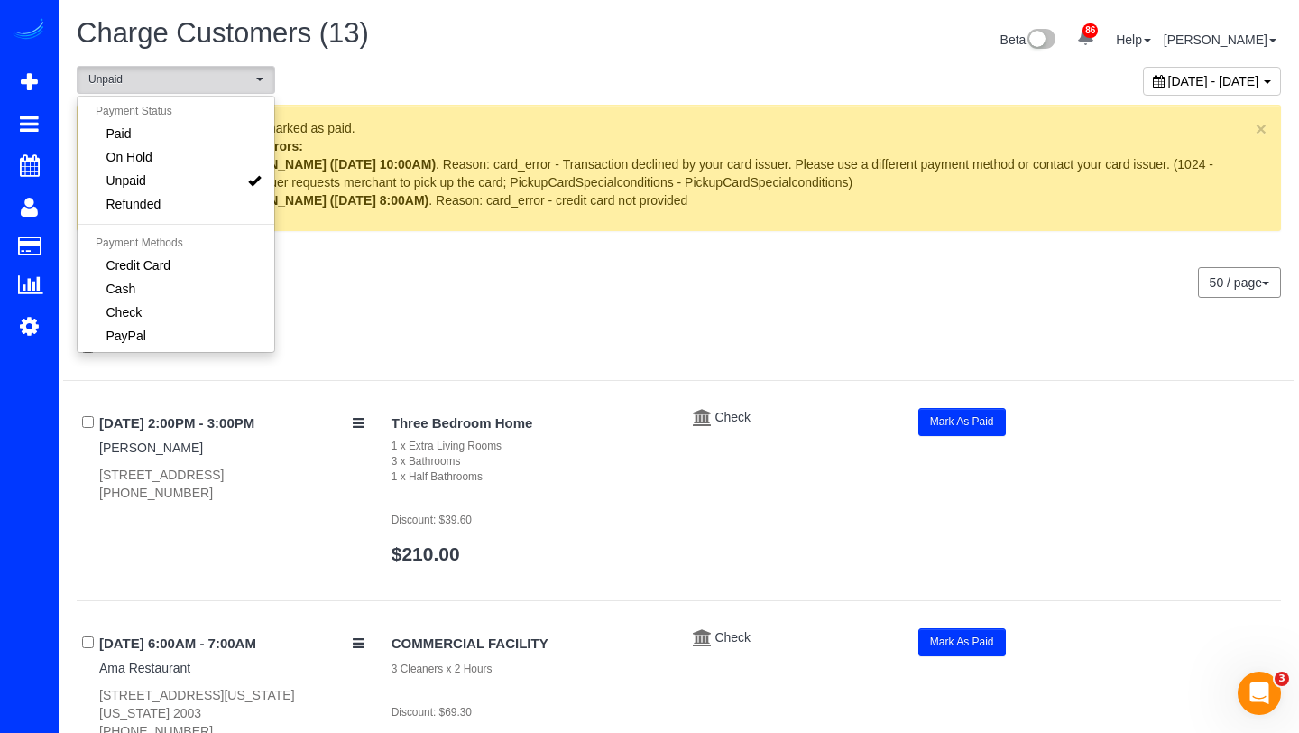
click at [495, 94] on div "**********" at bounding box center [679, 85] width 1232 height 39
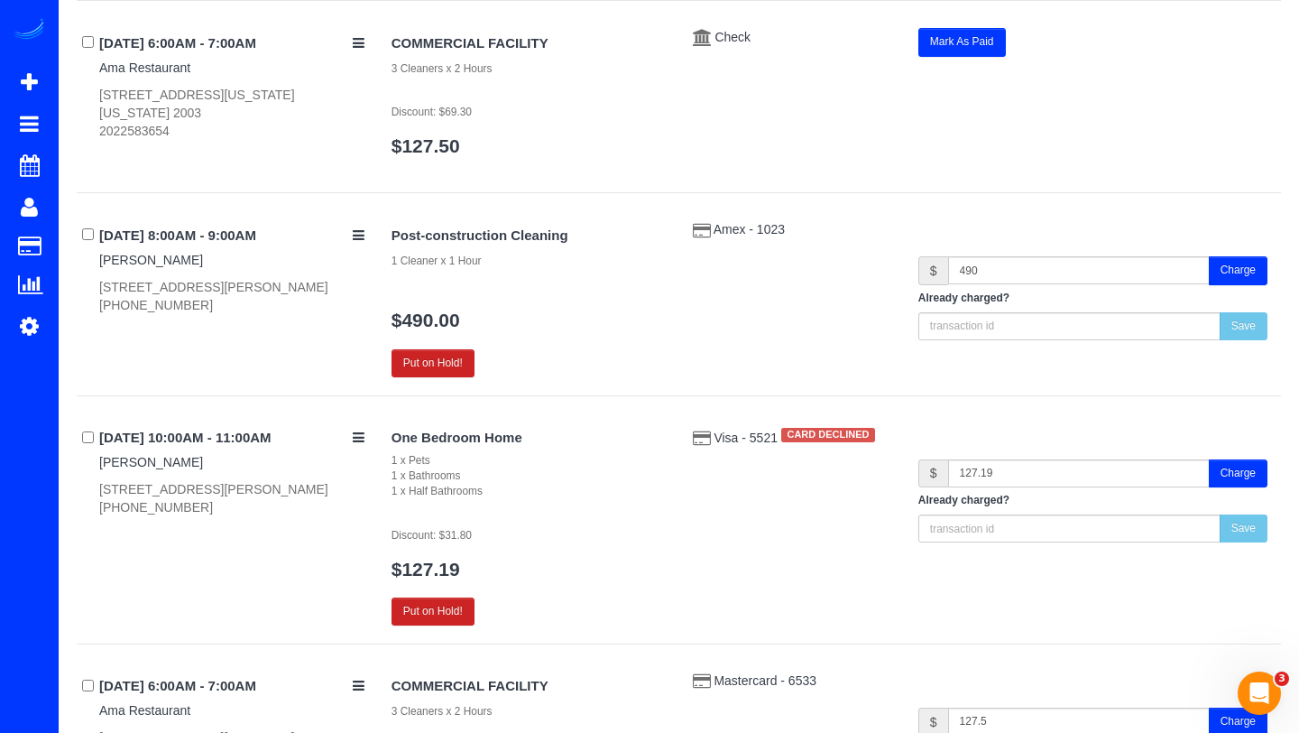
scroll to position [1189, 0]
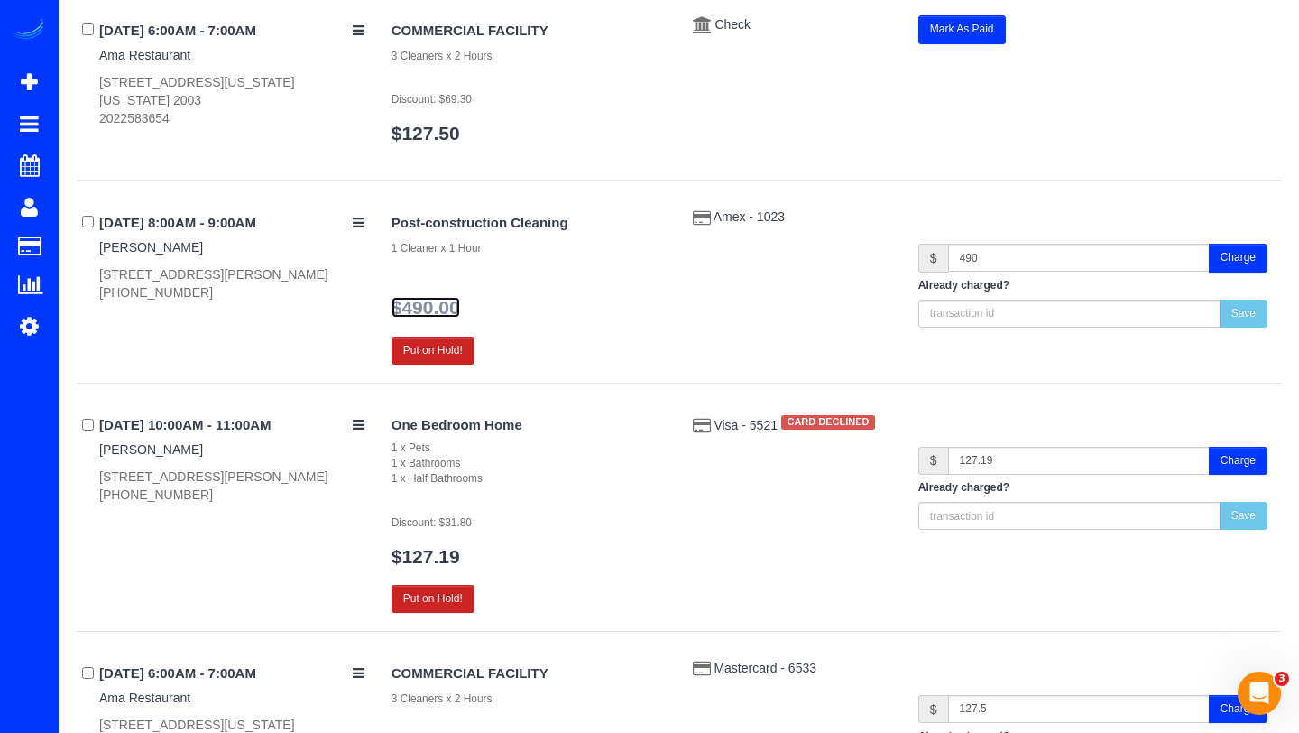
click at [421, 312] on link "$490.00" at bounding box center [426, 307] width 69 height 21
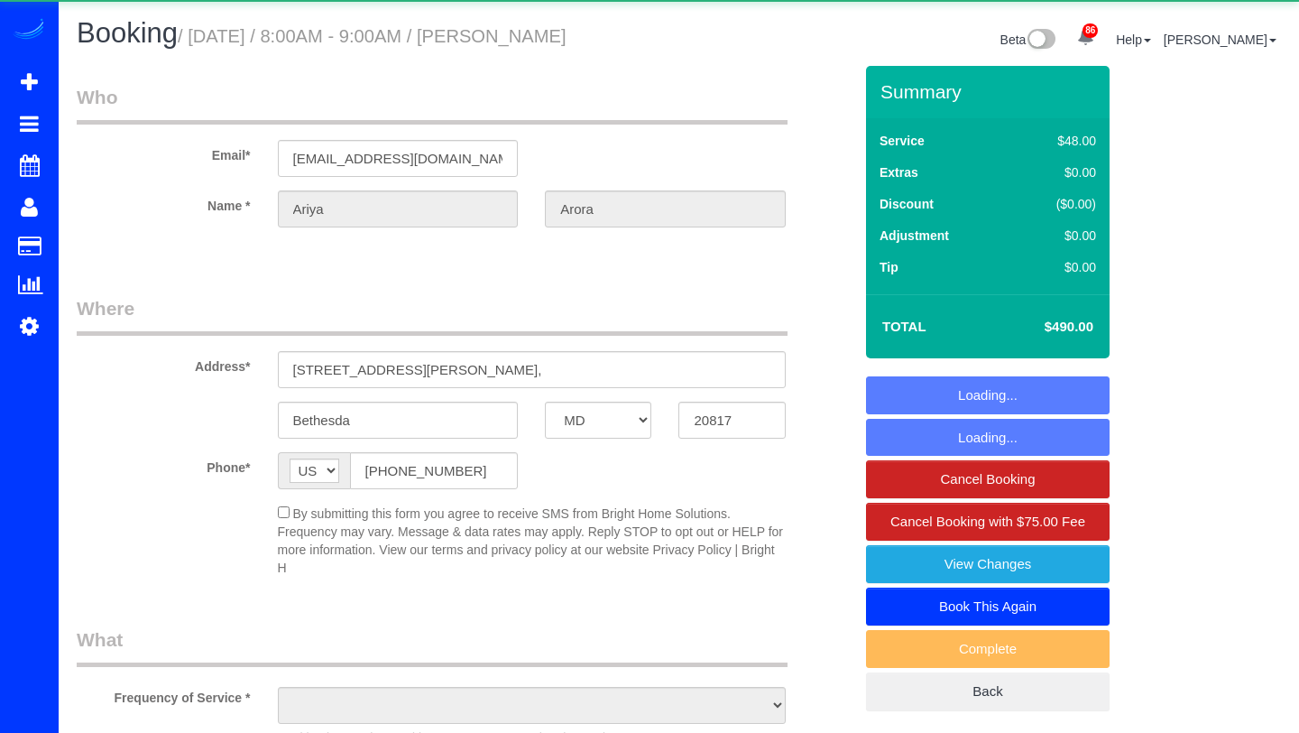
select select "MD"
select select "object:962"
select select "string:fspay-bd528fc0-fcc9-4848-90a6-c3f2e10099cd"
select select "spot6"
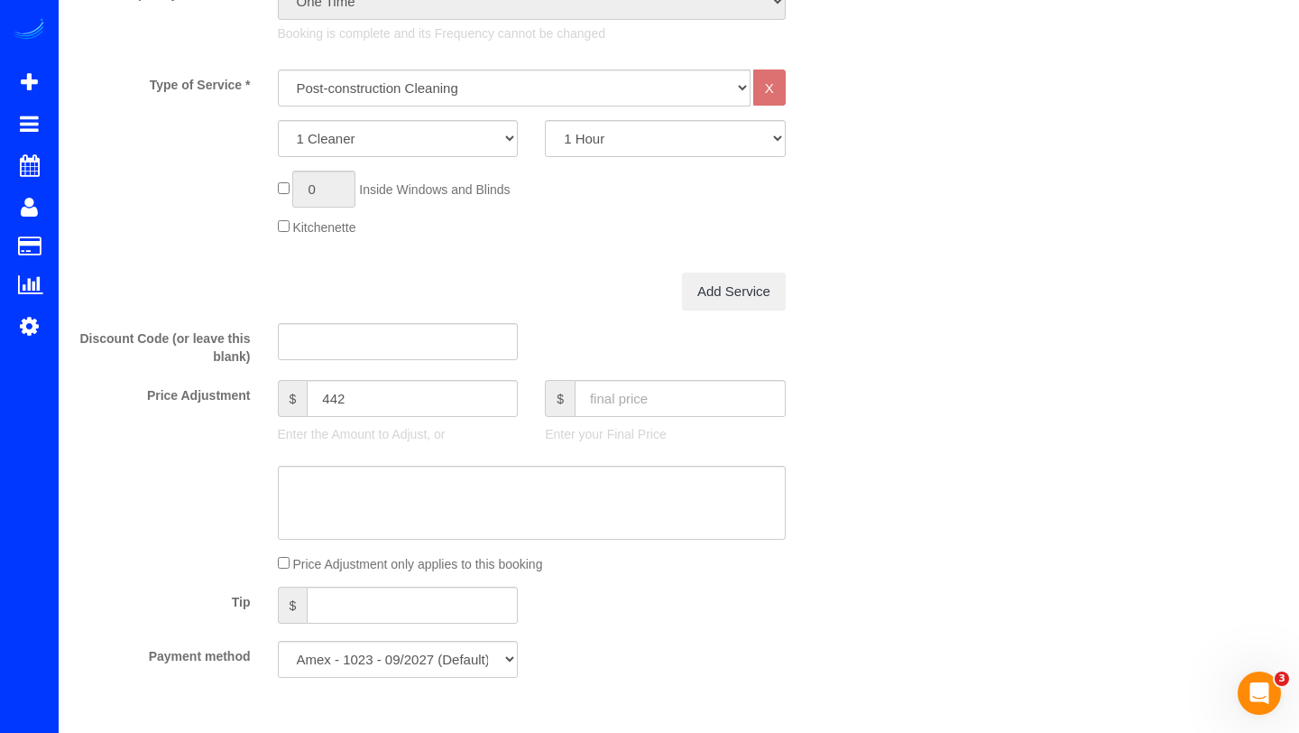
scroll to position [802, 0]
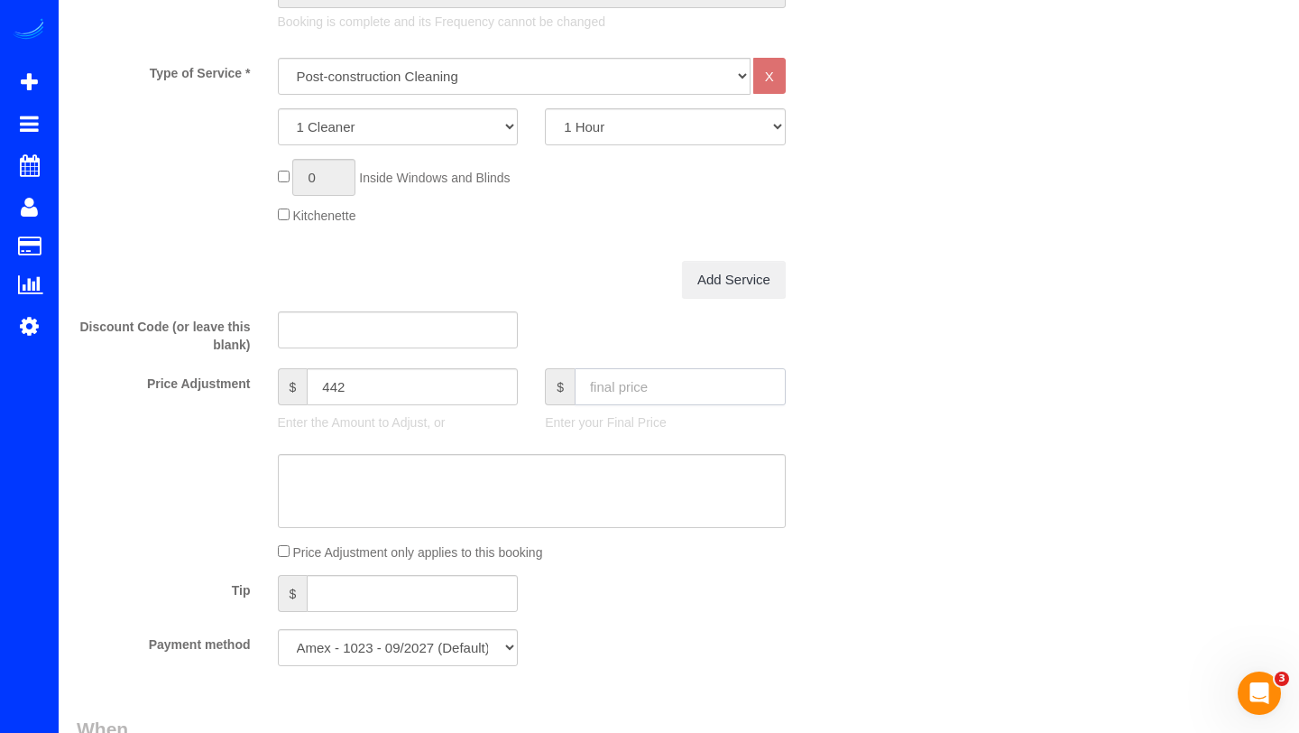
click at [605, 374] on input "text" at bounding box center [680, 386] width 211 height 37
type input "410"
type input "362"
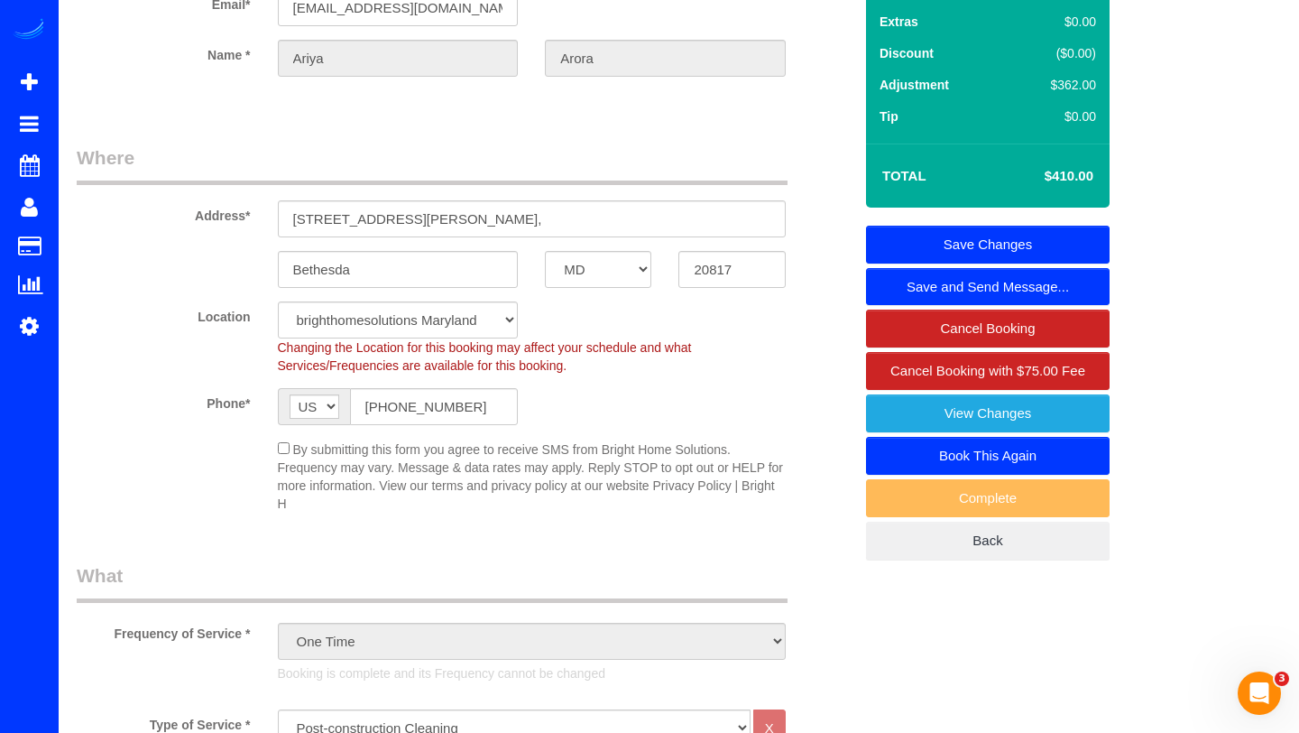
scroll to position [147, 0]
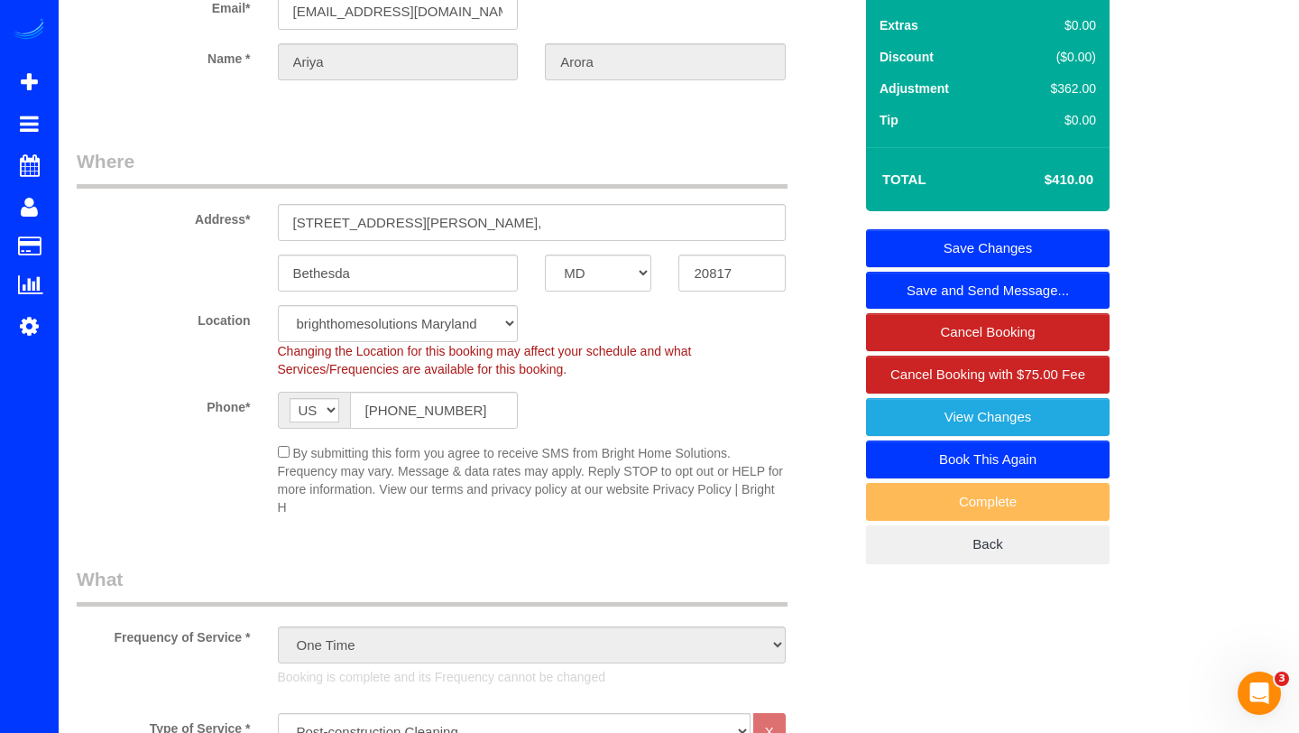
click at [1058, 243] on link "Save Changes" at bounding box center [988, 248] width 244 height 38
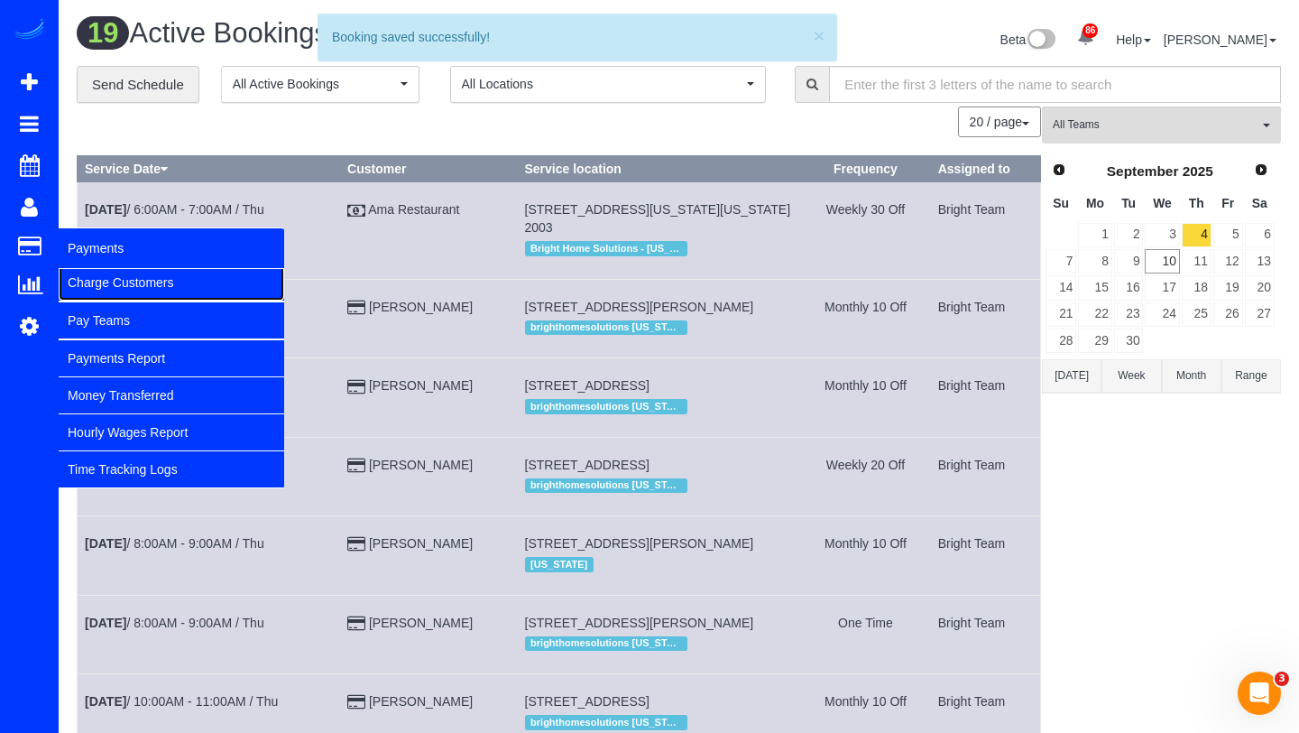
click at [81, 282] on link "Charge Customers" at bounding box center [172, 282] width 226 height 36
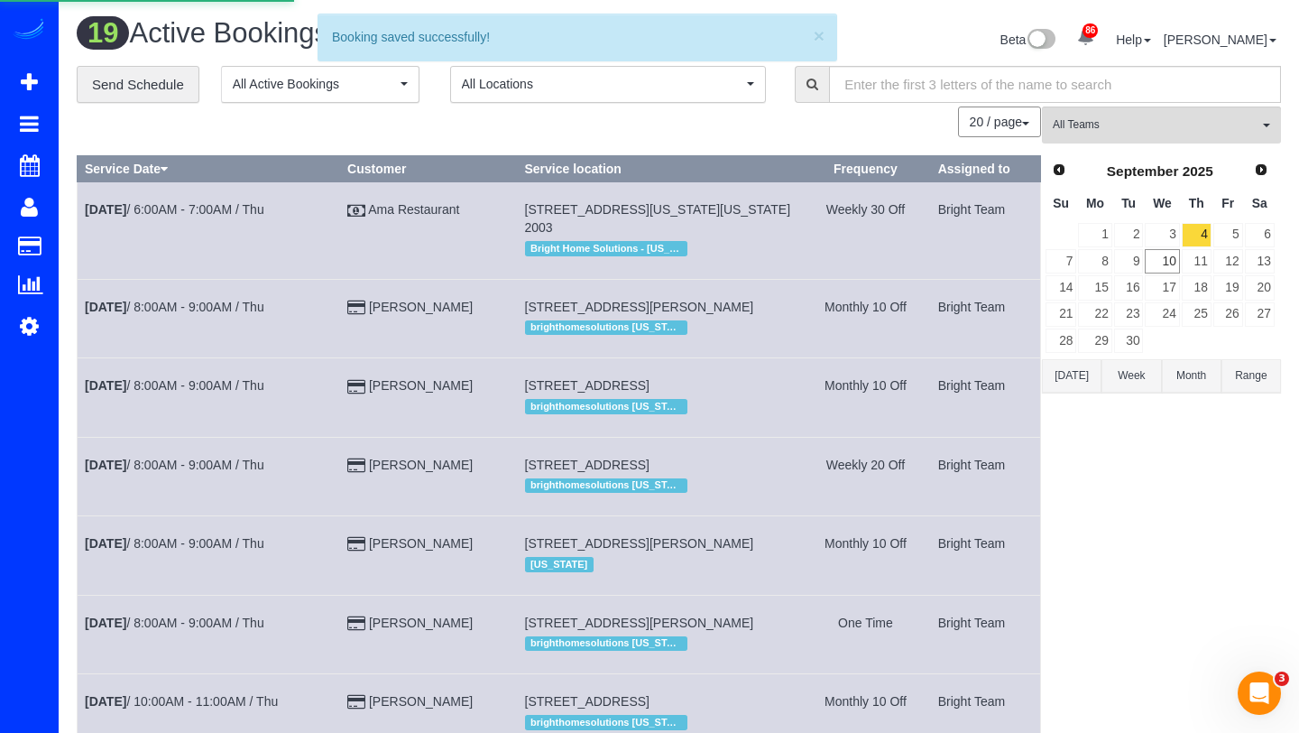
select select
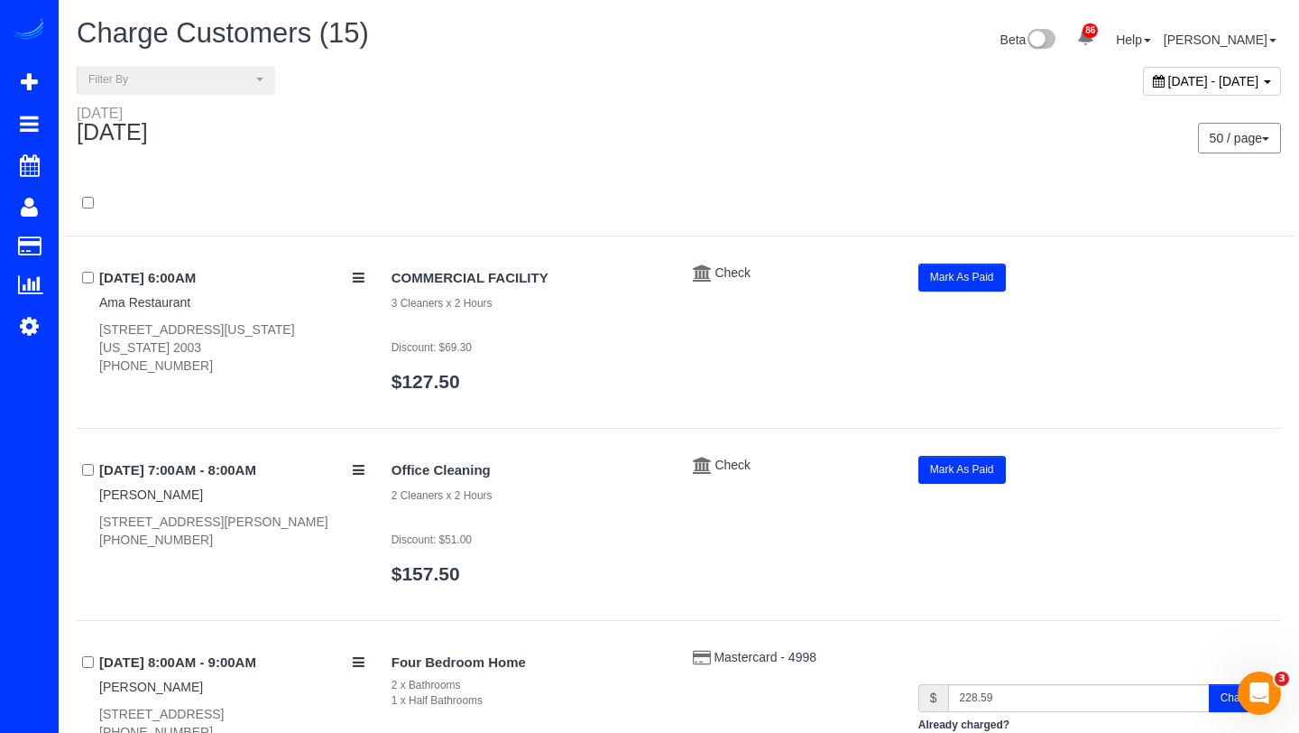
click at [1143, 89] on div "[DATE] - [DATE]" at bounding box center [1212, 81] width 138 height 29
type input "**********"
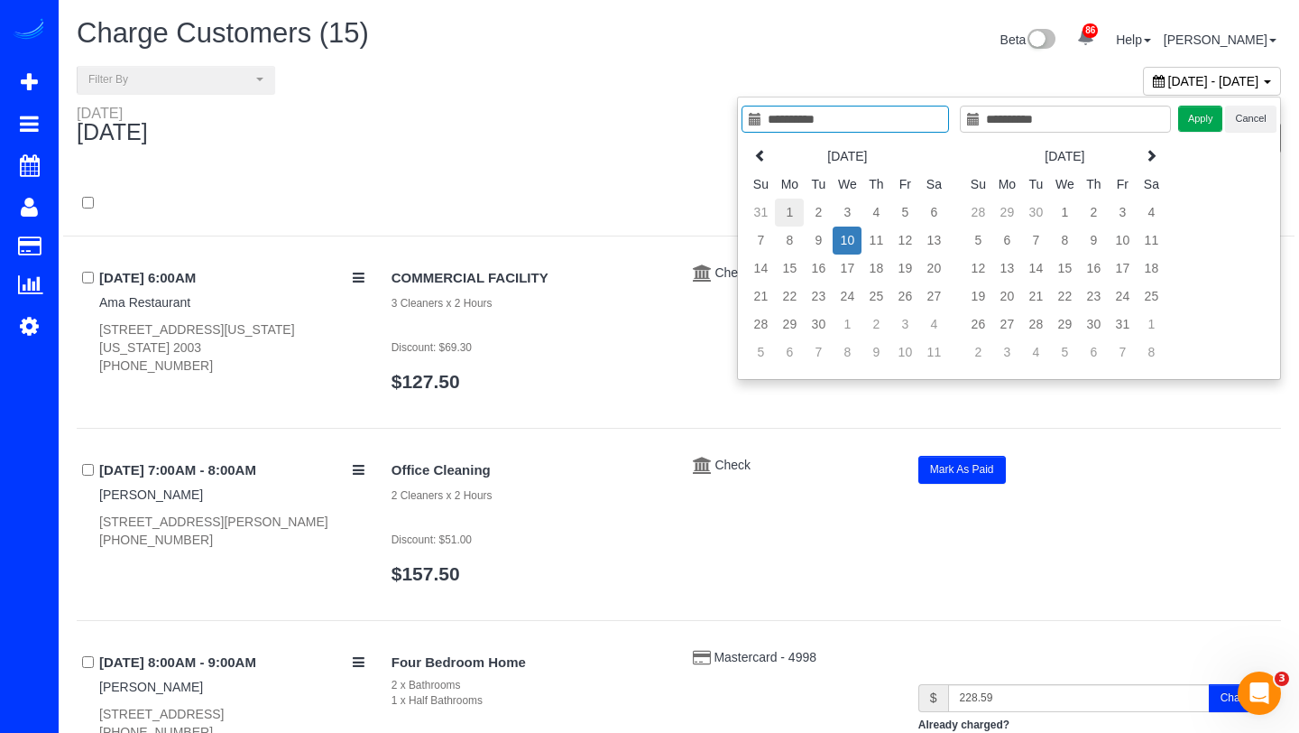
type input "**********"
click at [793, 209] on td "1" at bounding box center [789, 213] width 29 height 28
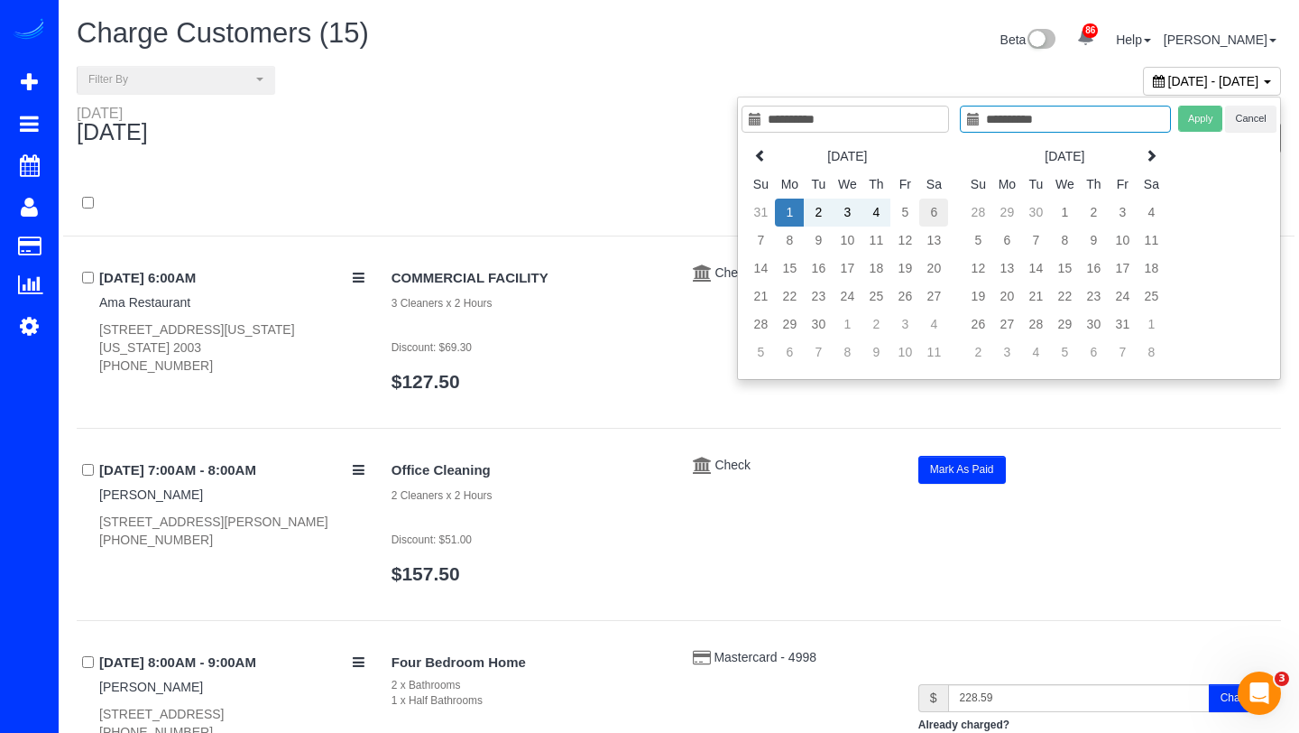
type input "**********"
click at [931, 208] on td "6" at bounding box center [933, 213] width 29 height 28
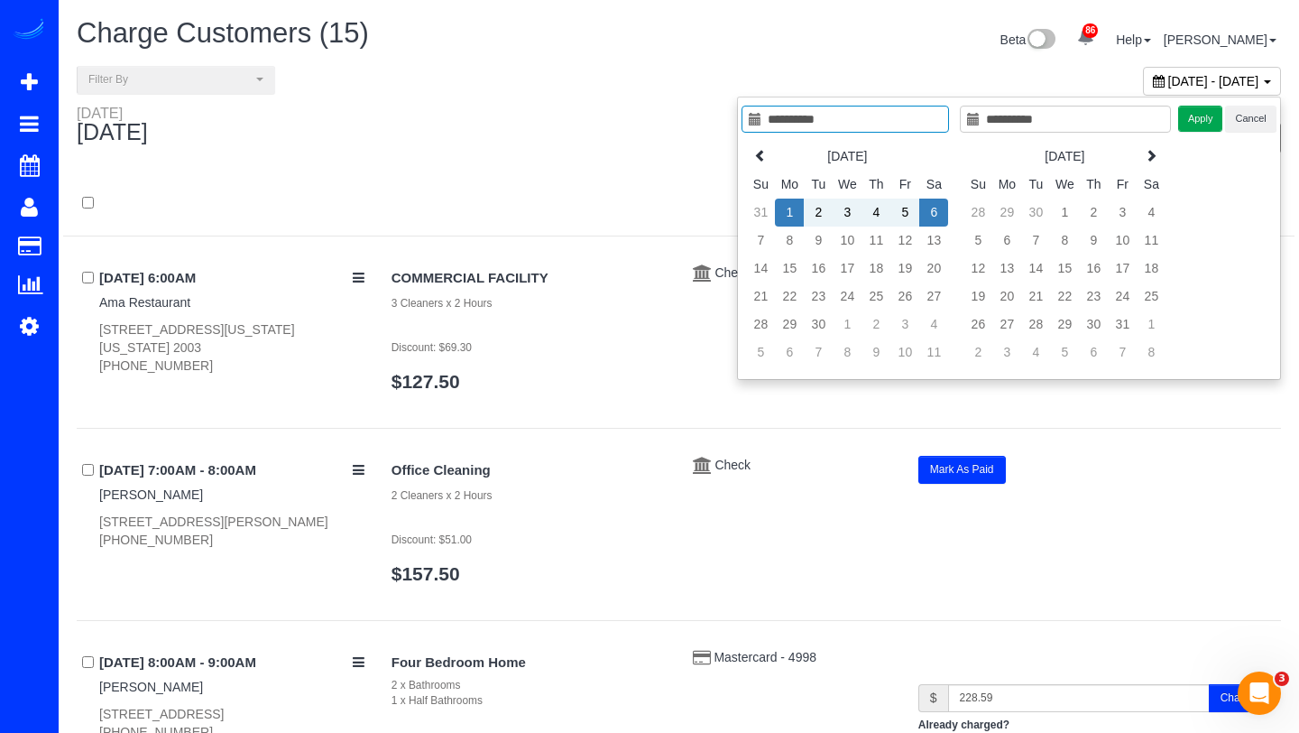
type input "**********"
click at [1186, 119] on button "Apply" at bounding box center [1200, 119] width 45 height 26
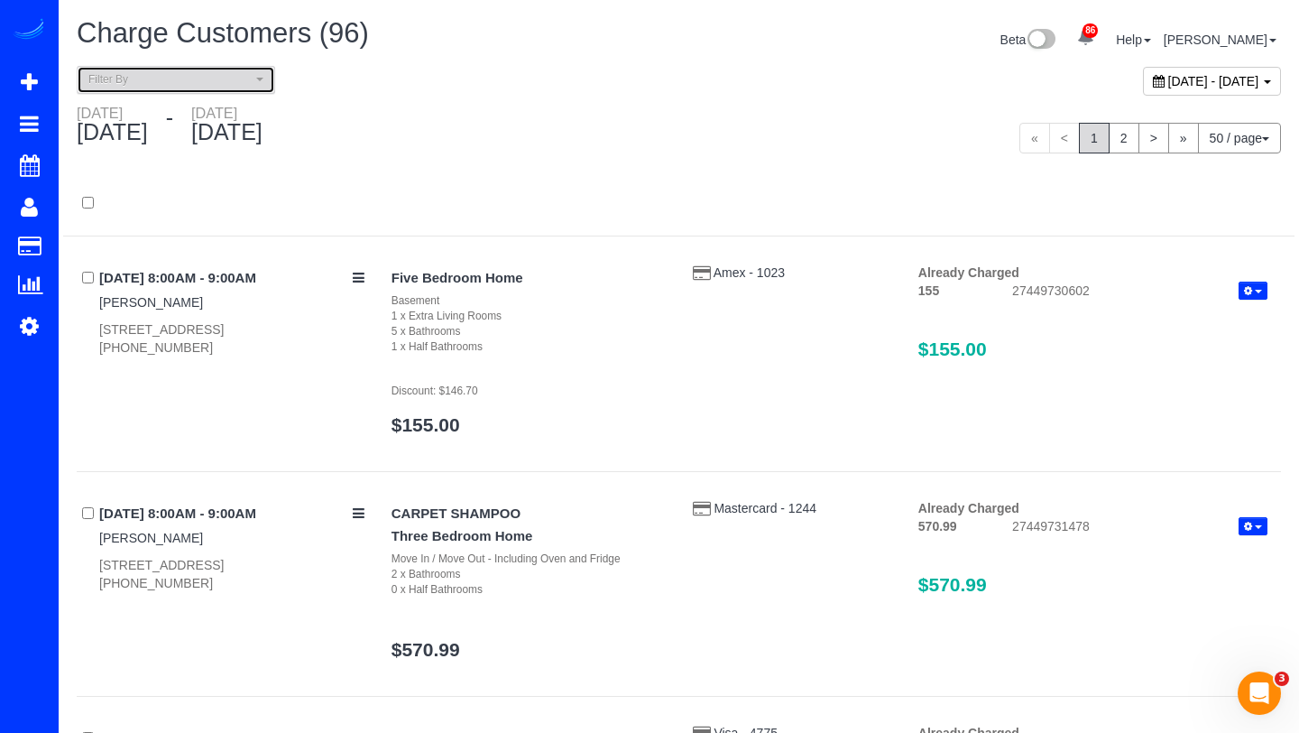
click at [223, 84] on span "Filter By" at bounding box center [169, 79] width 163 height 15
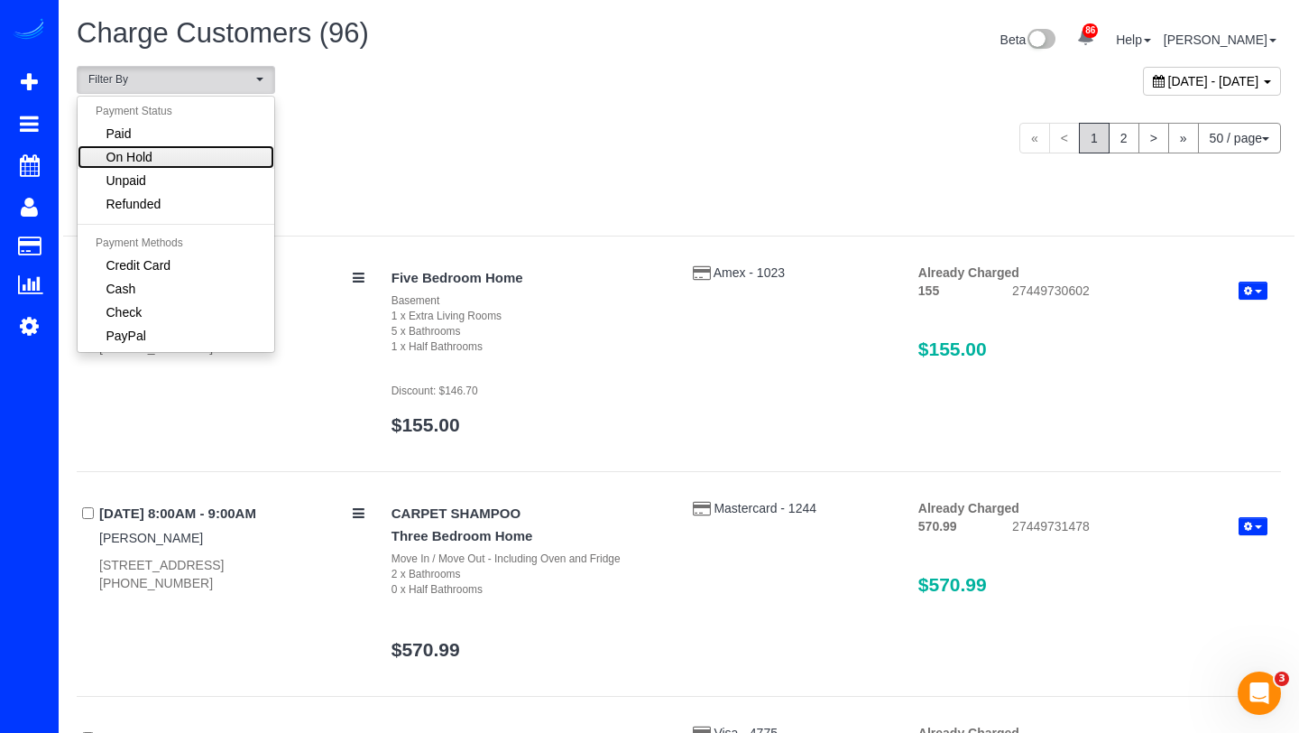
click at [174, 166] on link "On Hold" at bounding box center [176, 156] width 197 height 23
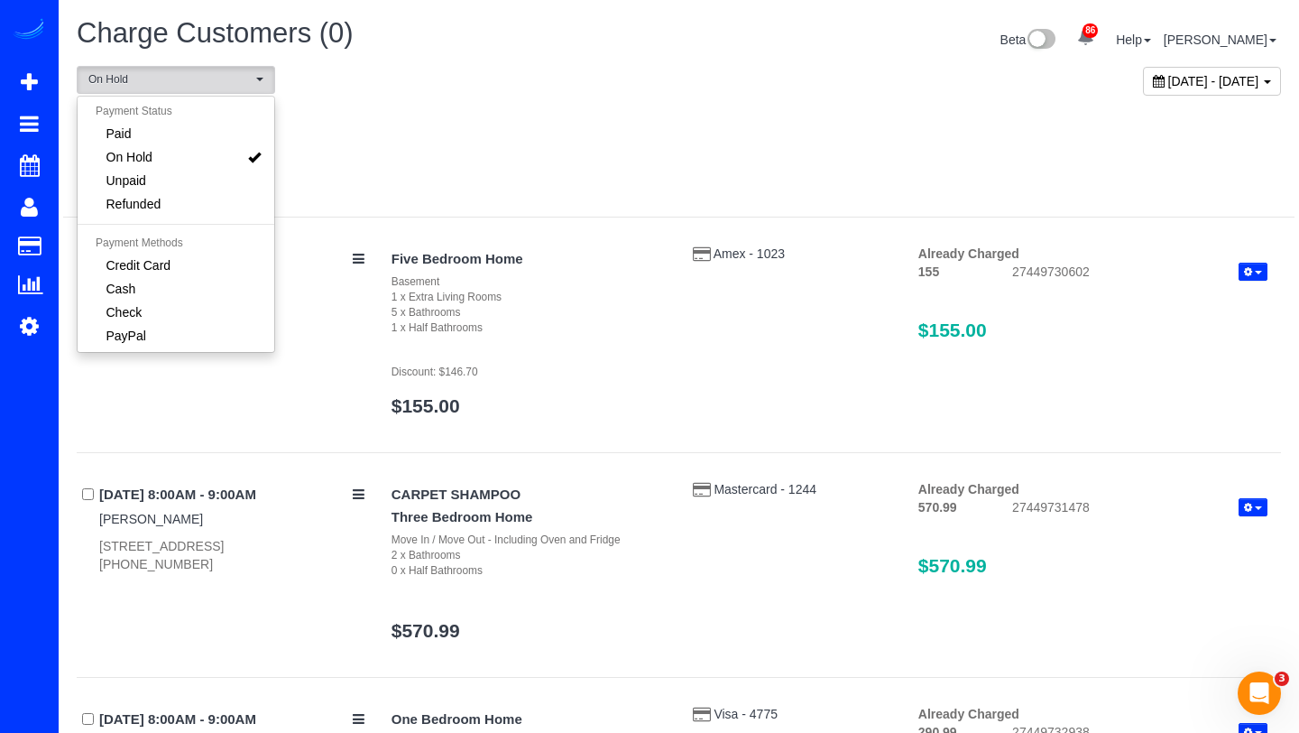
scroll to position [21, 0]
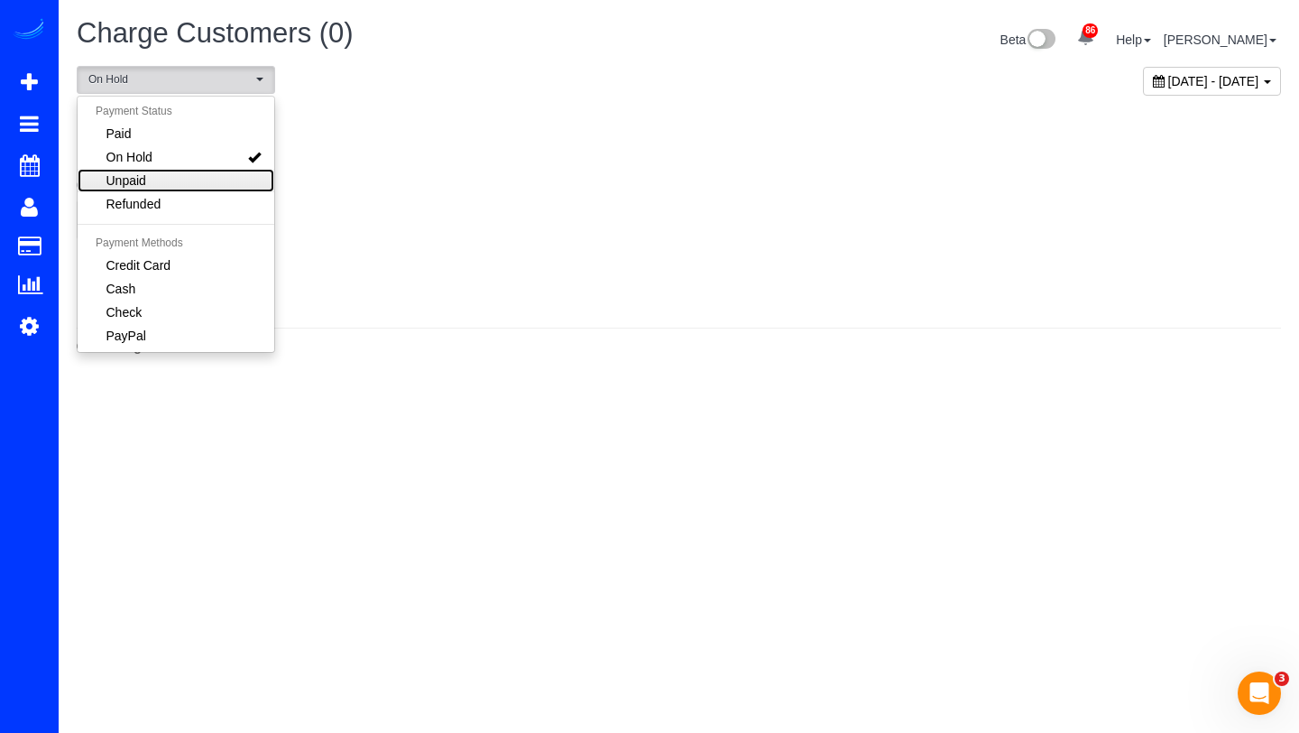
click at [157, 173] on link "Unpaid" at bounding box center [176, 180] width 197 height 23
select select "******"
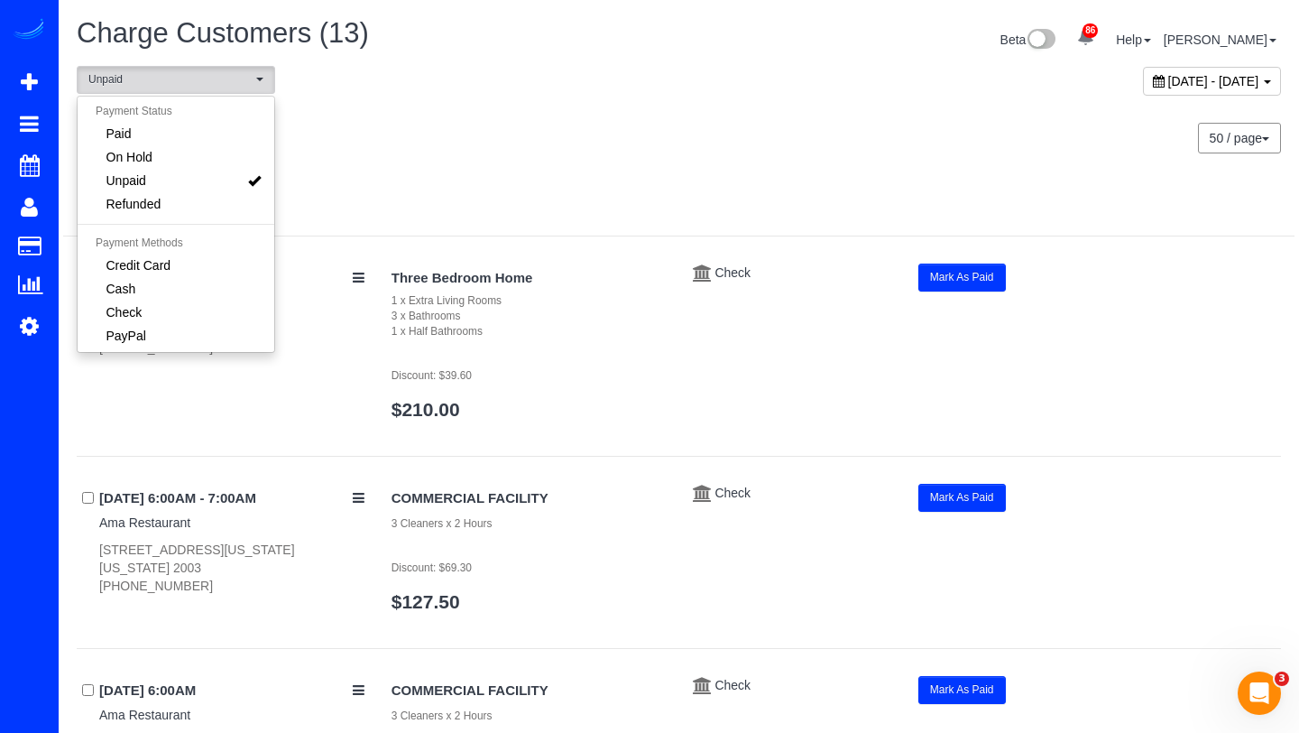
click at [468, 184] on div at bounding box center [679, 203] width 1232 height 65
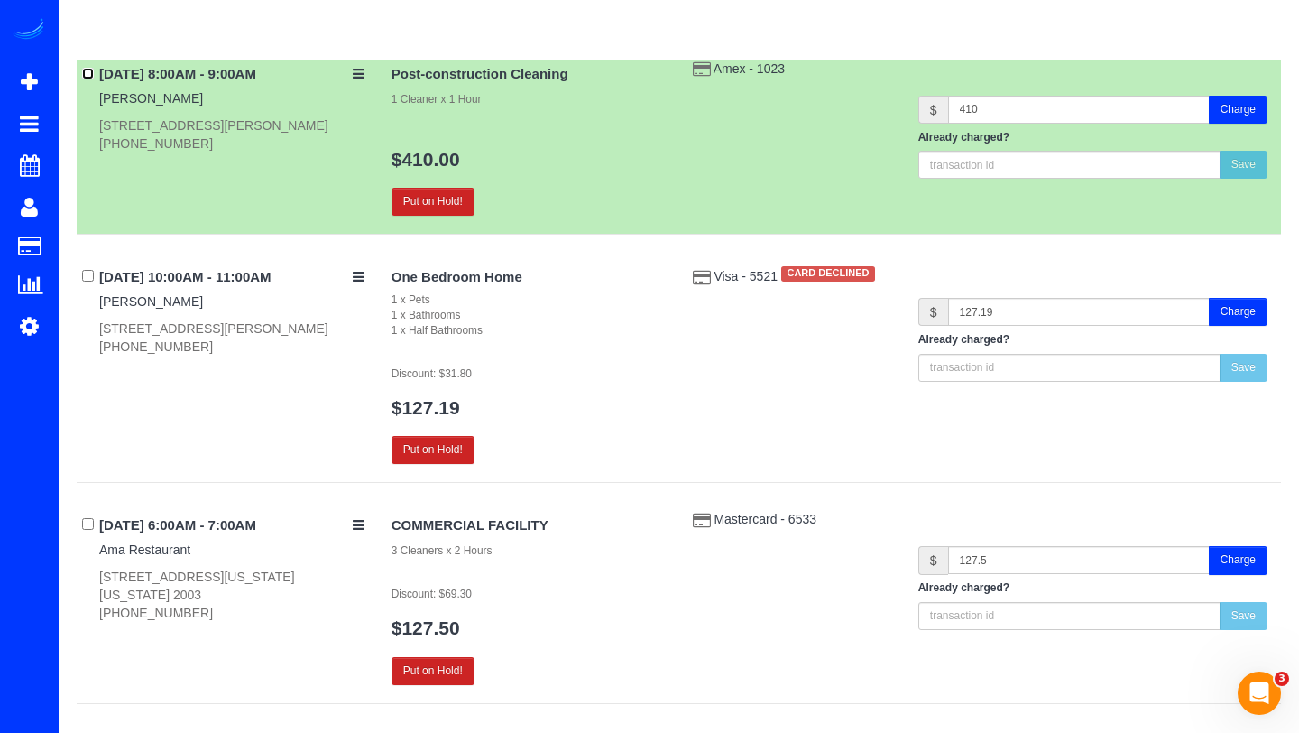
scroll to position [1191, 0]
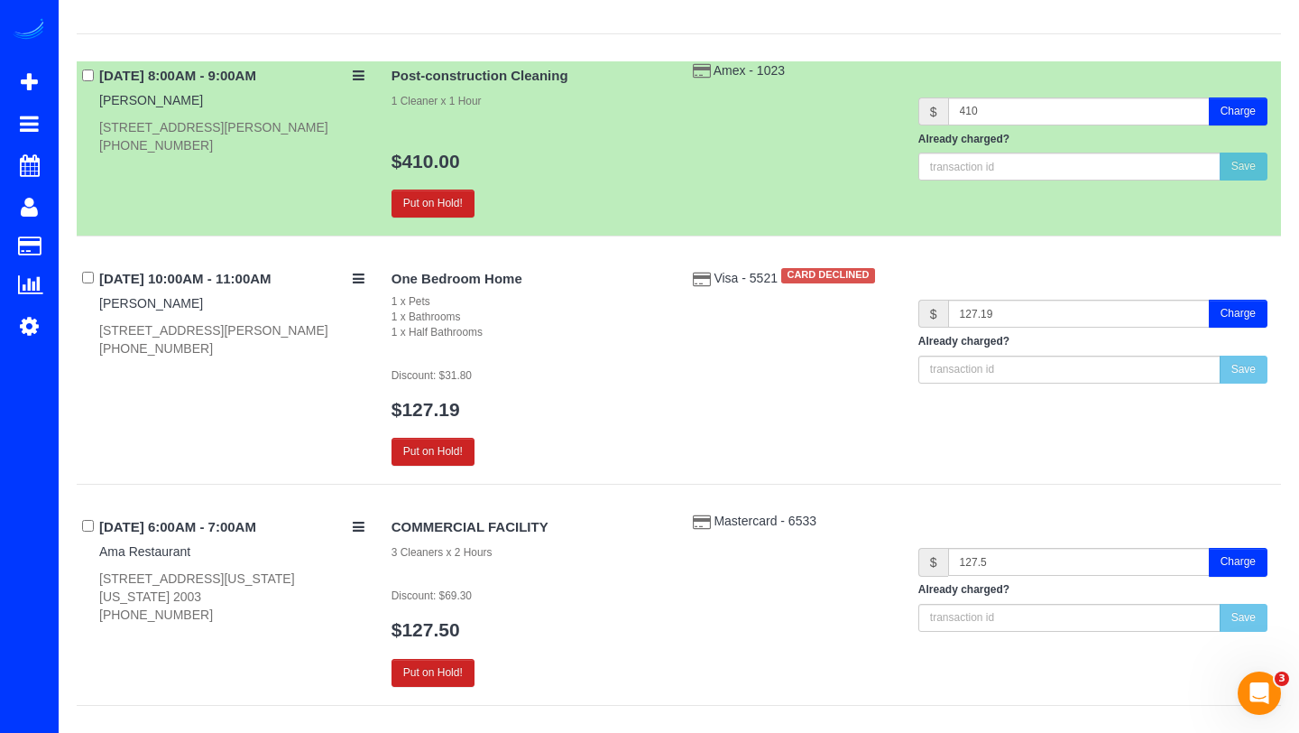
click at [1258, 104] on button "Charge" at bounding box center [1238, 111] width 59 height 28
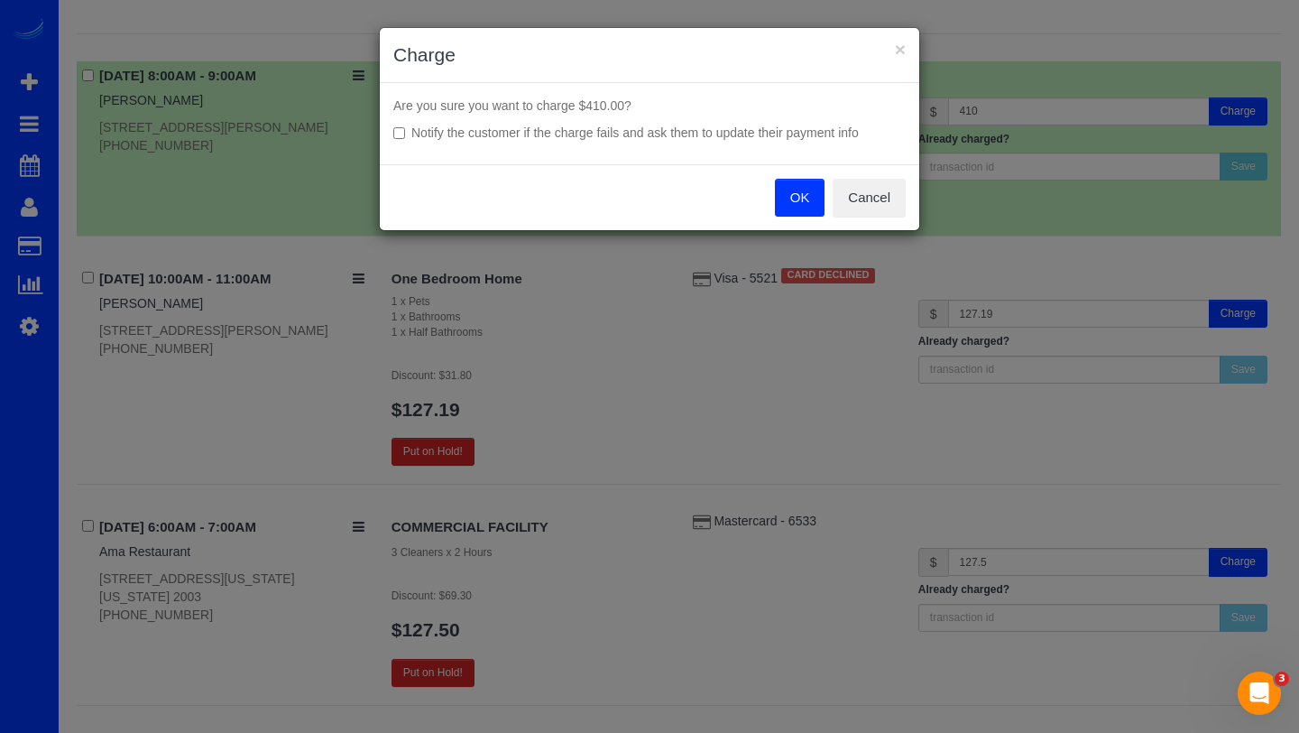
click at [805, 190] on button "OK" at bounding box center [800, 198] width 51 height 38
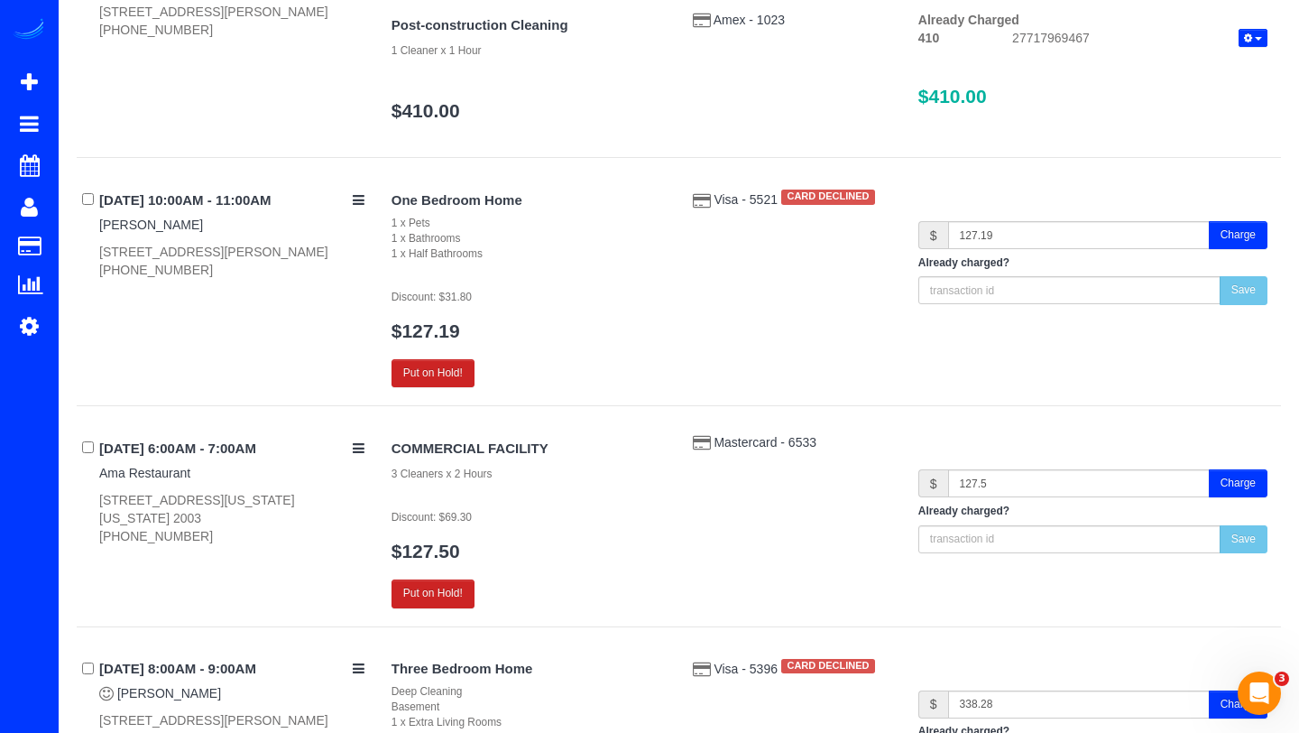
scroll to position [1300, 0]
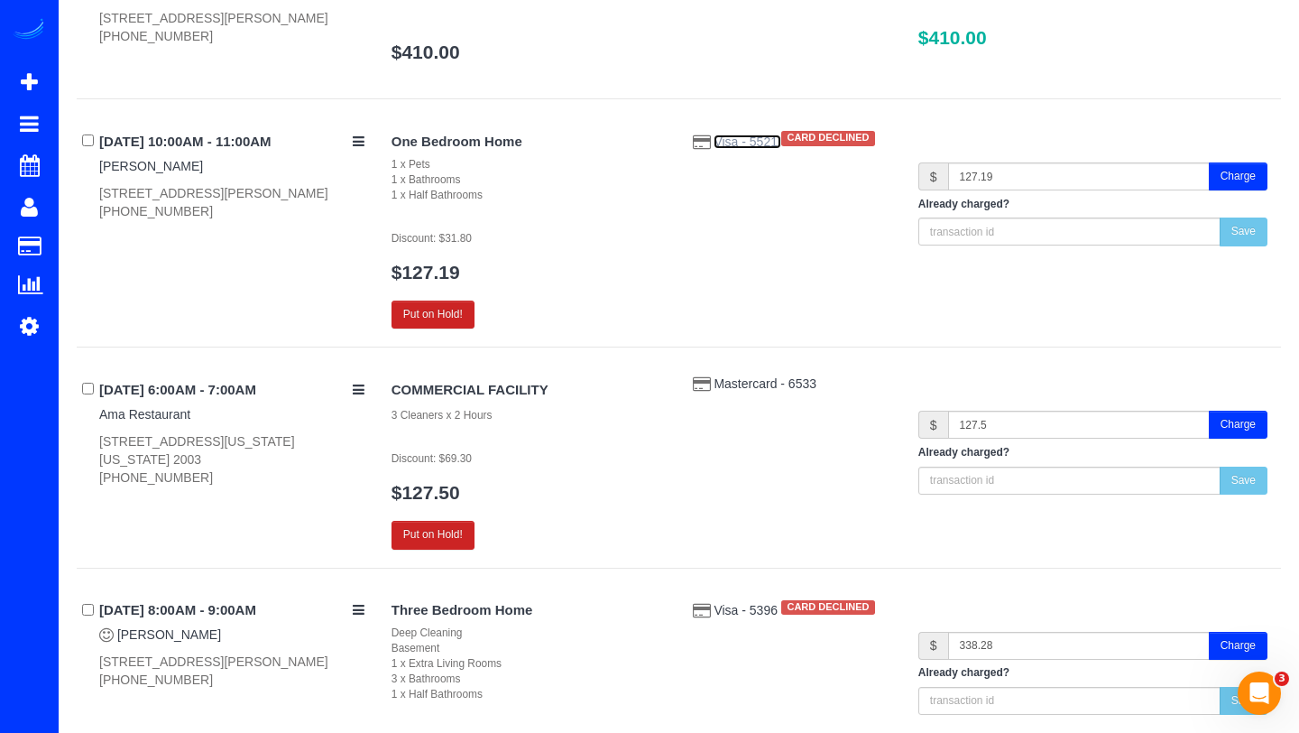
click at [742, 141] on span "Visa - 5521" at bounding box center [747, 141] width 67 height 14
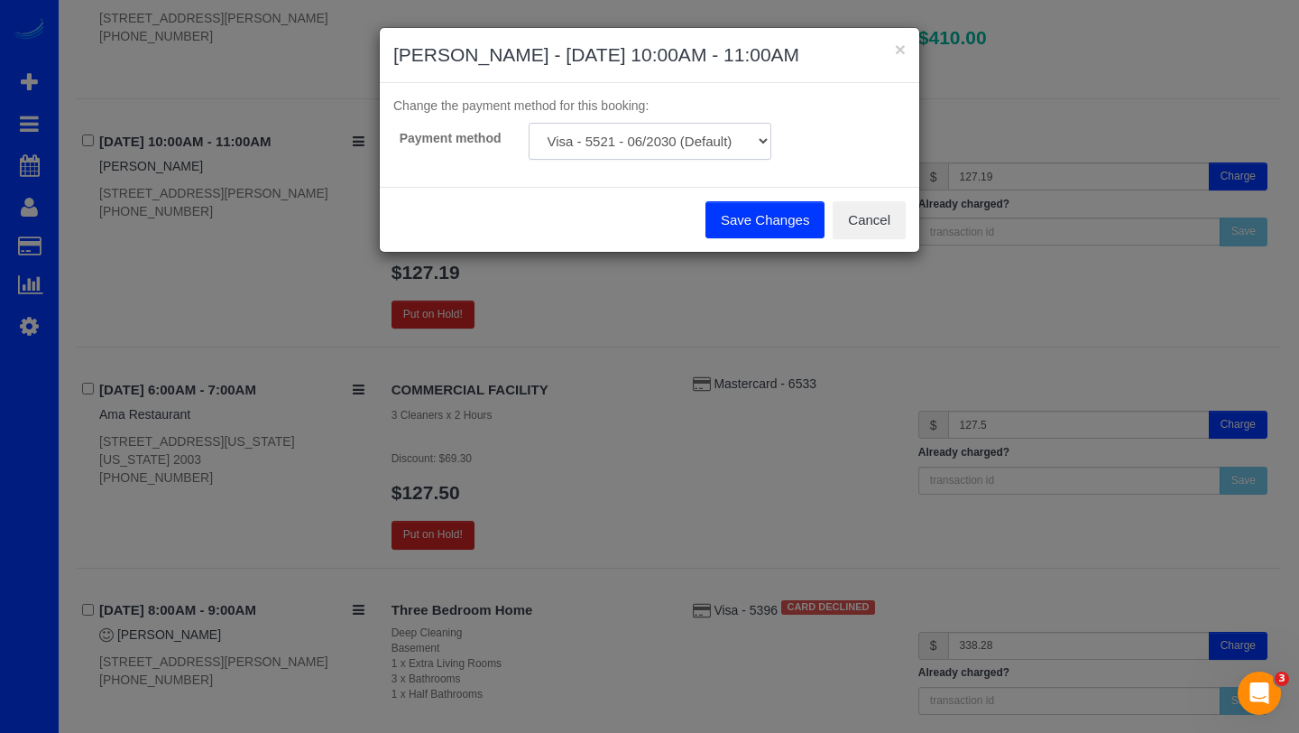
click at [581, 133] on select "Visa - 5521 - 06/2030 (Default) Add Credit Card ─────────────── Cash Check Payp…" at bounding box center [650, 141] width 243 height 37
click at [876, 217] on button "Cancel" at bounding box center [869, 220] width 73 height 38
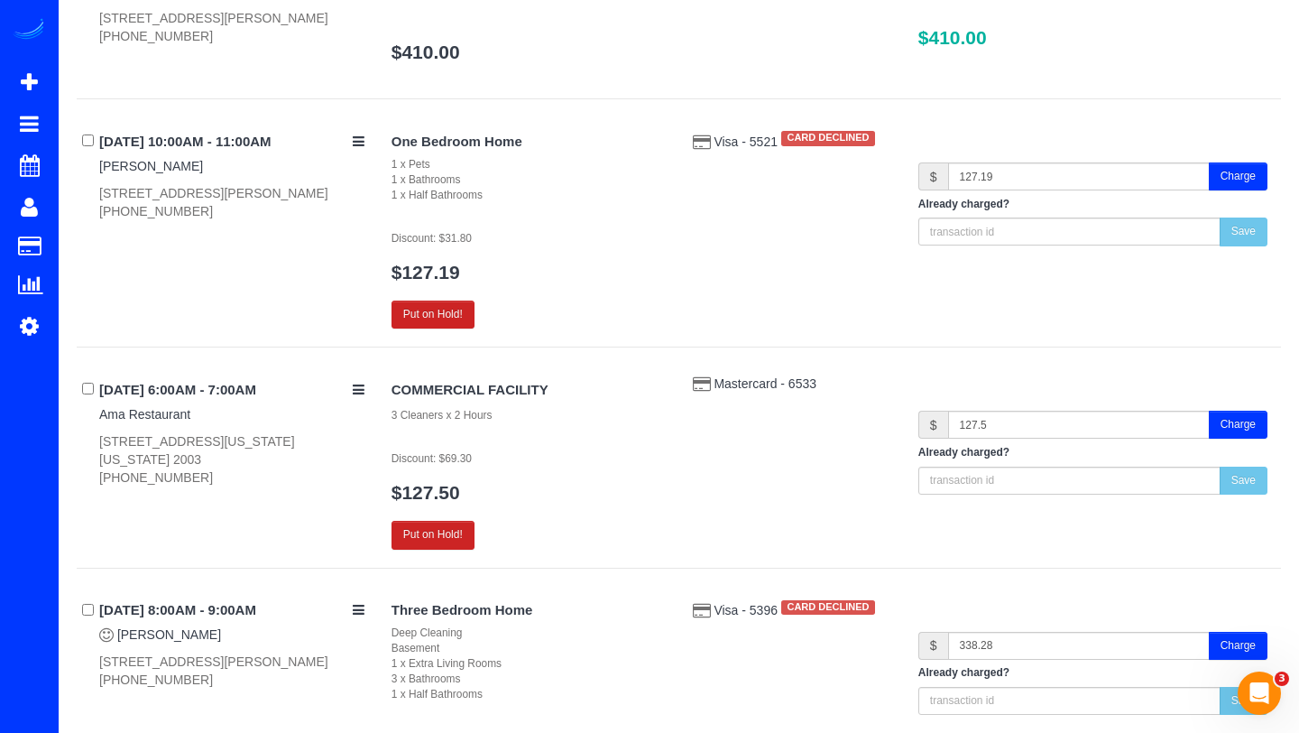
click at [1243, 173] on button "Charge" at bounding box center [1238, 176] width 59 height 28
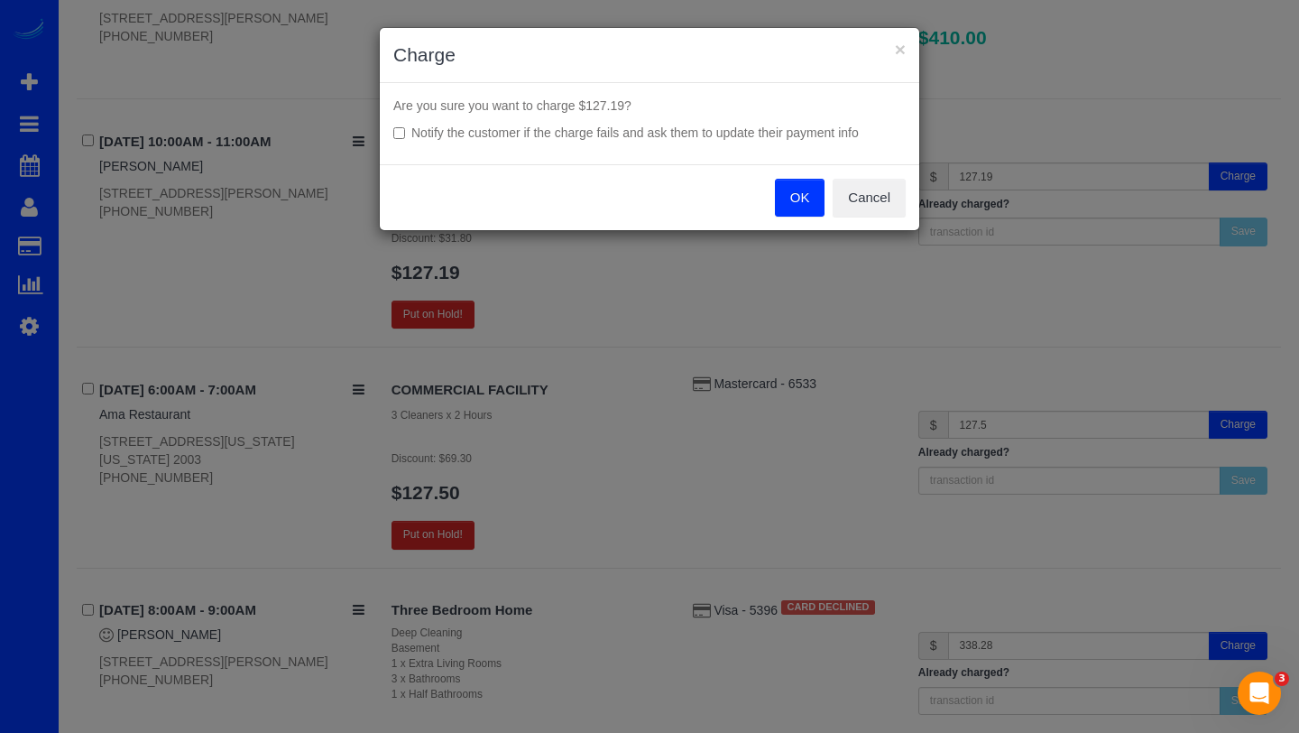
click at [792, 208] on button "OK" at bounding box center [800, 198] width 51 height 38
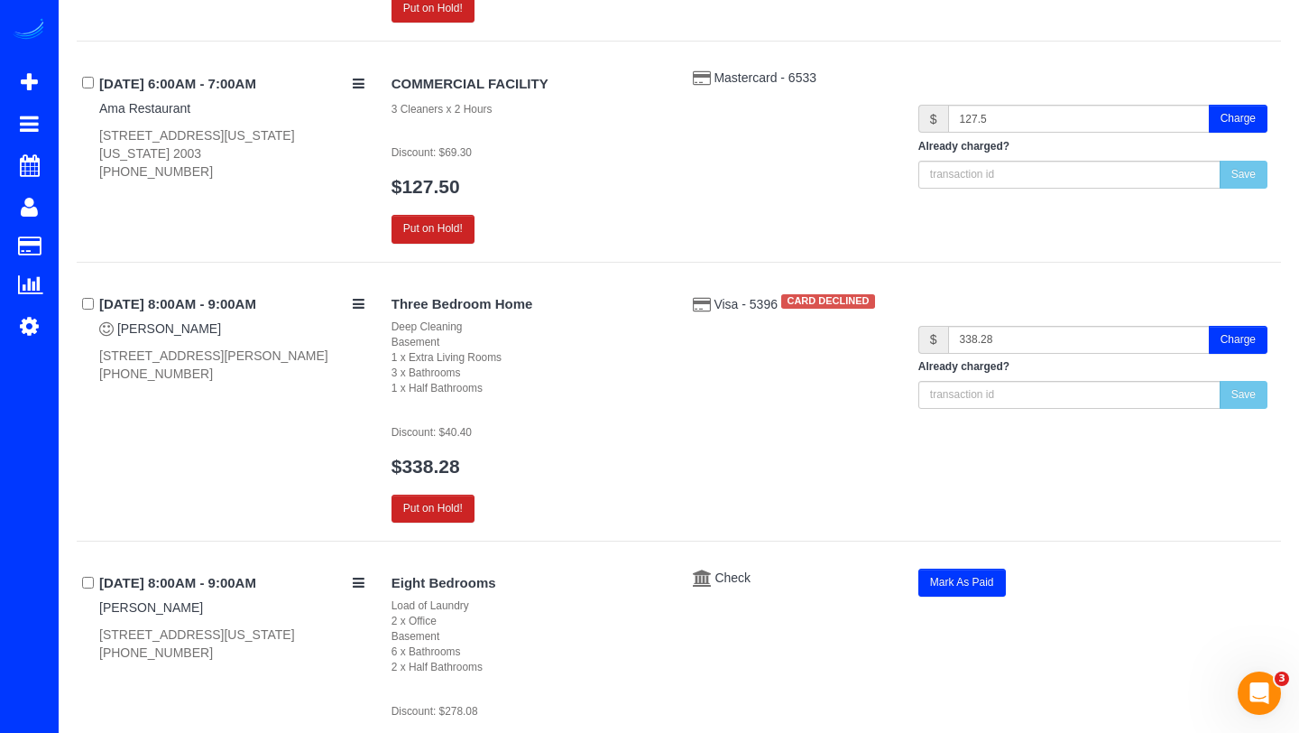
scroll to position [1769, 0]
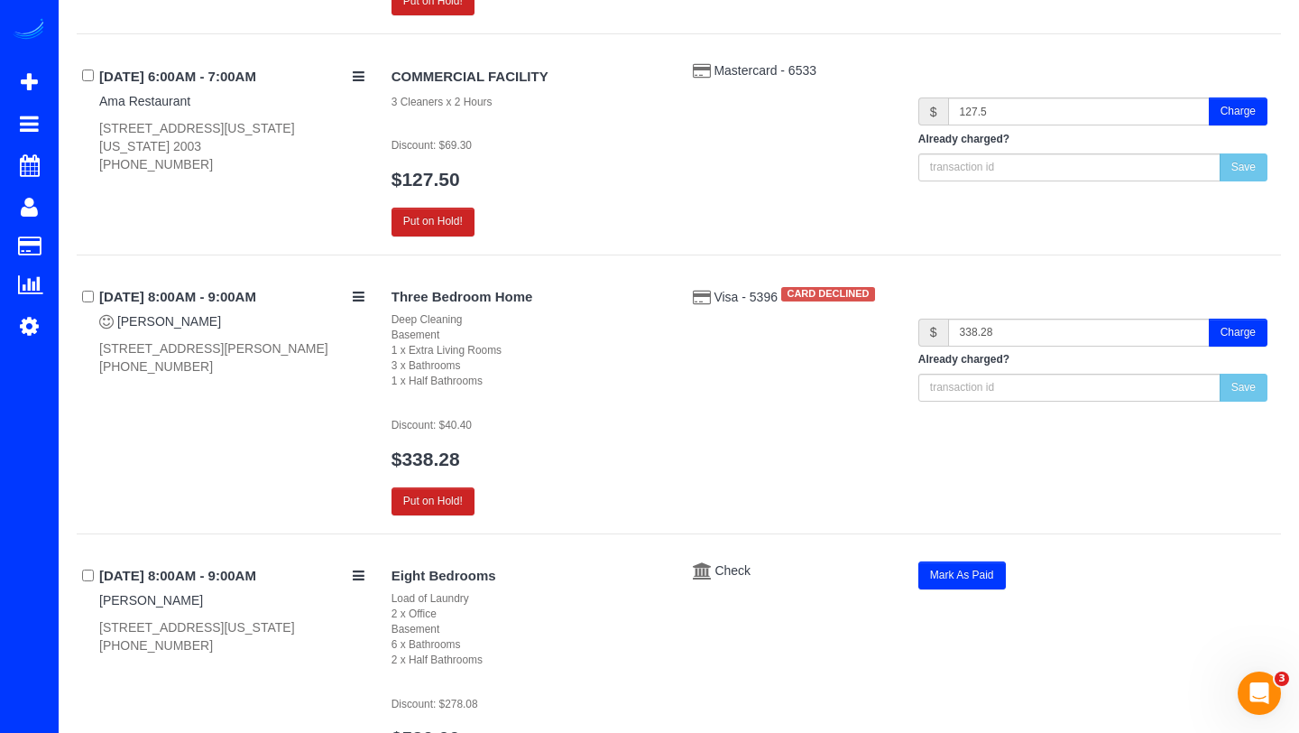
click at [752, 304] on div "Visa - 5396 CARD DECLINED" at bounding box center [792, 293] width 226 height 23
click at [742, 299] on span "Visa - 5396" at bounding box center [747, 297] width 67 height 14
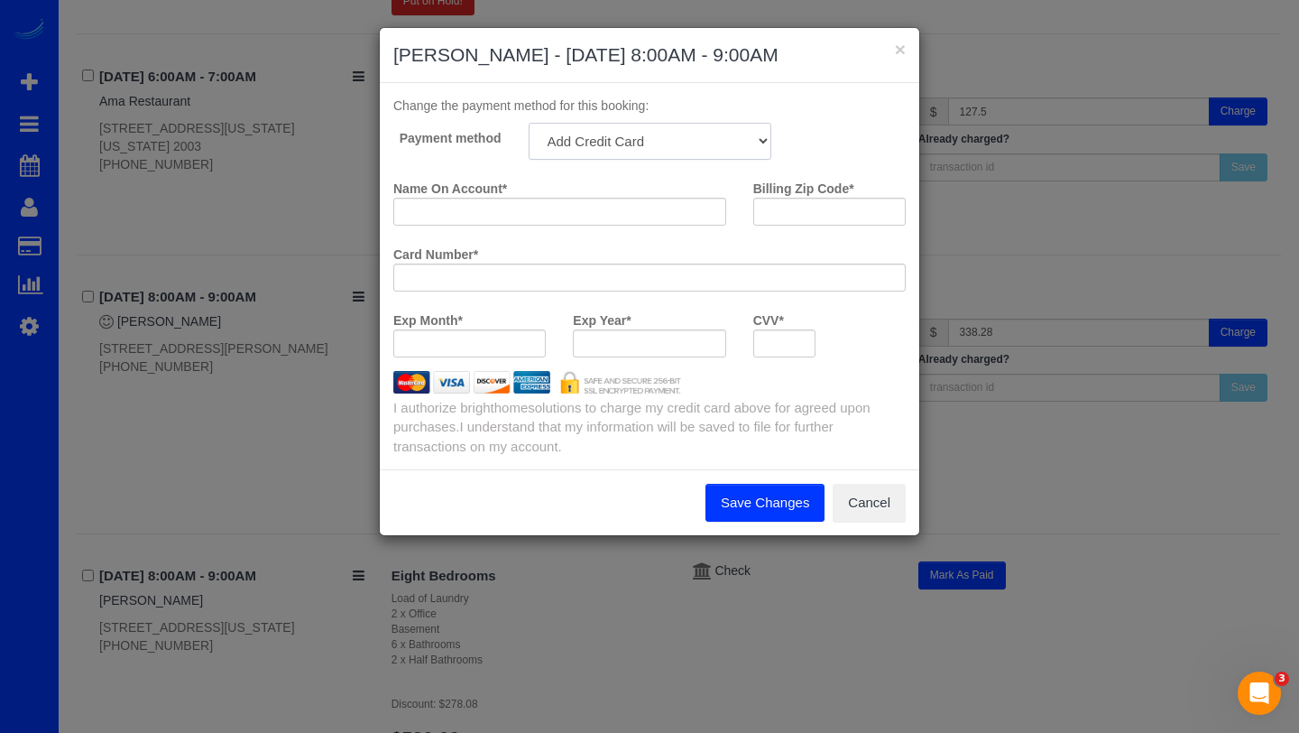
click at [685, 142] on select "Visa - 5765 - 12/2028 (Default) Add Credit Card ─────────────── Cash Check Payp…" at bounding box center [650, 141] width 243 height 37
select select "string:fspay-eae2596f-1681-4d89-88b9-930304eb7411"
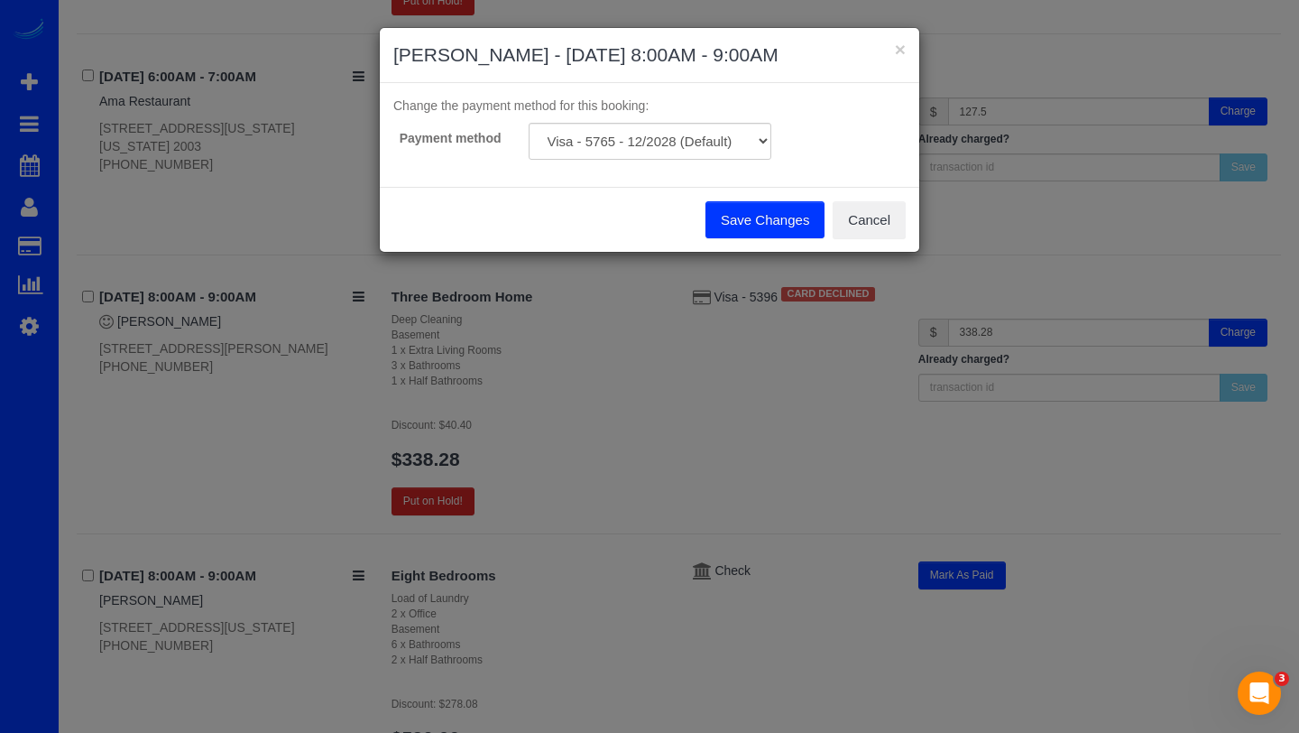
click at [763, 219] on button "Save Changes" at bounding box center [765, 220] width 119 height 38
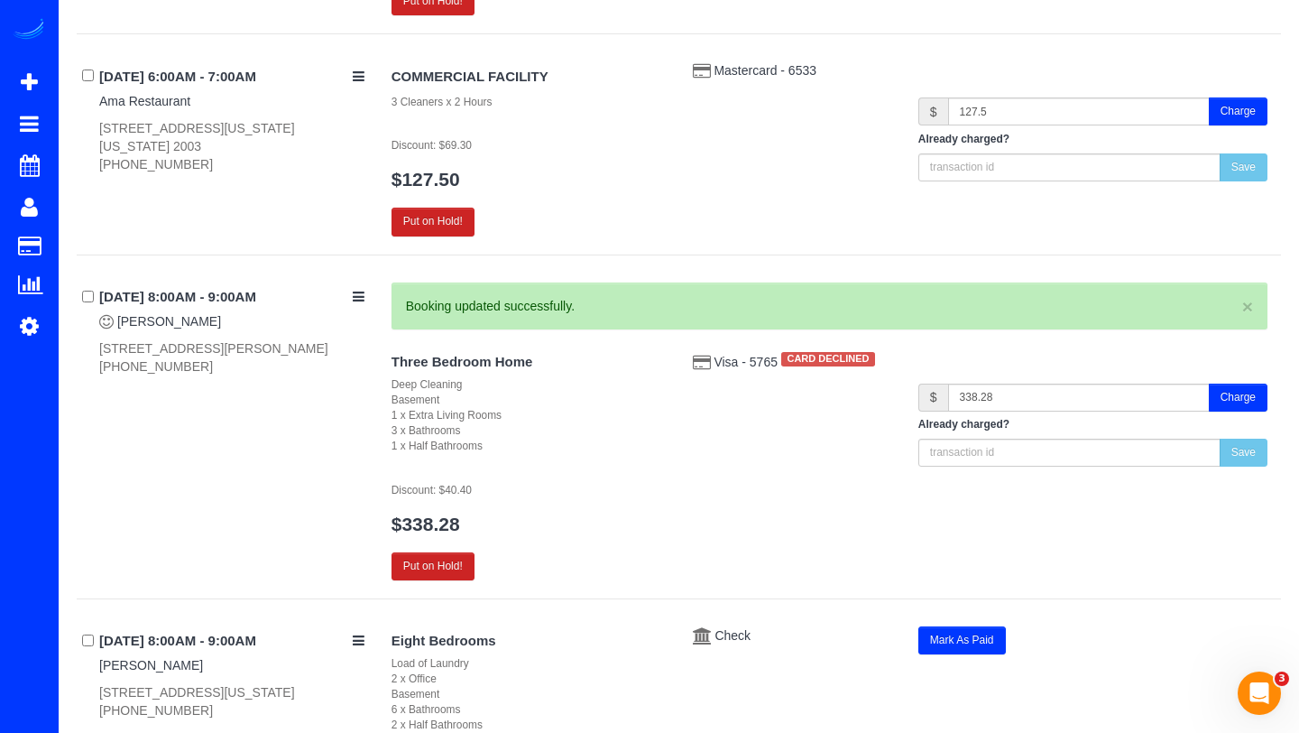
click at [1246, 397] on button "Charge" at bounding box center [1238, 397] width 59 height 28
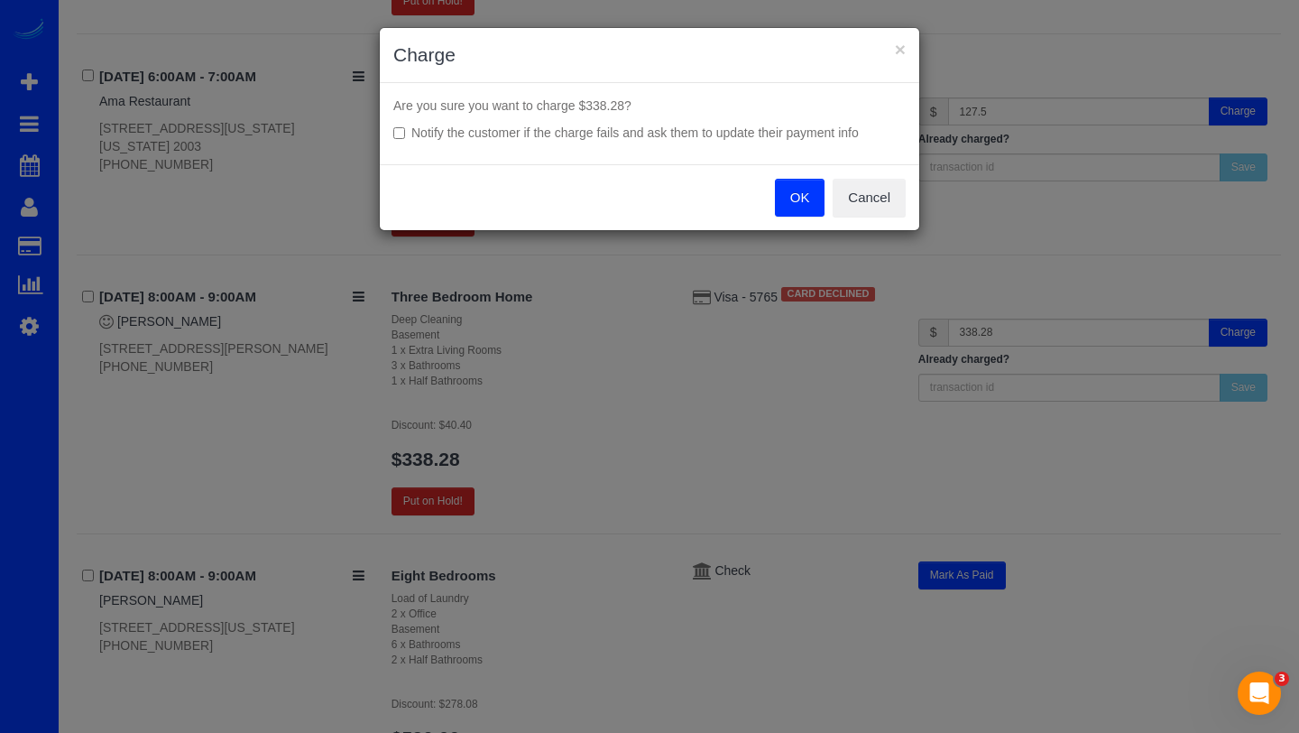
click at [799, 203] on button "OK" at bounding box center [800, 198] width 51 height 38
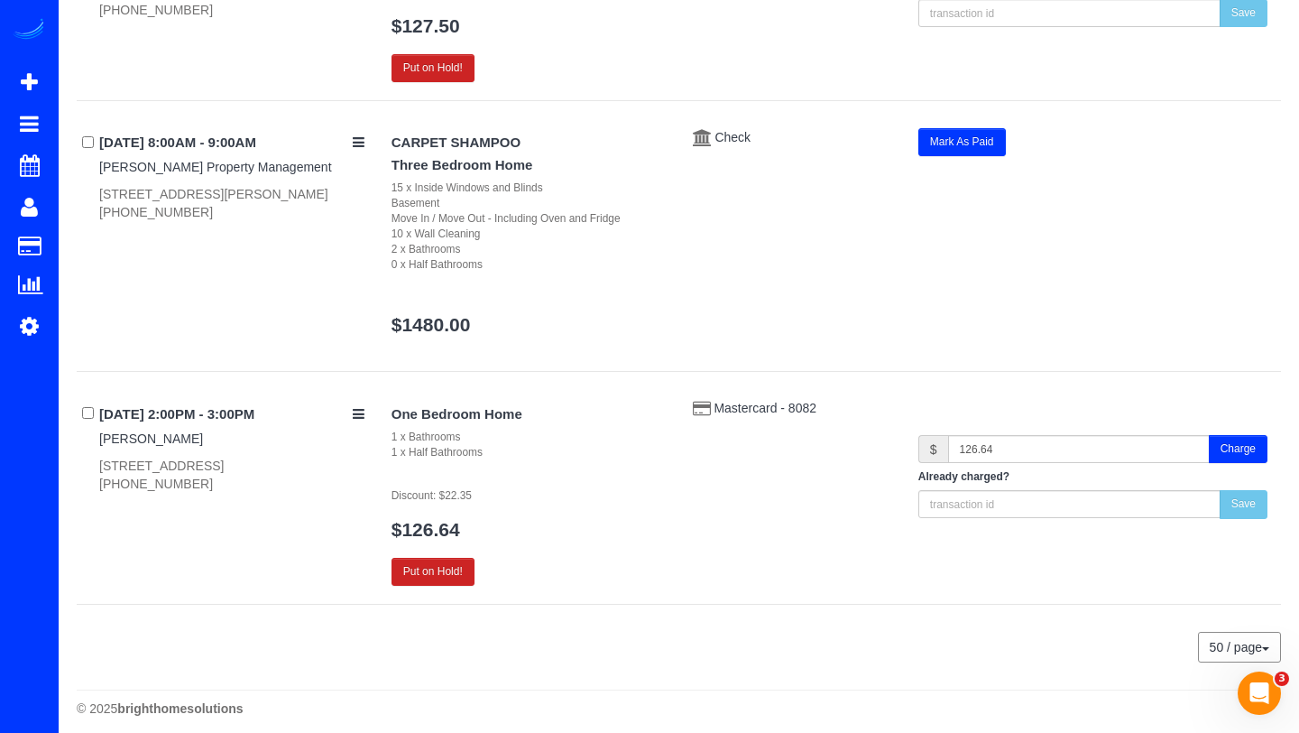
scroll to position [2655, 0]
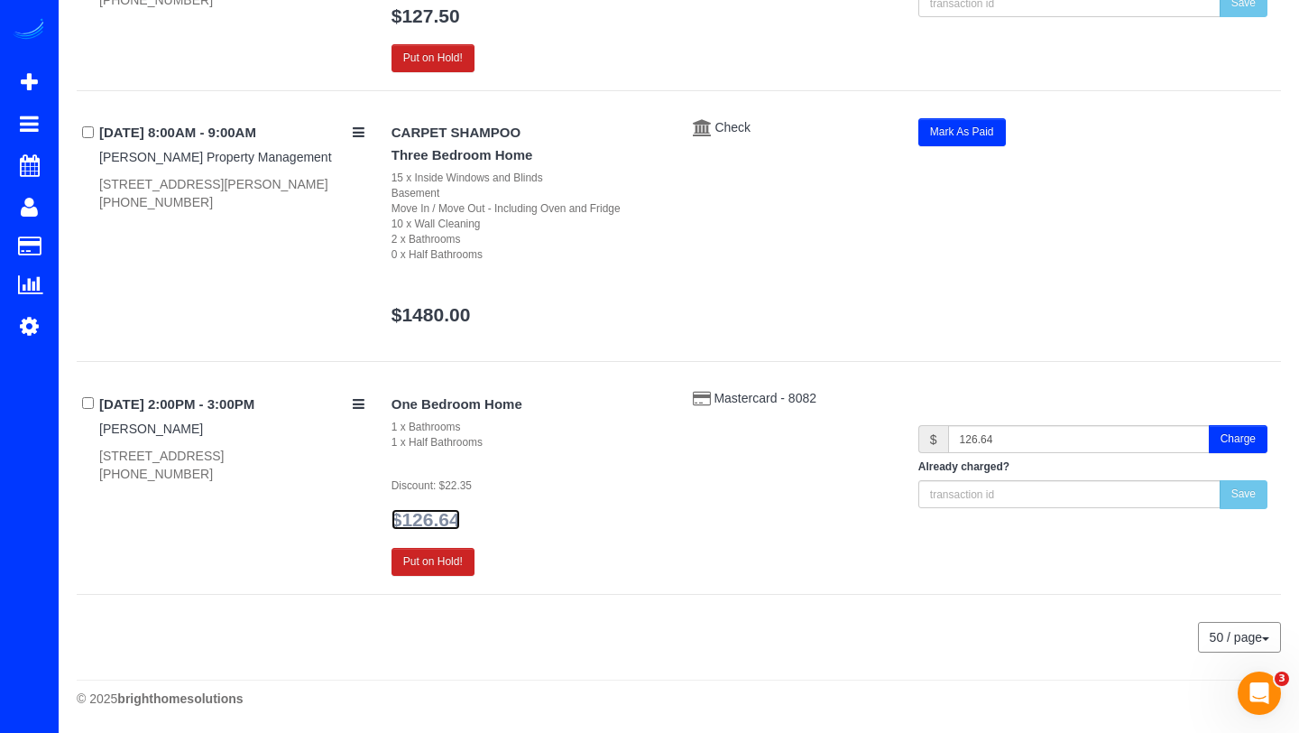
click at [408, 517] on link "$126.64" at bounding box center [426, 519] width 69 height 21
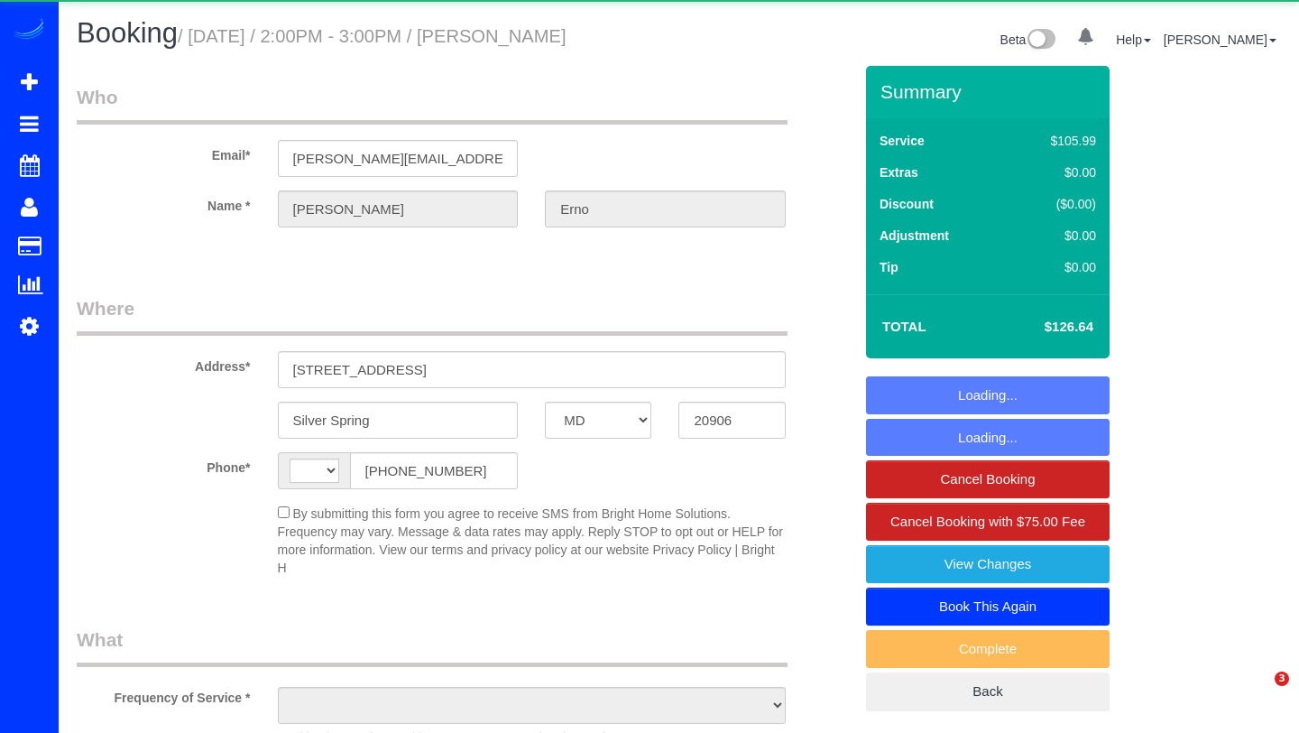
select select "MD"
select select "string:US"
select select "object:939"
select select "string:fspay-0b90c7d2-a8b9-40dc-8d90-9fabee1b2f32"
select select "1"
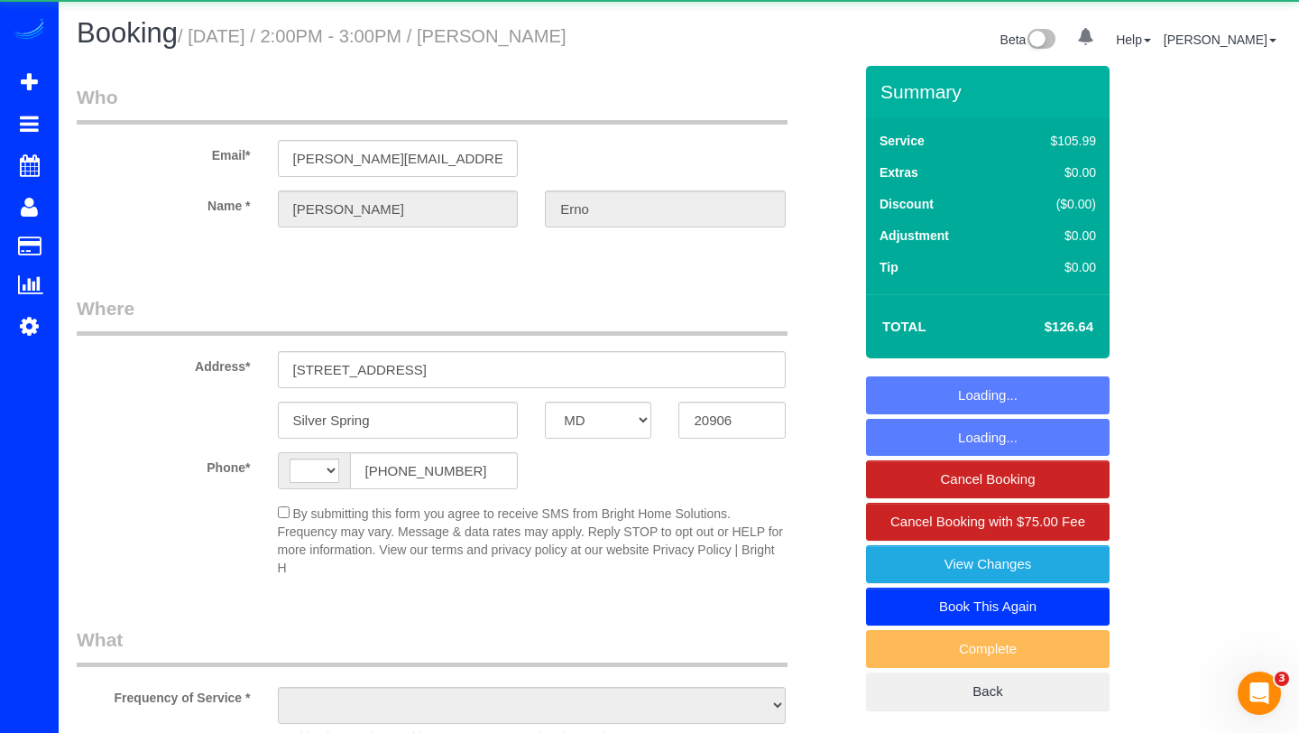
select select "spot1"
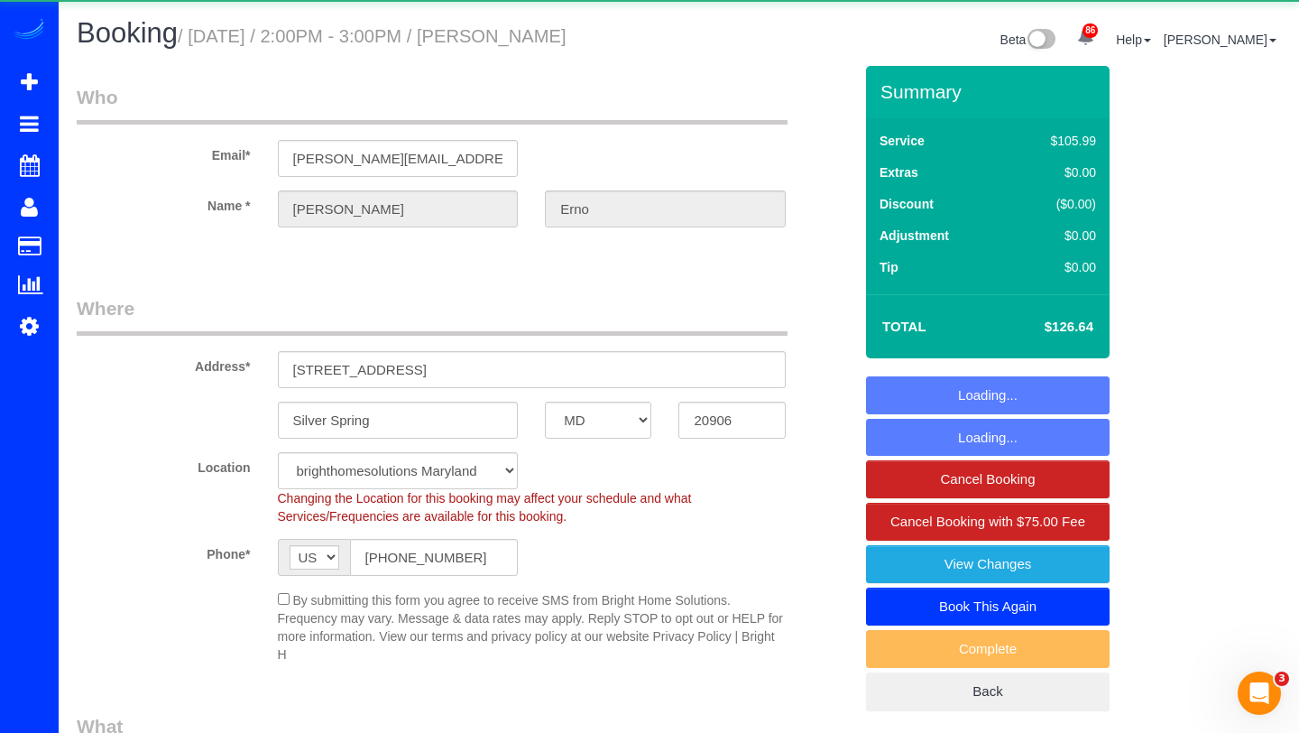
select select "1"
select select "object:1029"
select select "spot6"
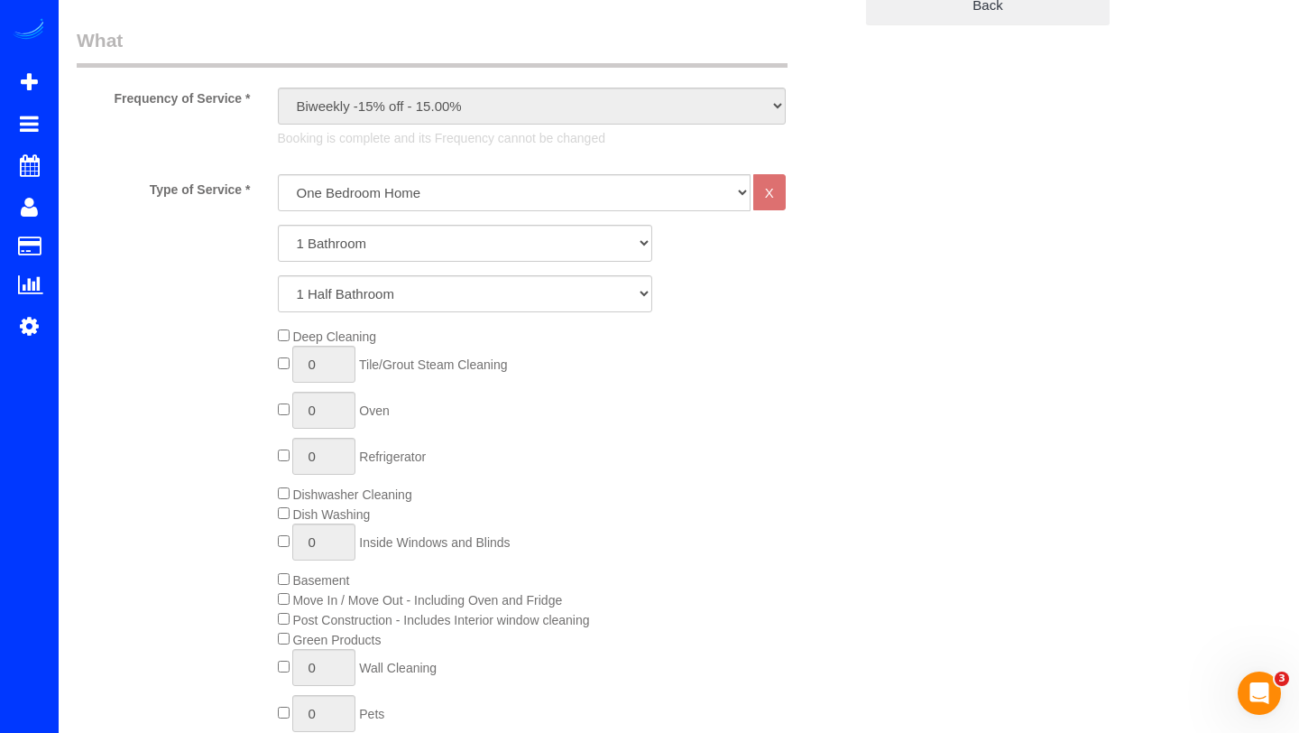
scroll to position [696, 0]
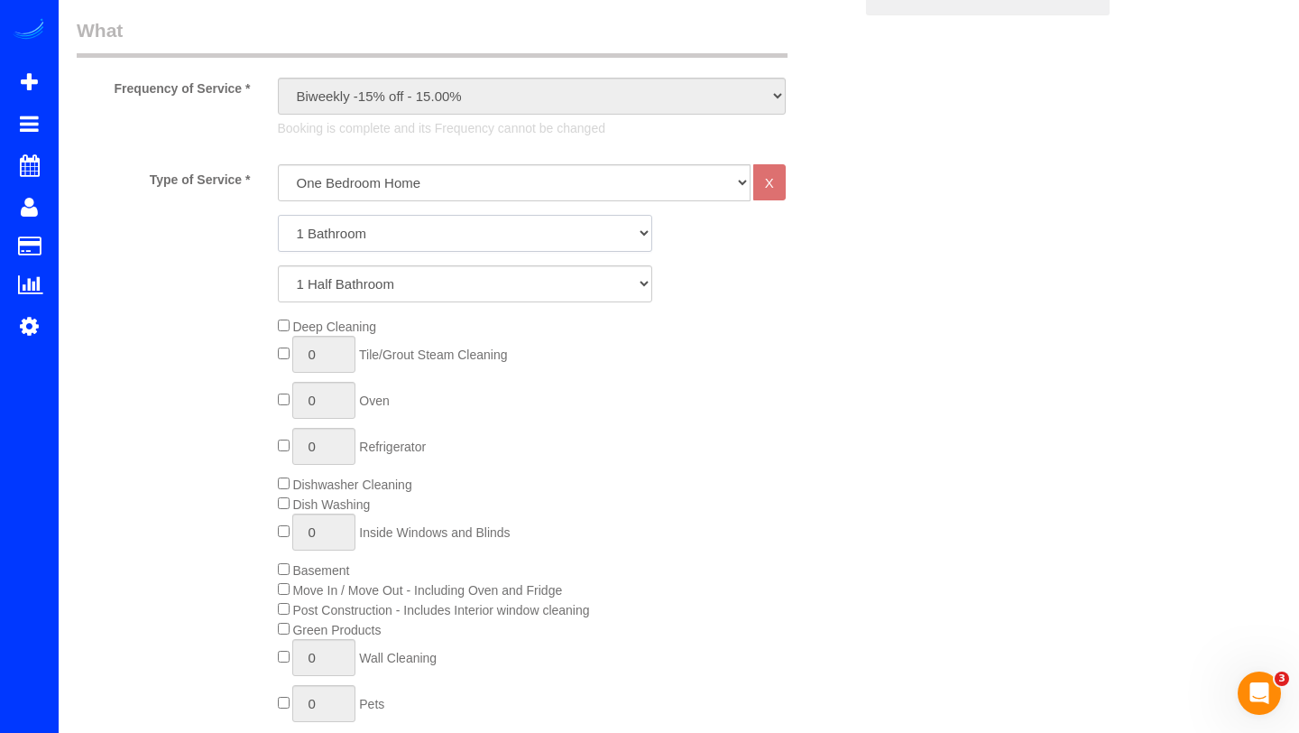
click at [505, 215] on select "1 Bathroom 2 Bathrooms 3 Bathrooms 4 Bathrooms 5 Bathrooms 6 Bathrooms 7 Bathro…" at bounding box center [465, 233] width 374 height 37
select select "2"
click at [404, 288] on select "0 Half Bathrooms 1 Half Bathroom 2 Half Bathrooms 3 Half Bathrooms 4 Half Bathr…" at bounding box center [465, 283] width 374 height 37
select select "2"
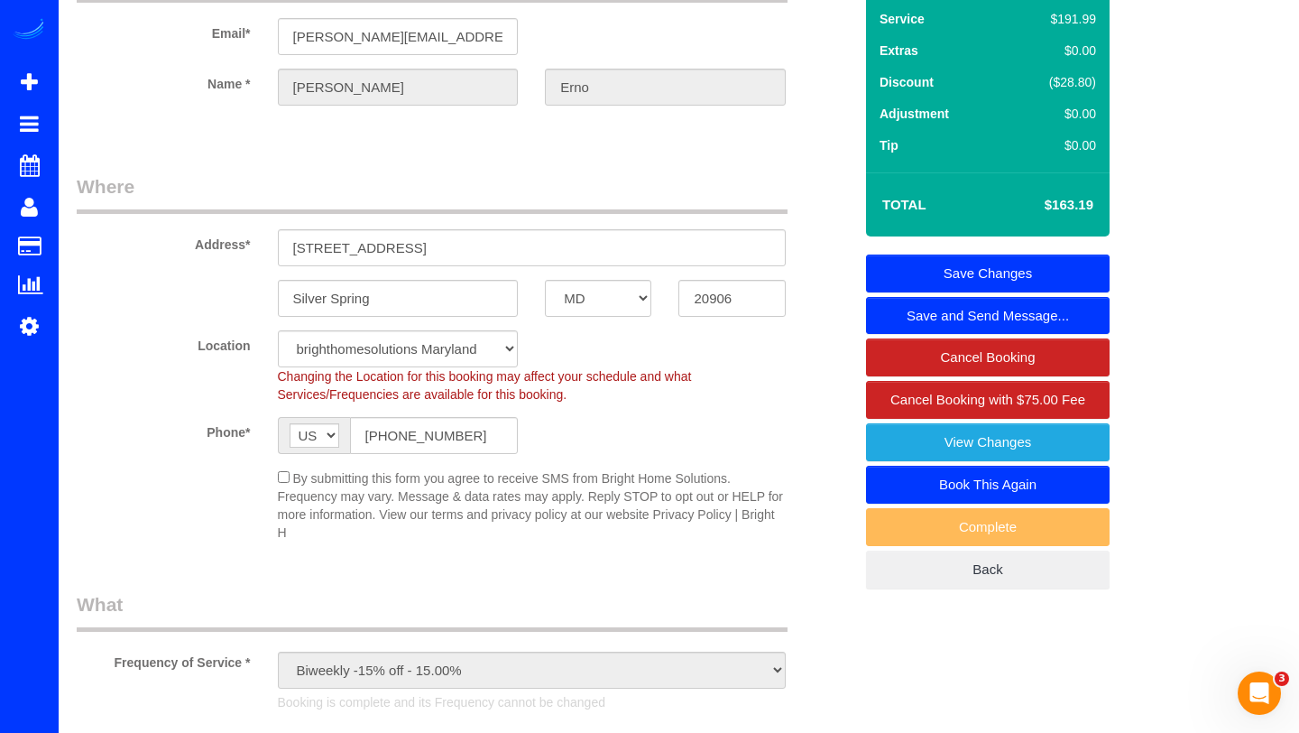
scroll to position [121, 0]
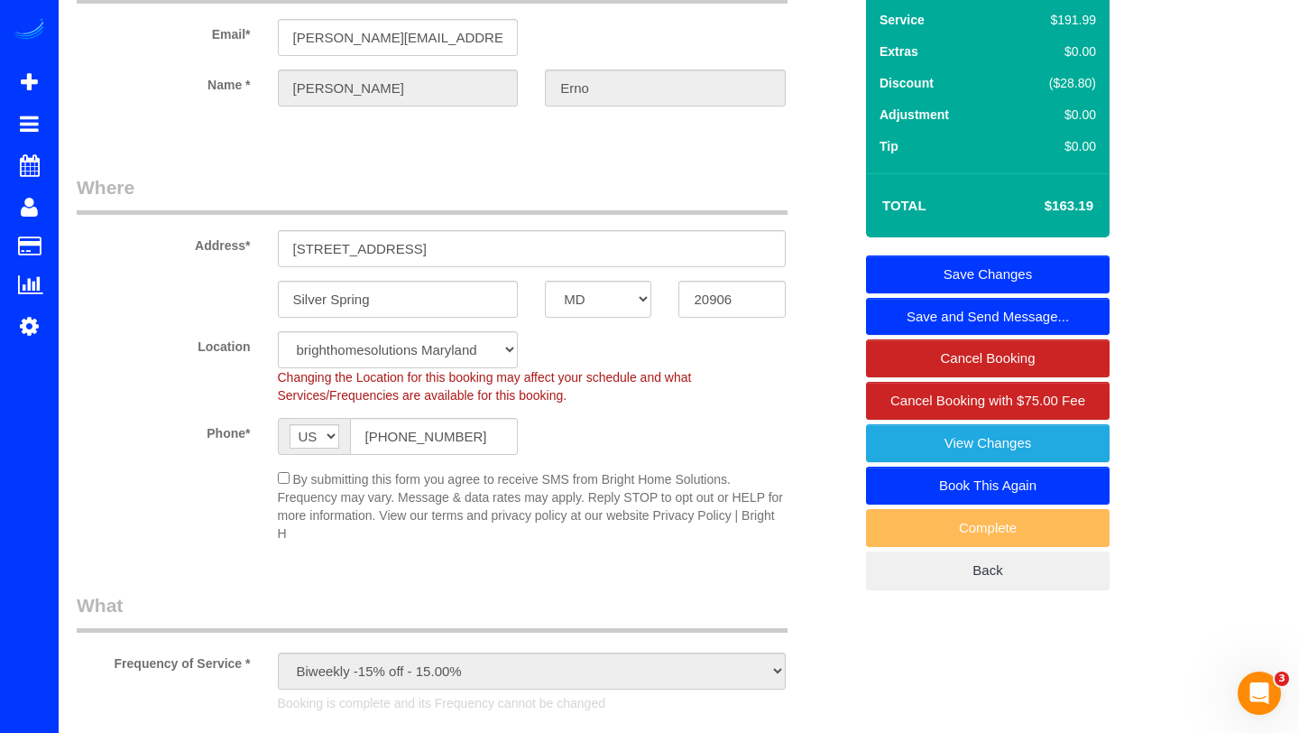
click at [965, 282] on link "Save Changes" at bounding box center [988, 274] width 244 height 38
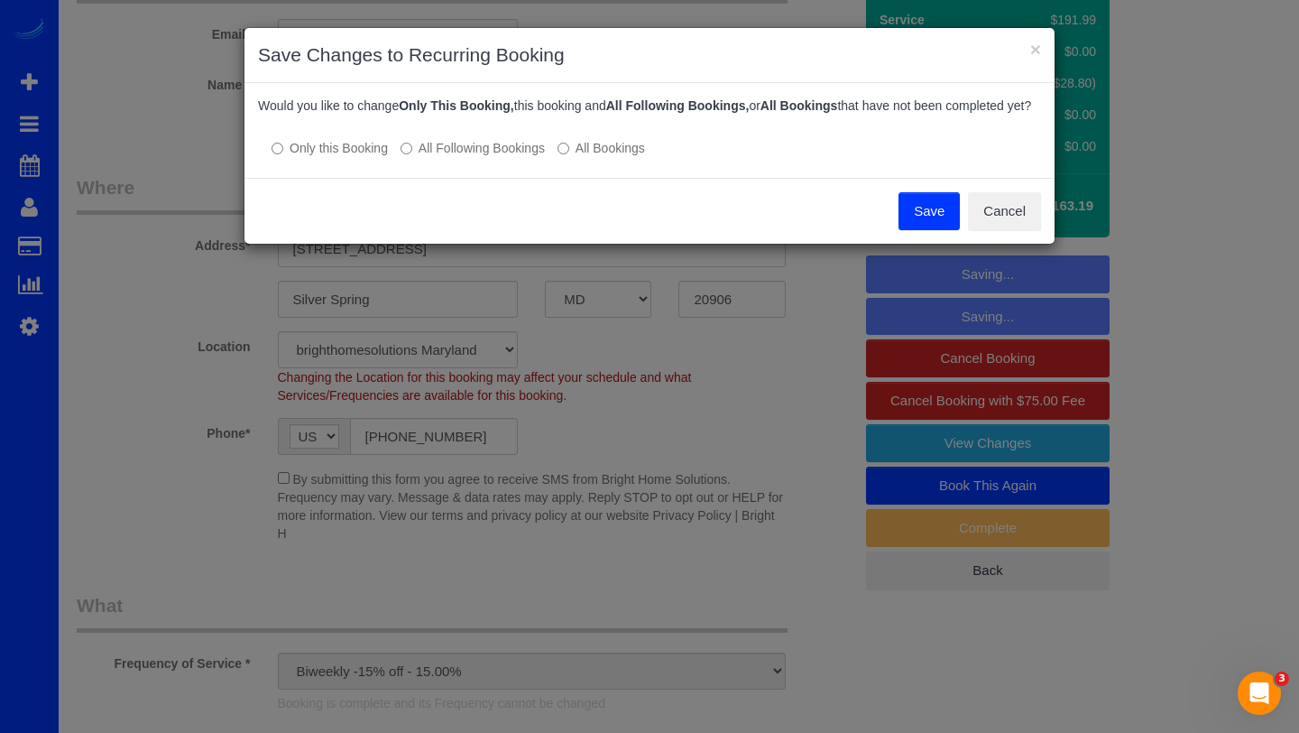
click at [928, 230] on button "Save" at bounding box center [929, 211] width 61 height 38
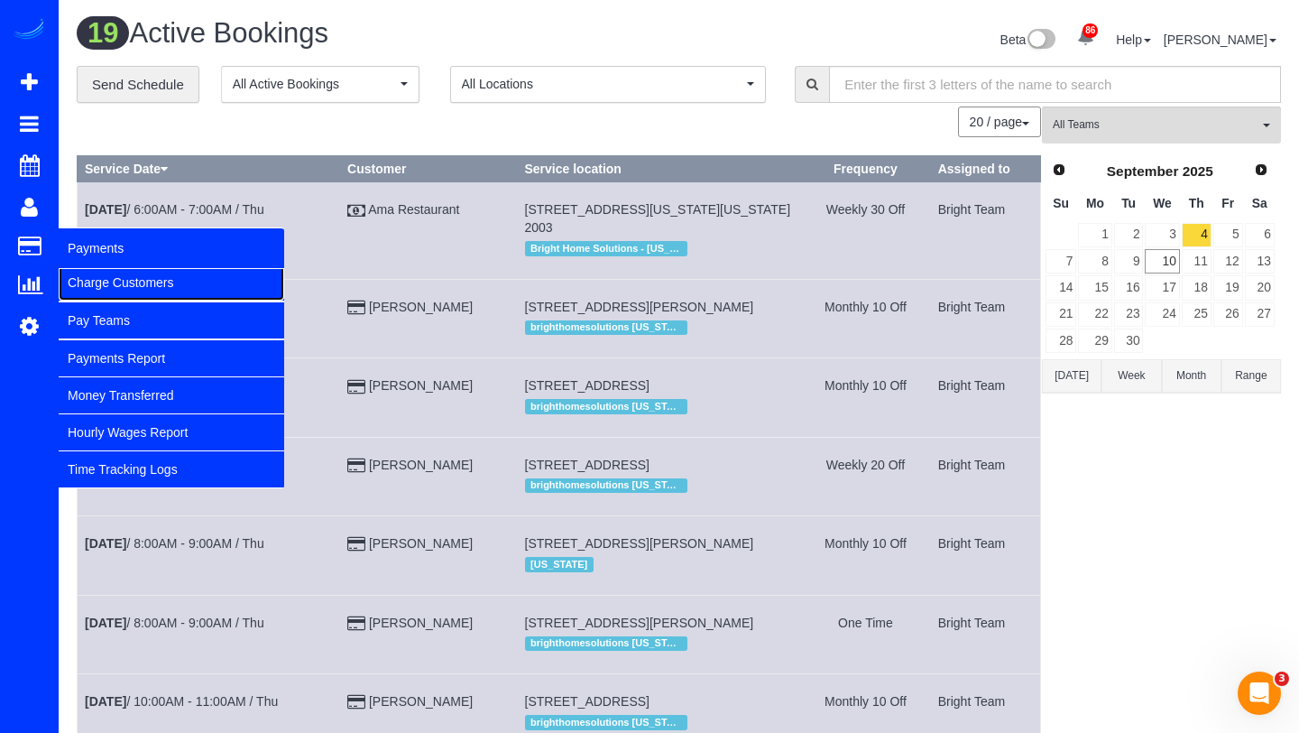
click at [67, 279] on link "Charge Customers" at bounding box center [172, 282] width 226 height 36
select select
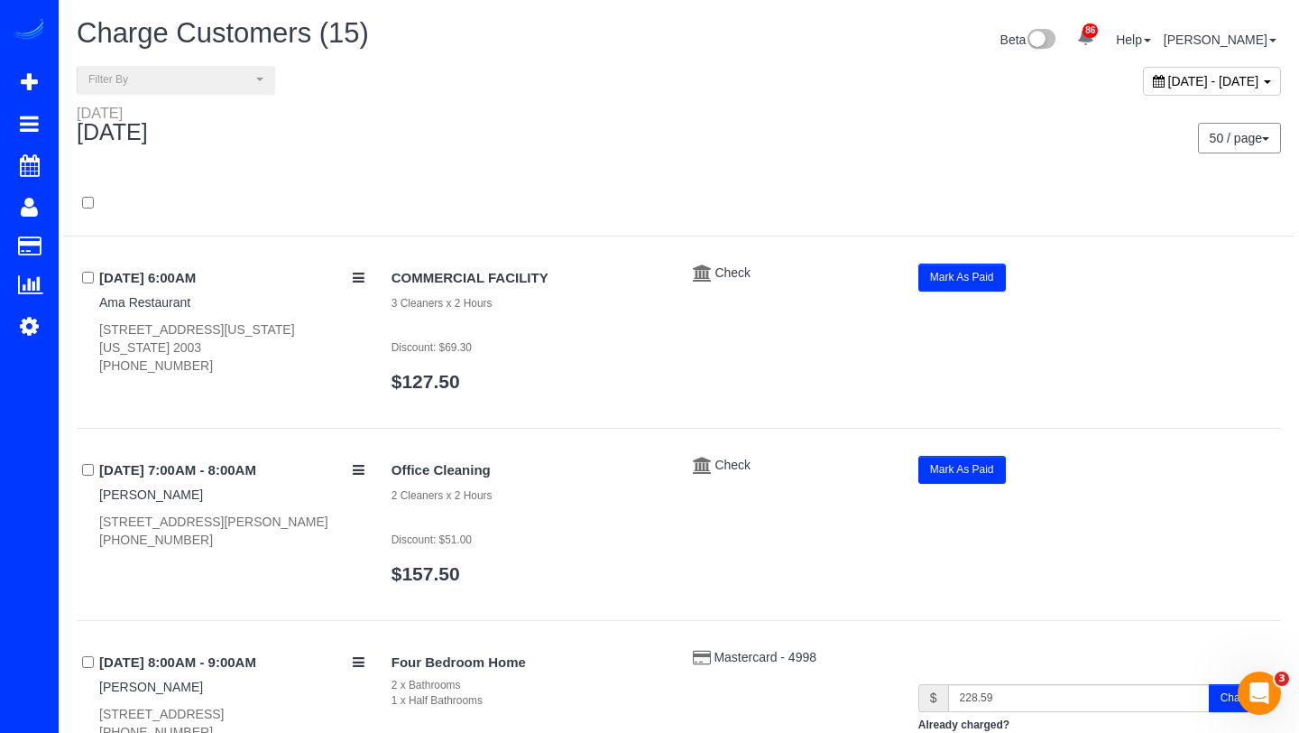
click at [1033, 99] on div "[DATE] - [DATE]" at bounding box center [987, 85] width 616 height 39
click at [1169, 80] on span "[DATE] - [DATE]" at bounding box center [1214, 81] width 91 height 14
type input "**********"
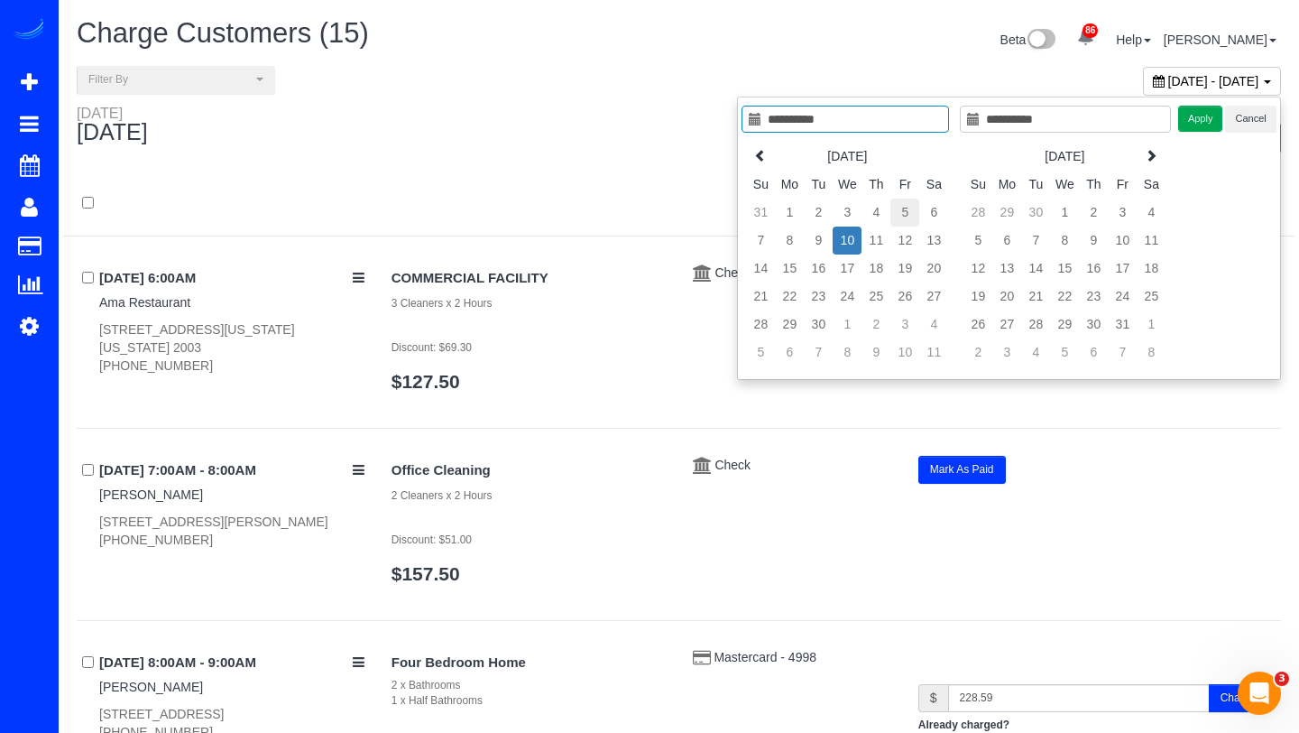
type input "**********"
click at [899, 208] on td "5" at bounding box center [905, 213] width 29 height 28
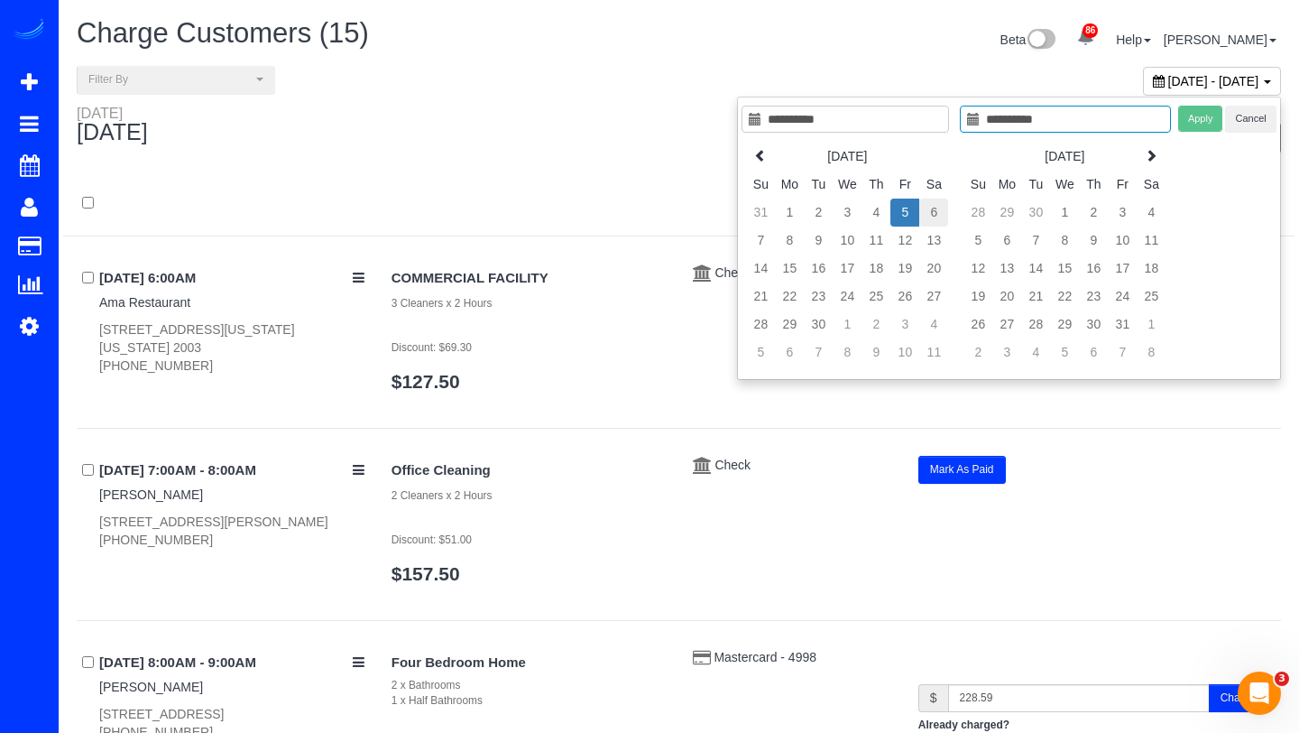
type input "**********"
click at [934, 211] on td "6" at bounding box center [933, 213] width 29 height 28
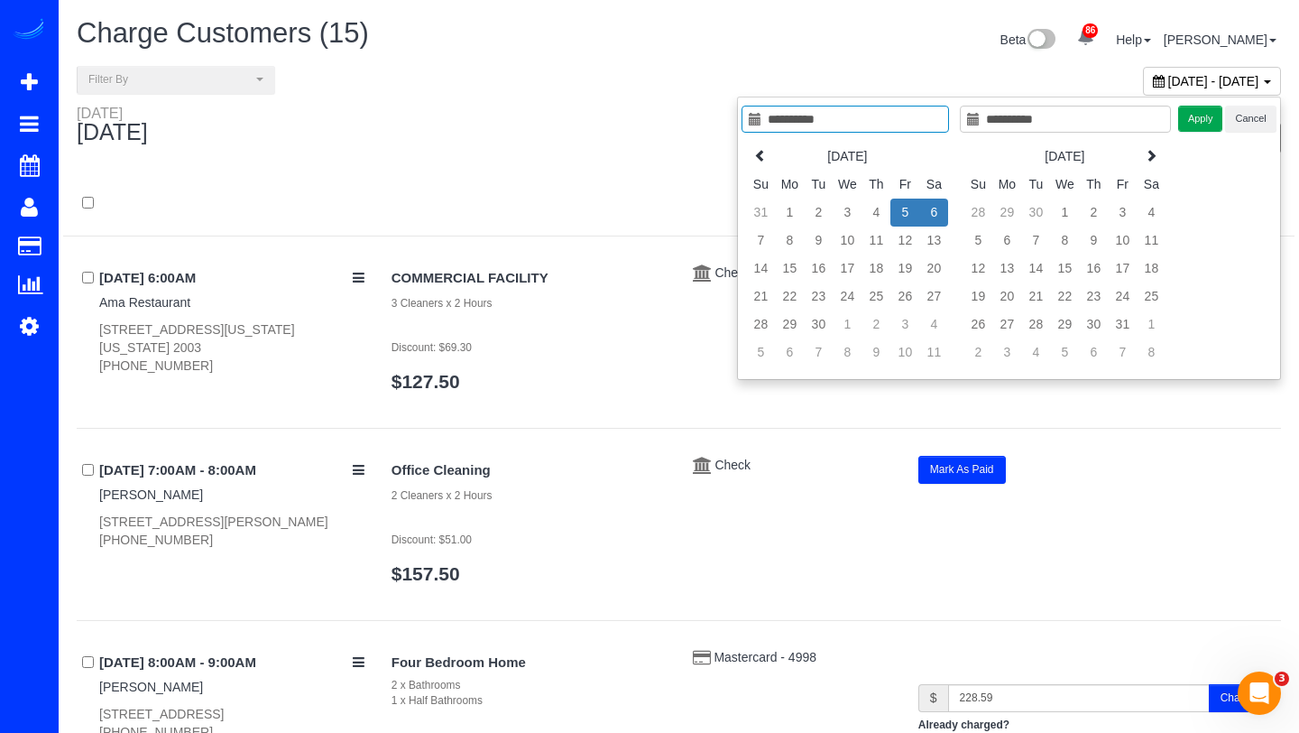
type input "**********"
click at [1195, 122] on button "Apply" at bounding box center [1200, 119] width 45 height 26
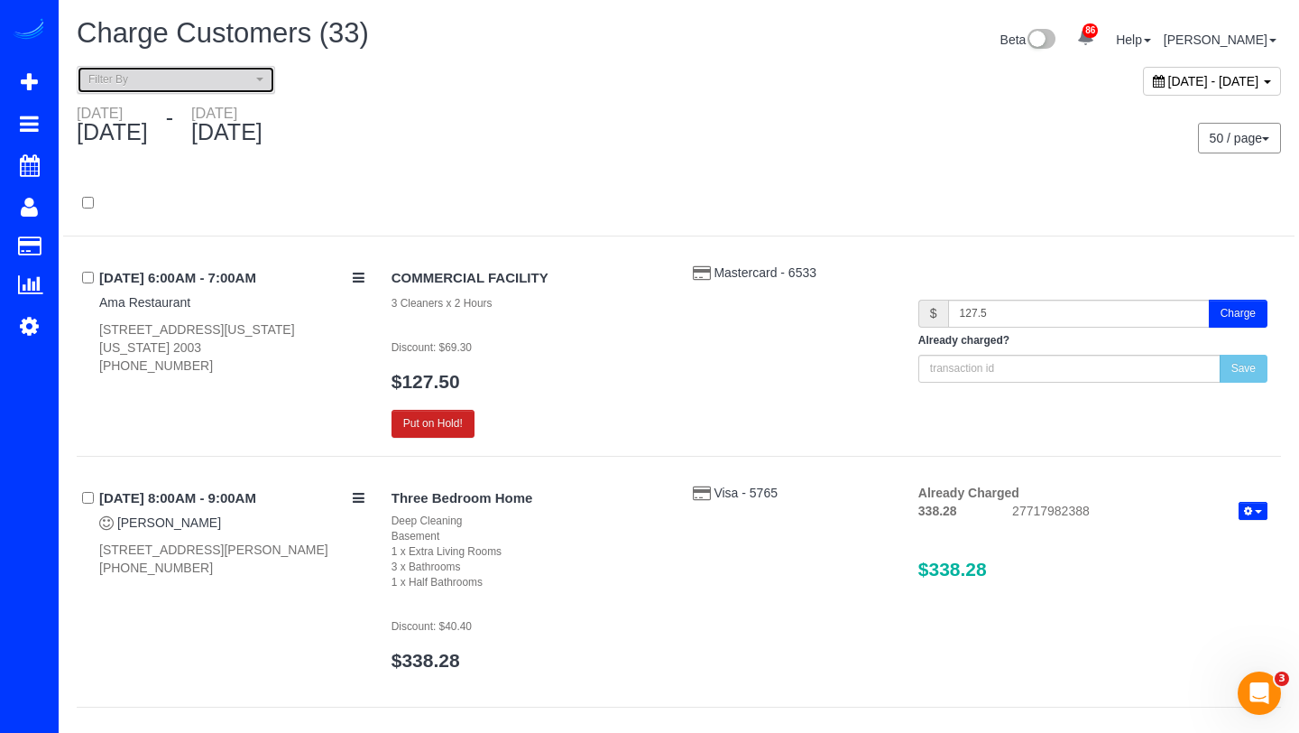
click at [246, 88] on button "Filter By" at bounding box center [176, 80] width 199 height 28
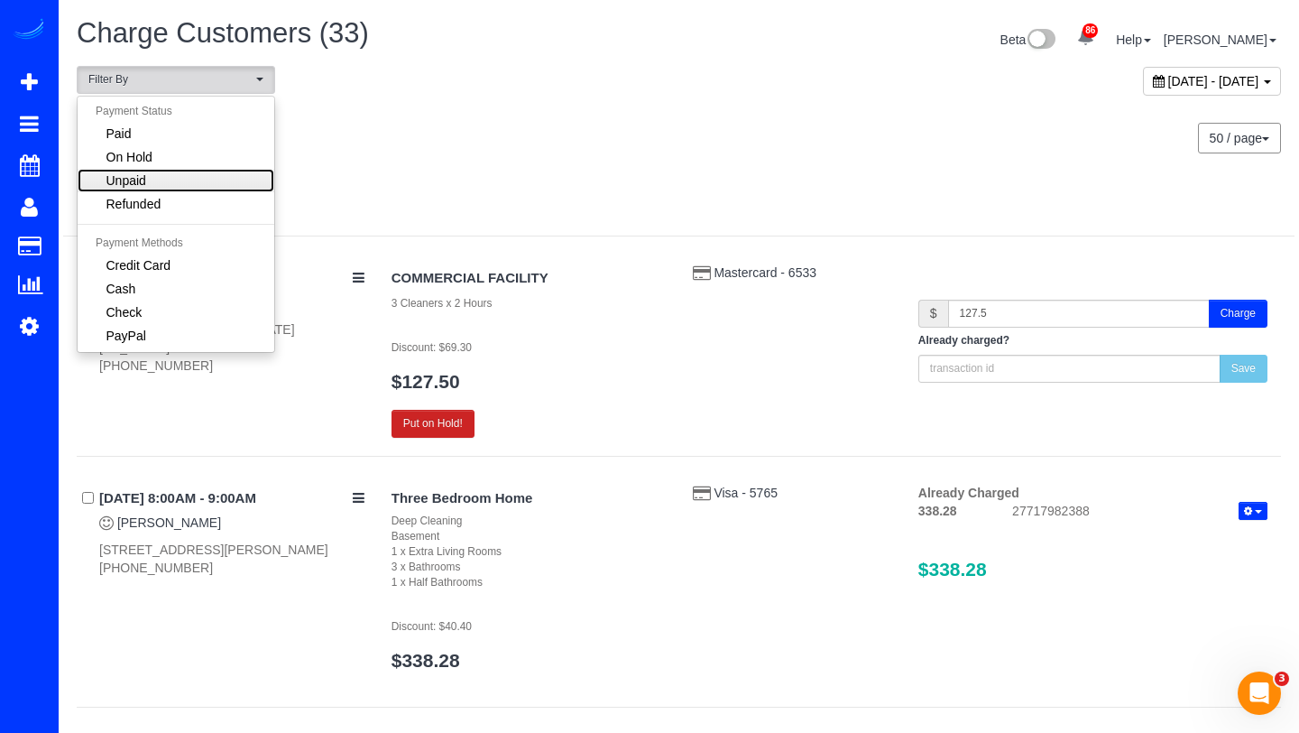
click at [168, 182] on link "Unpaid" at bounding box center [176, 180] width 197 height 23
select select "******"
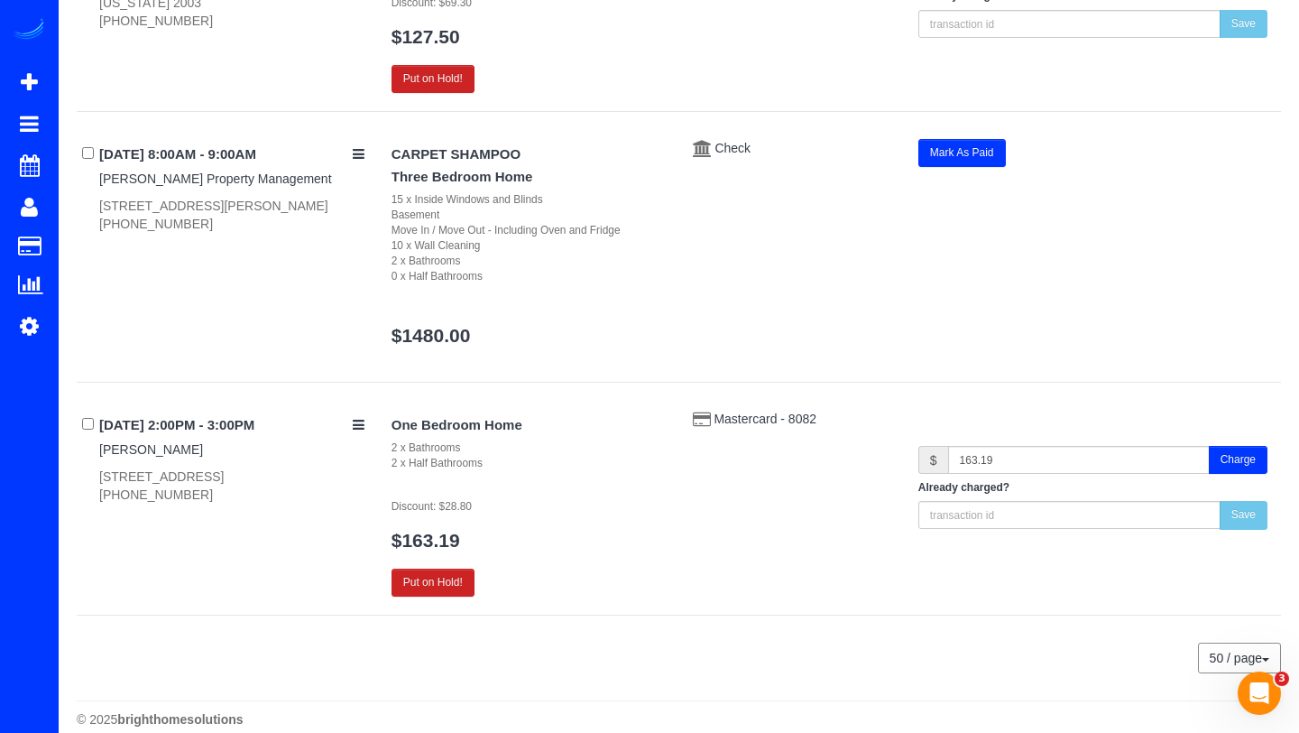
scroll to position [837, 0]
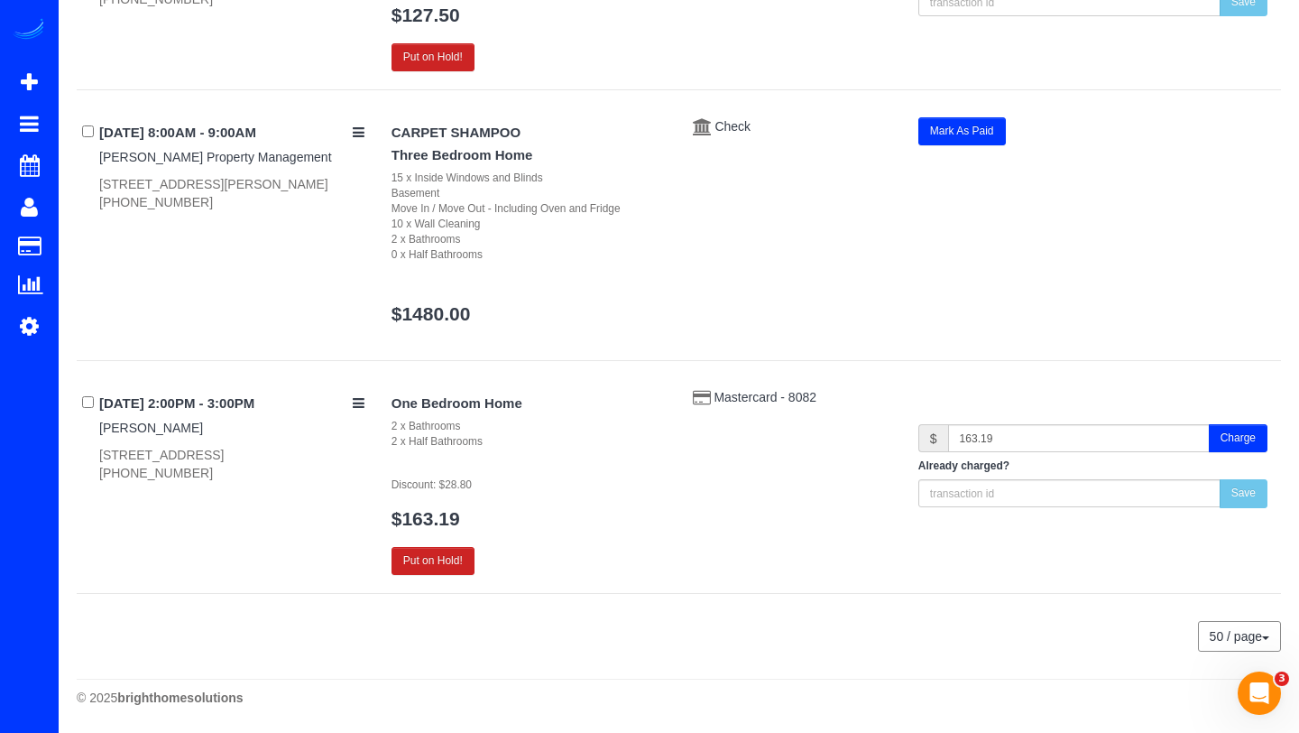
click at [1222, 441] on button "Charge" at bounding box center [1238, 438] width 59 height 28
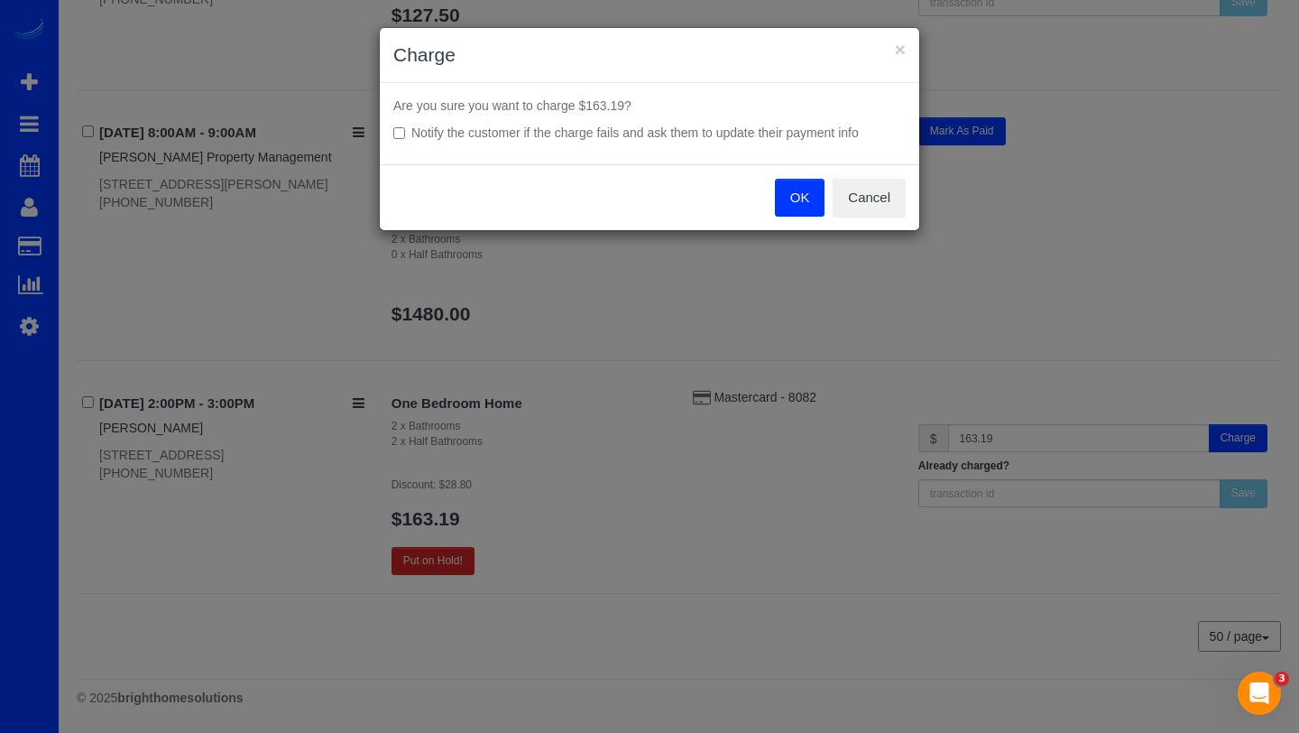
click at [791, 194] on button "OK" at bounding box center [800, 198] width 51 height 38
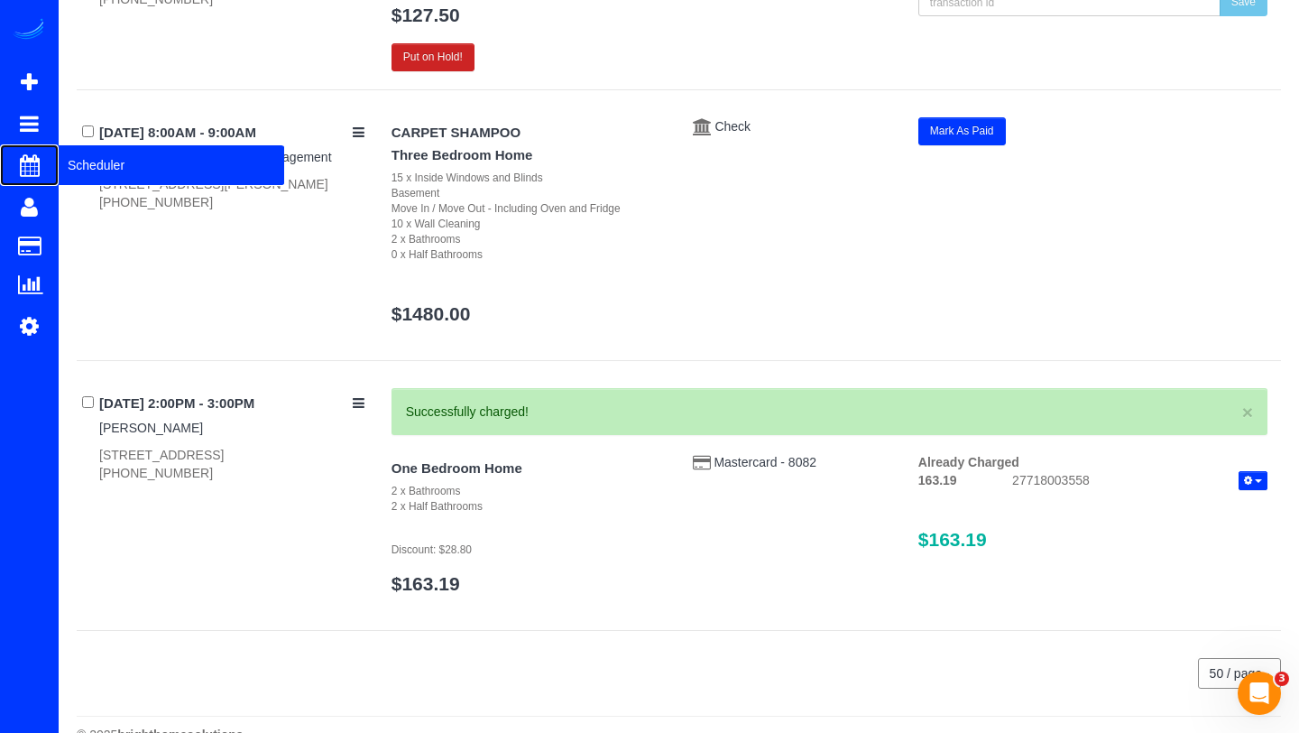
click at [112, 182] on span "Scheduler" at bounding box center [172, 165] width 226 height 42
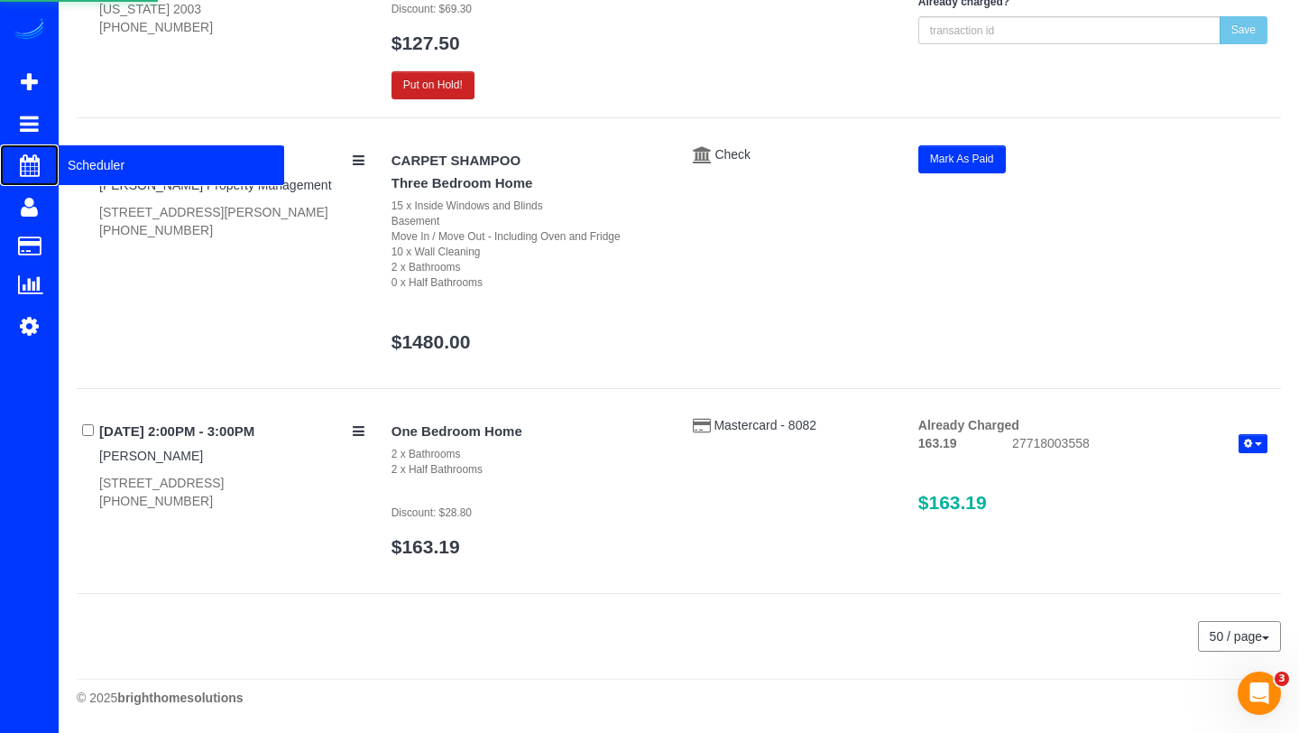
scroll to position [808, 0]
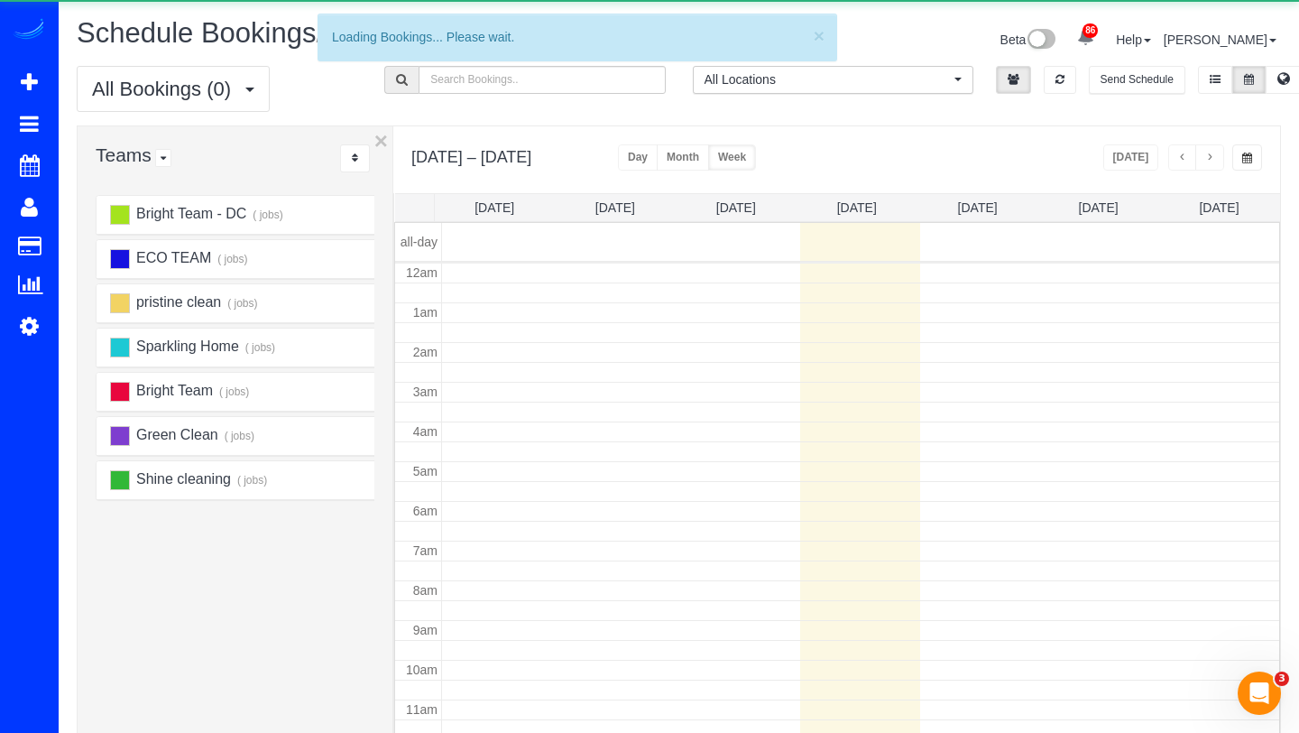
scroll to position [239, 0]
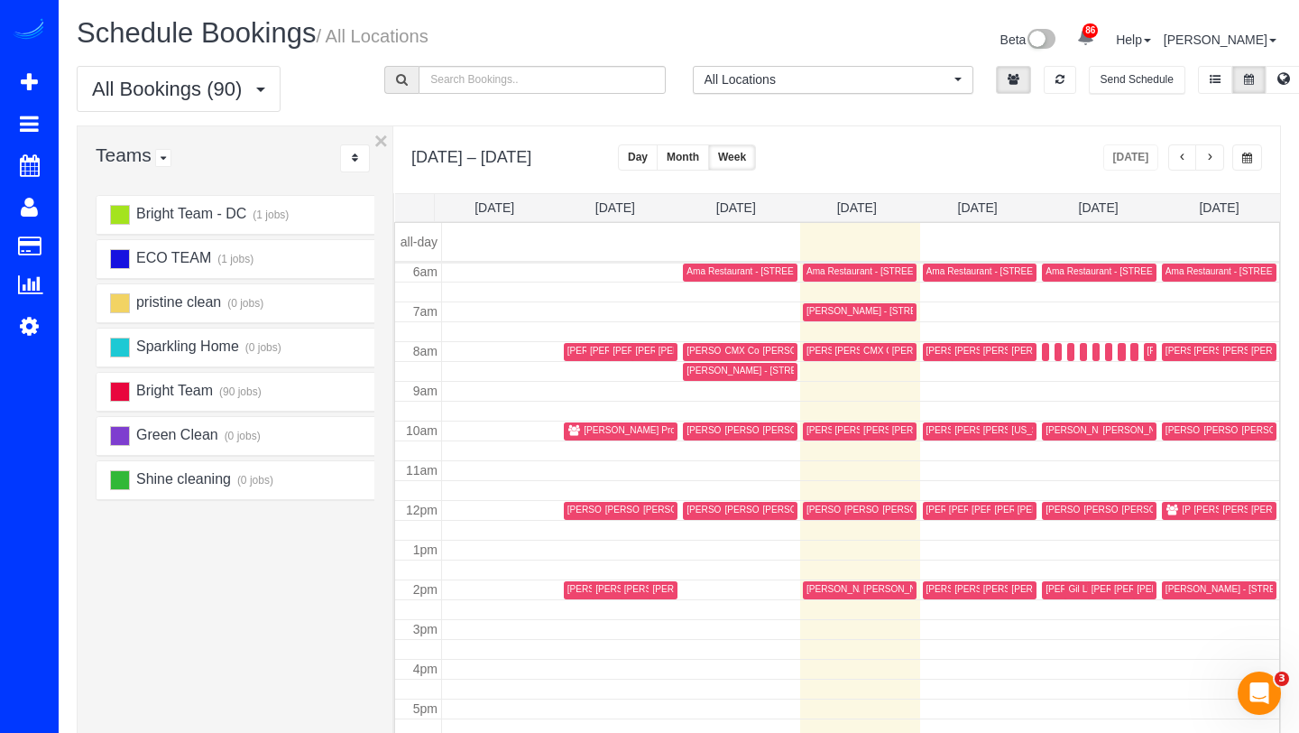
click at [1095, 41] on icon at bounding box center [1085, 36] width 17 height 17
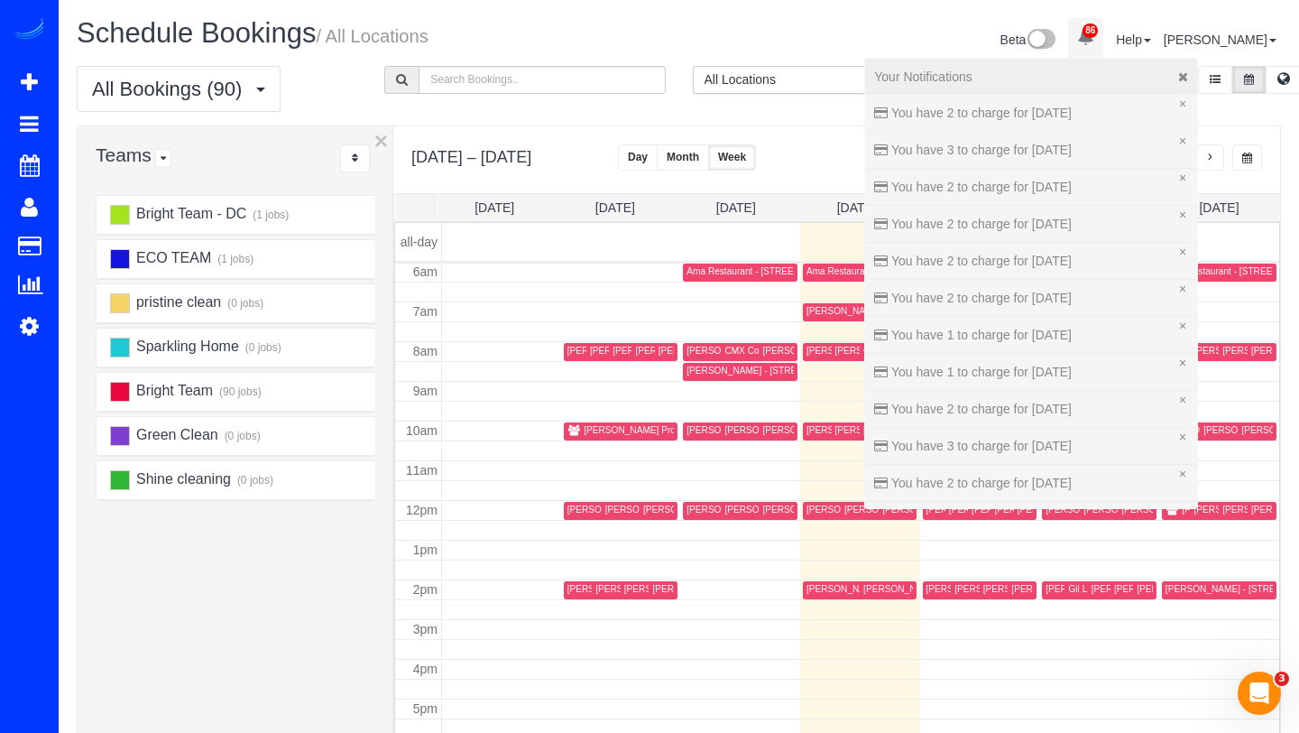
click at [761, 12] on div "Schedule Bookings / All Locations Beta 86 Your Notifications You have 0 alerts …" at bounding box center [679, 497] width 1241 height 994
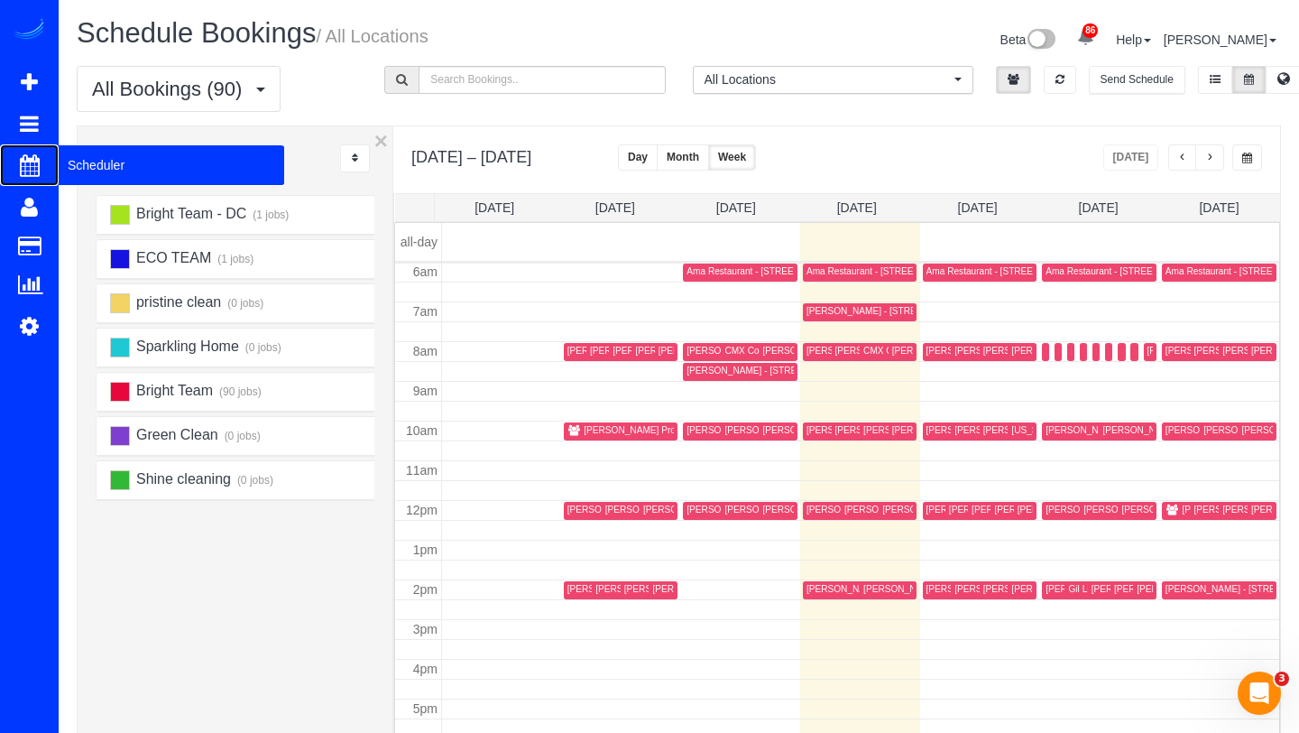
click at [69, 161] on span "Scheduler" at bounding box center [172, 165] width 226 height 42
click at [94, 154] on span "Scheduler" at bounding box center [172, 165] width 226 height 42
